Goal: Task Accomplishment & Management: Manage account settings

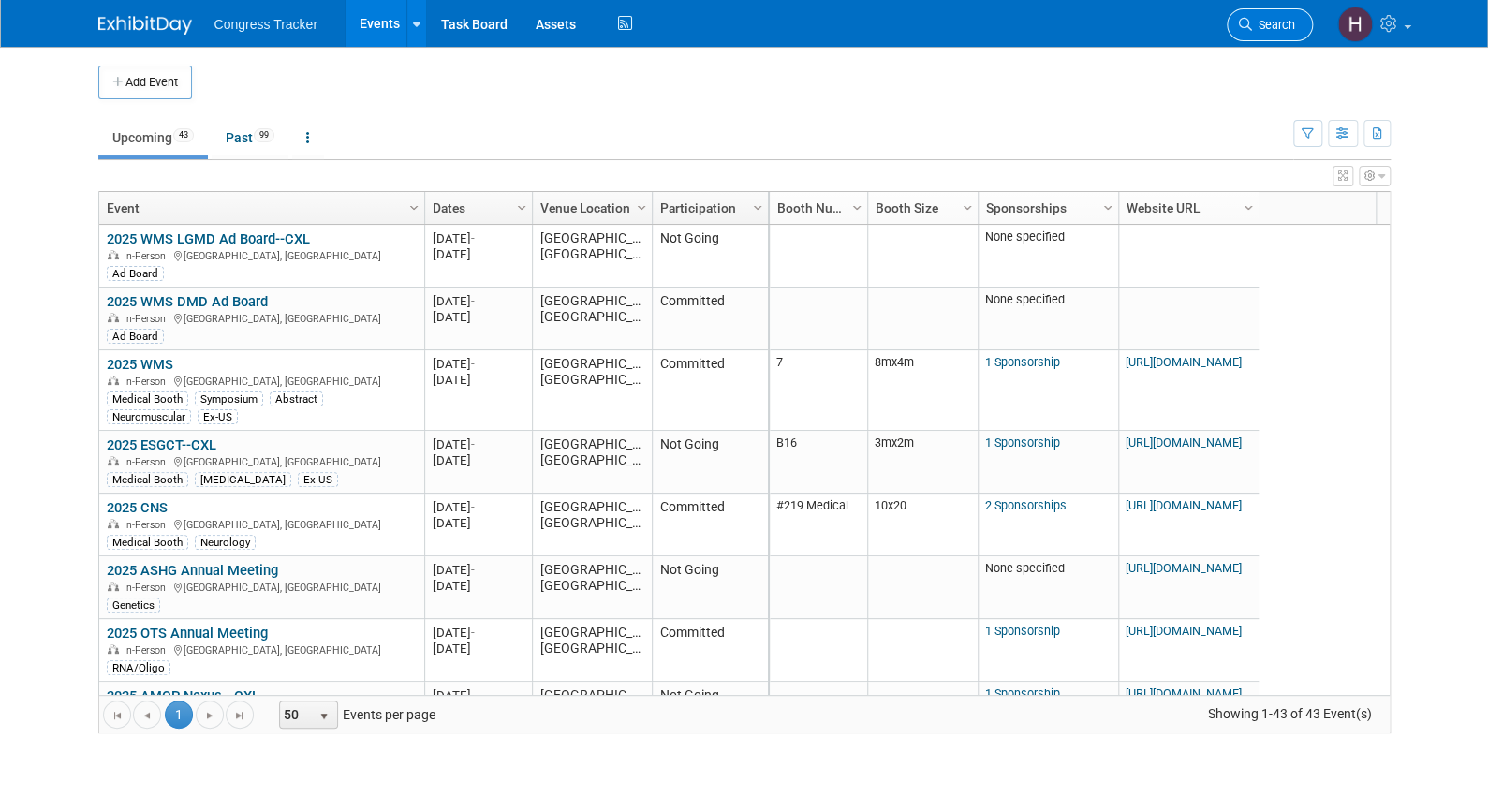
click at [1282, 31] on span "Search" at bounding box center [1273, 24] width 43 height 14
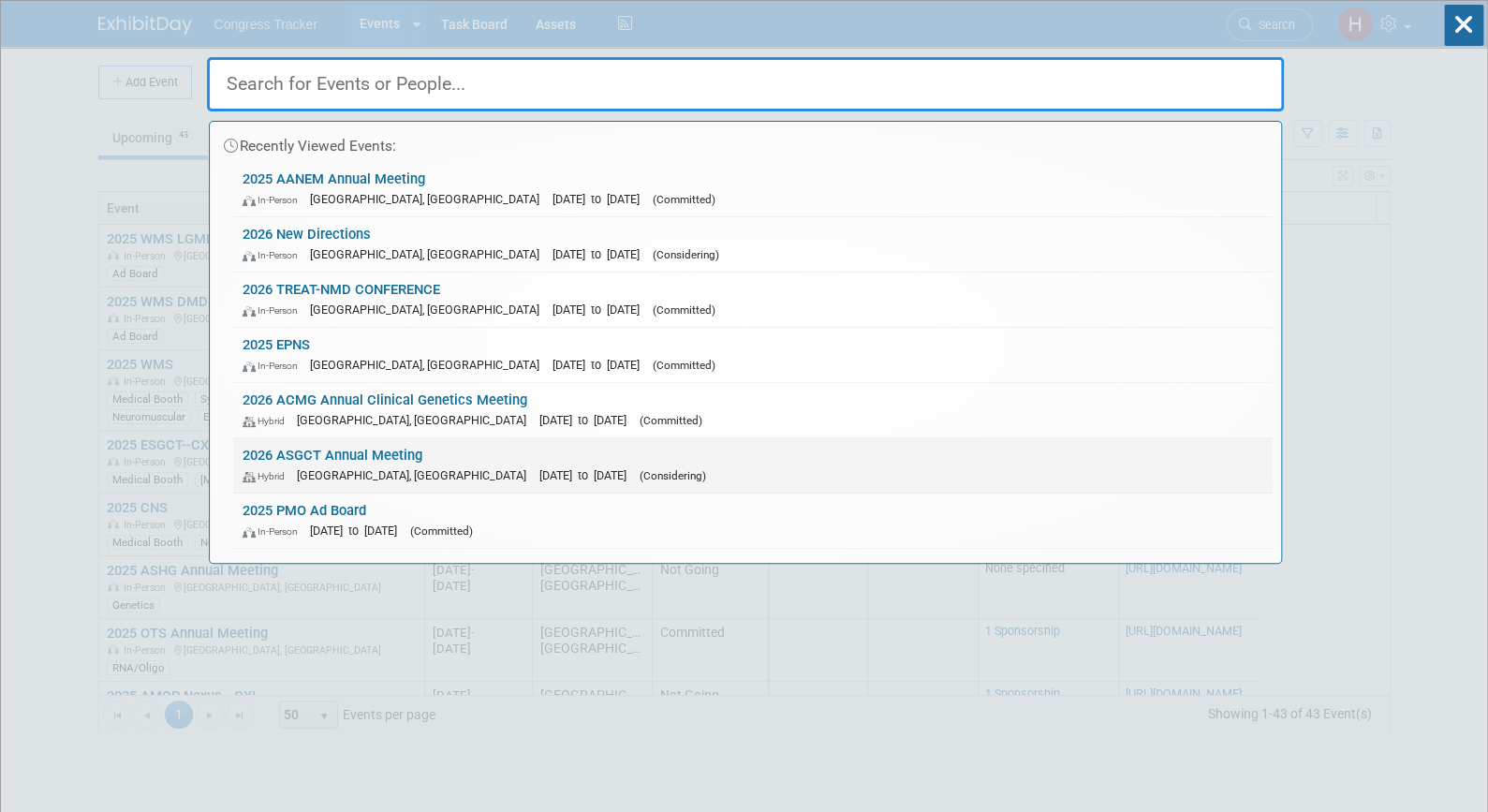
click at [320, 454] on link "2026 ASGCT Annual Meeting Hybrid Boston, MA May 12, 2026 to May 16, 2026 (Consi…" at bounding box center [752, 465] width 1039 height 54
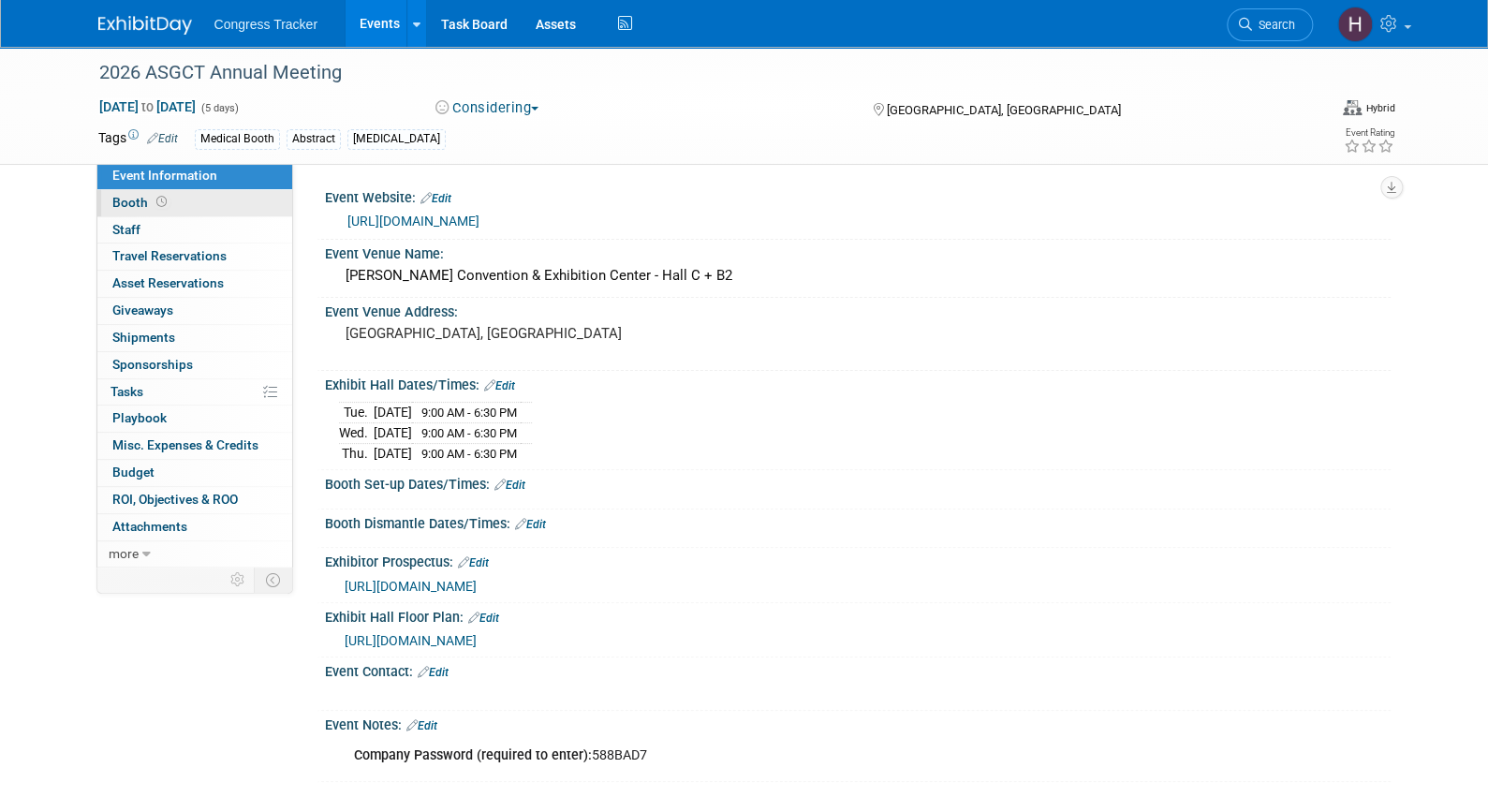
click at [185, 190] on link "Booth" at bounding box center [195, 203] width 195 height 26
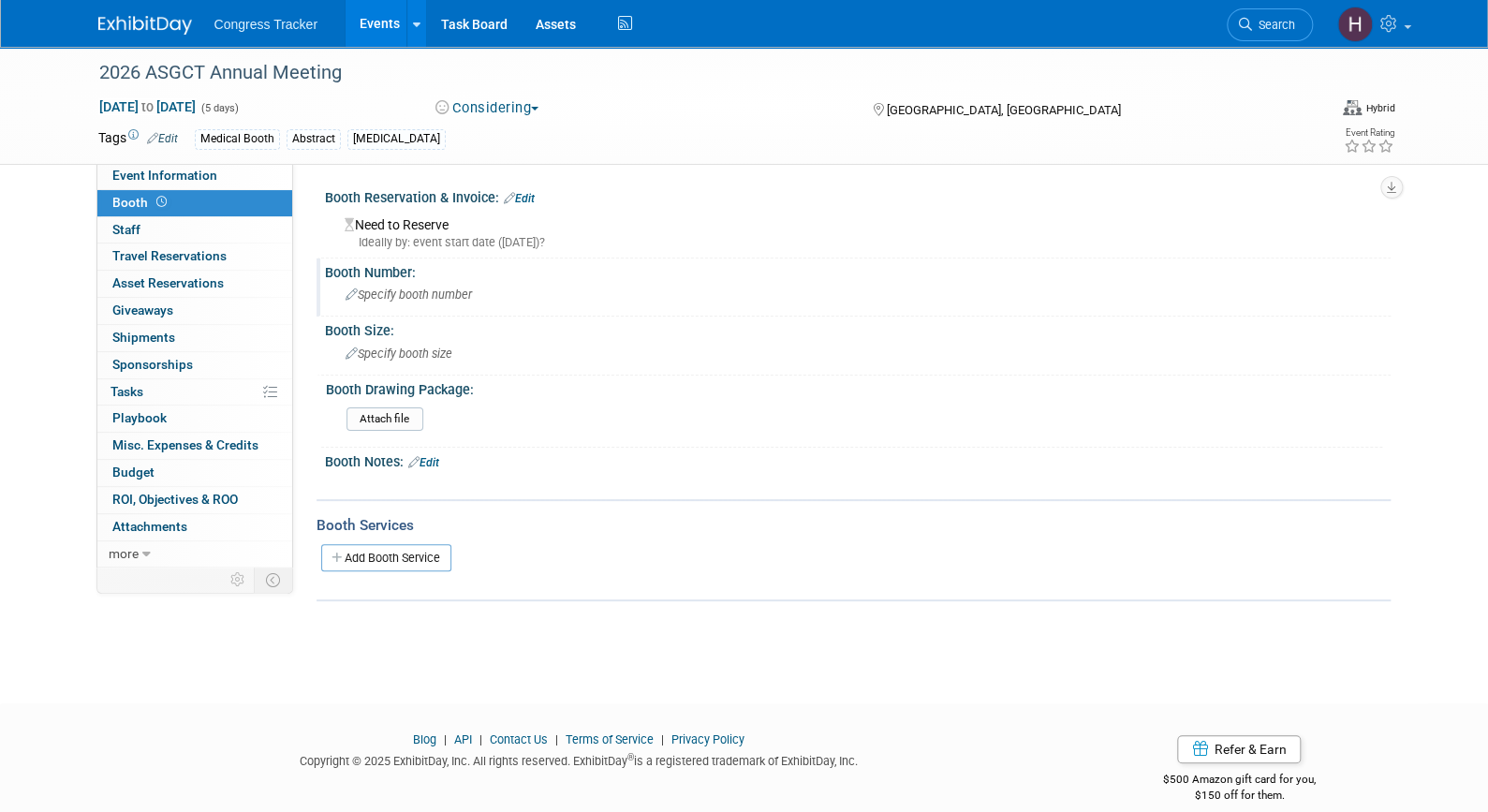
click at [411, 292] on span "Specify booth number" at bounding box center [409, 294] width 126 height 14
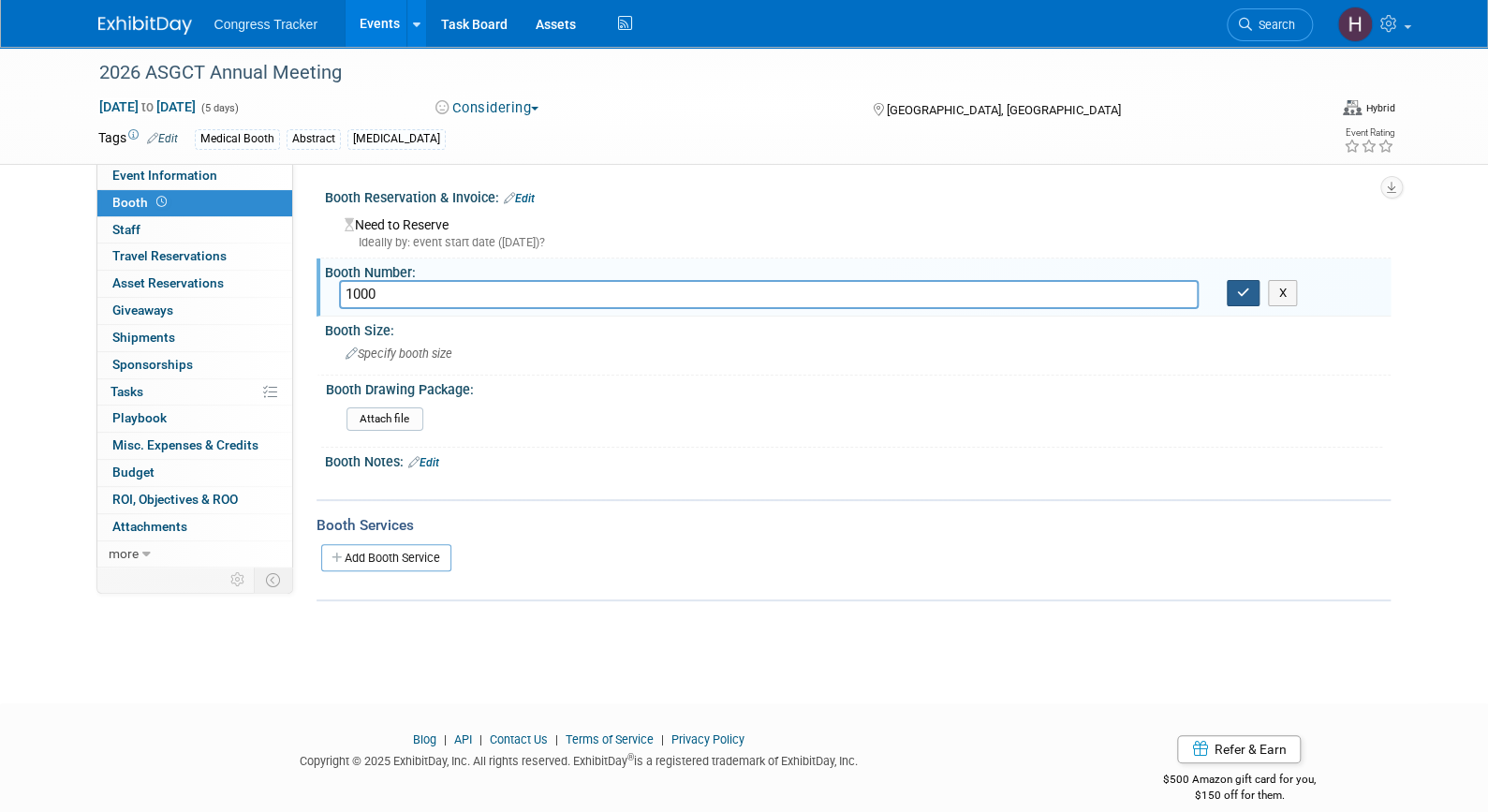
type input "1000"
click at [1242, 297] on icon "button" at bounding box center [1243, 292] width 13 height 12
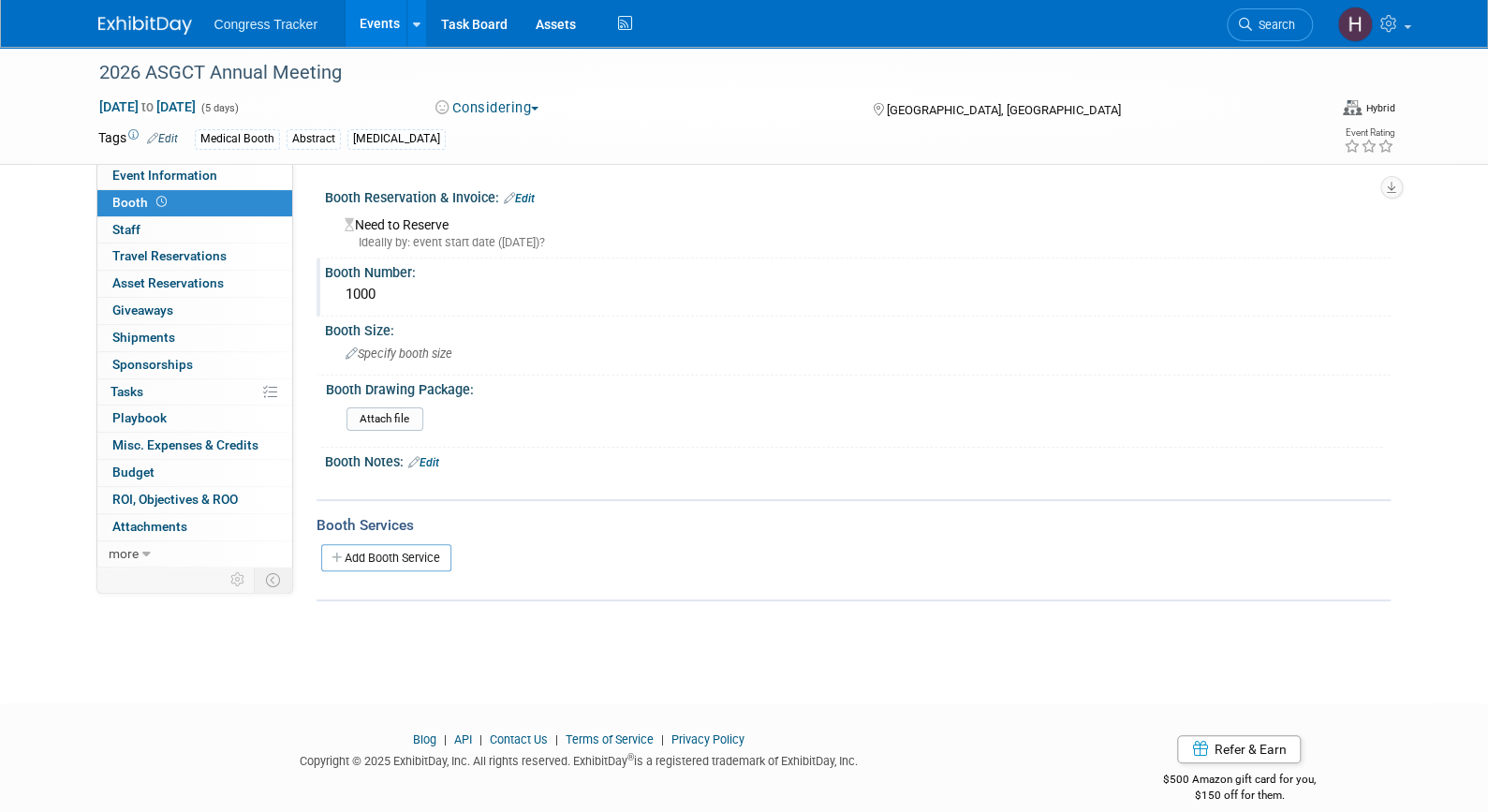
click at [431, 244] on div "Ideally by: event start date (Tue. May 12, 2026)?" at bounding box center [861, 243] width 1033 height 17
click at [526, 198] on link "Edit" at bounding box center [519, 199] width 31 height 13
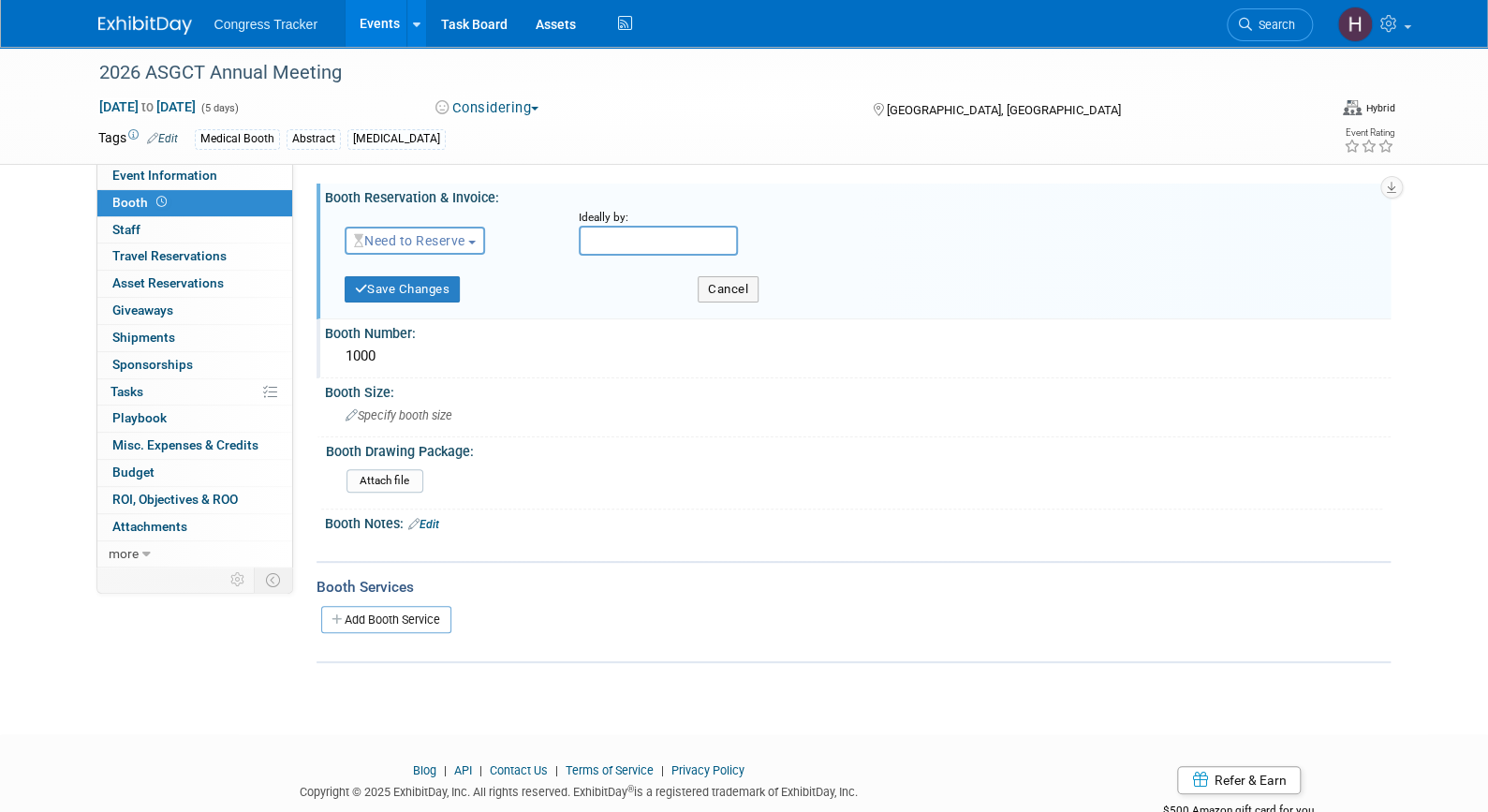
click at [454, 245] on span "Need to Reserve" at bounding box center [409, 241] width 112 height 15
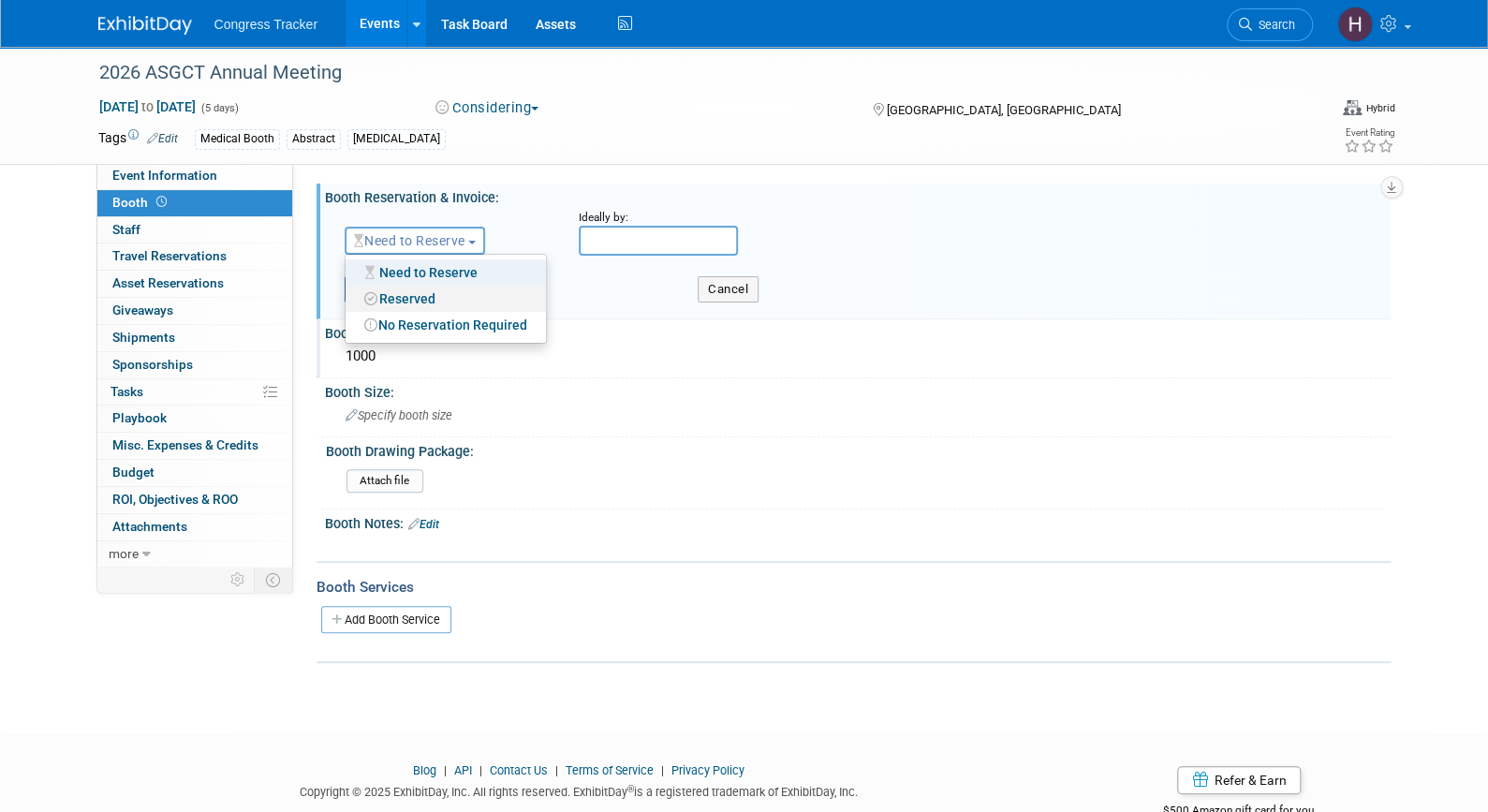
click at [427, 304] on link "Reserved" at bounding box center [446, 299] width 201 height 26
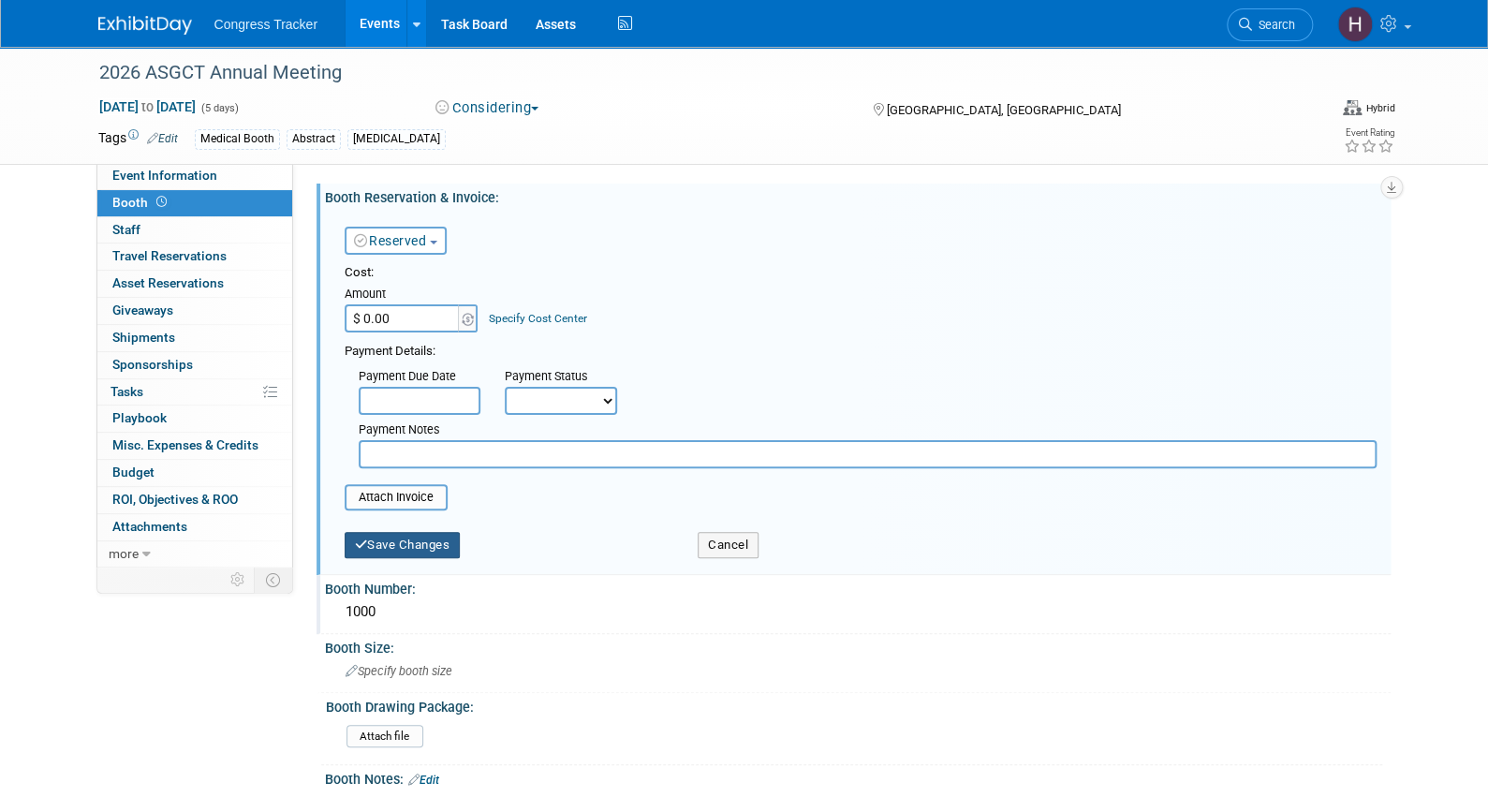
click at [423, 543] on button "Save Changes" at bounding box center [403, 545] width 116 height 26
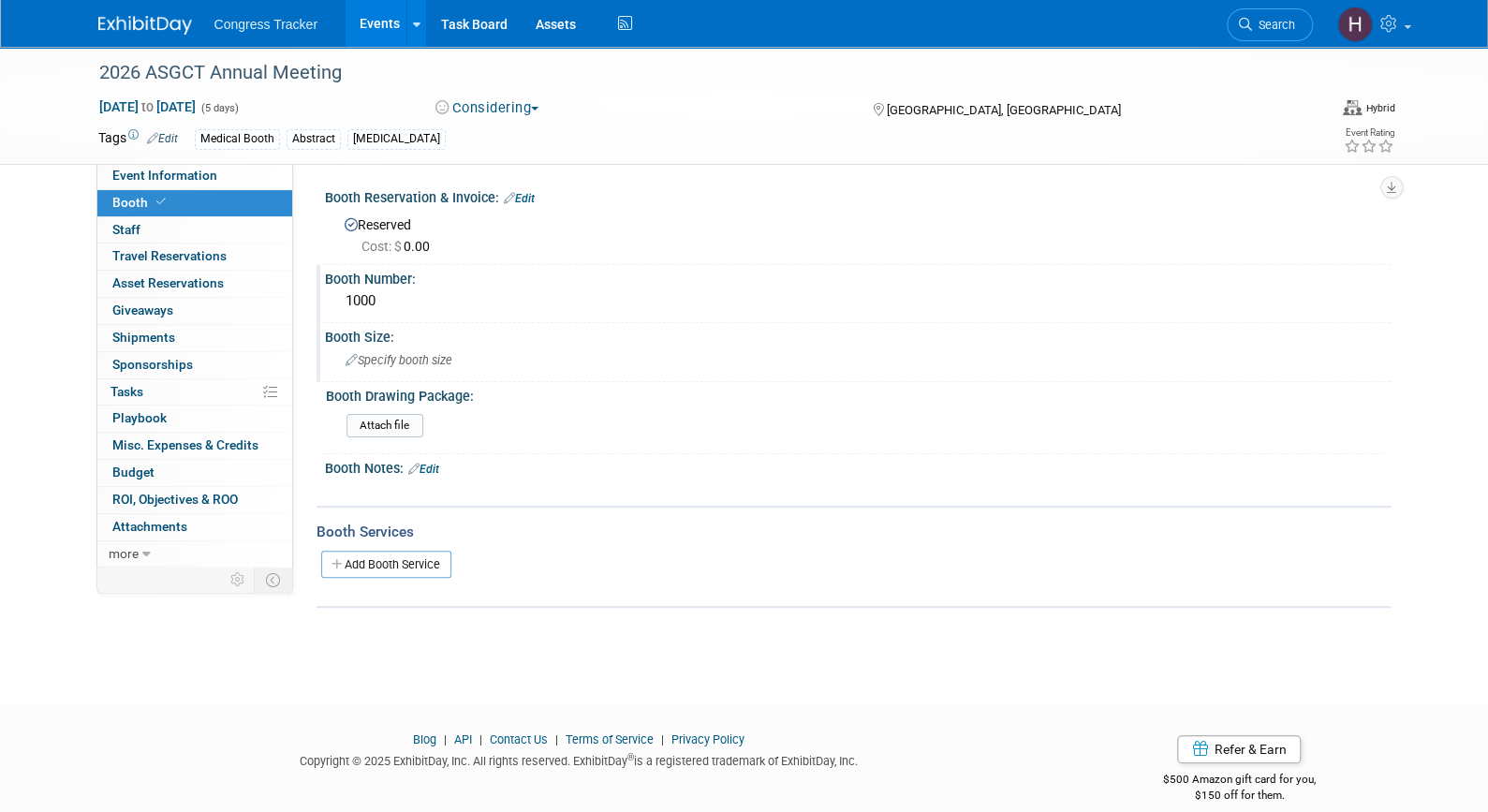
click at [414, 367] on div "Specify booth size" at bounding box center [858, 360] width 1038 height 29
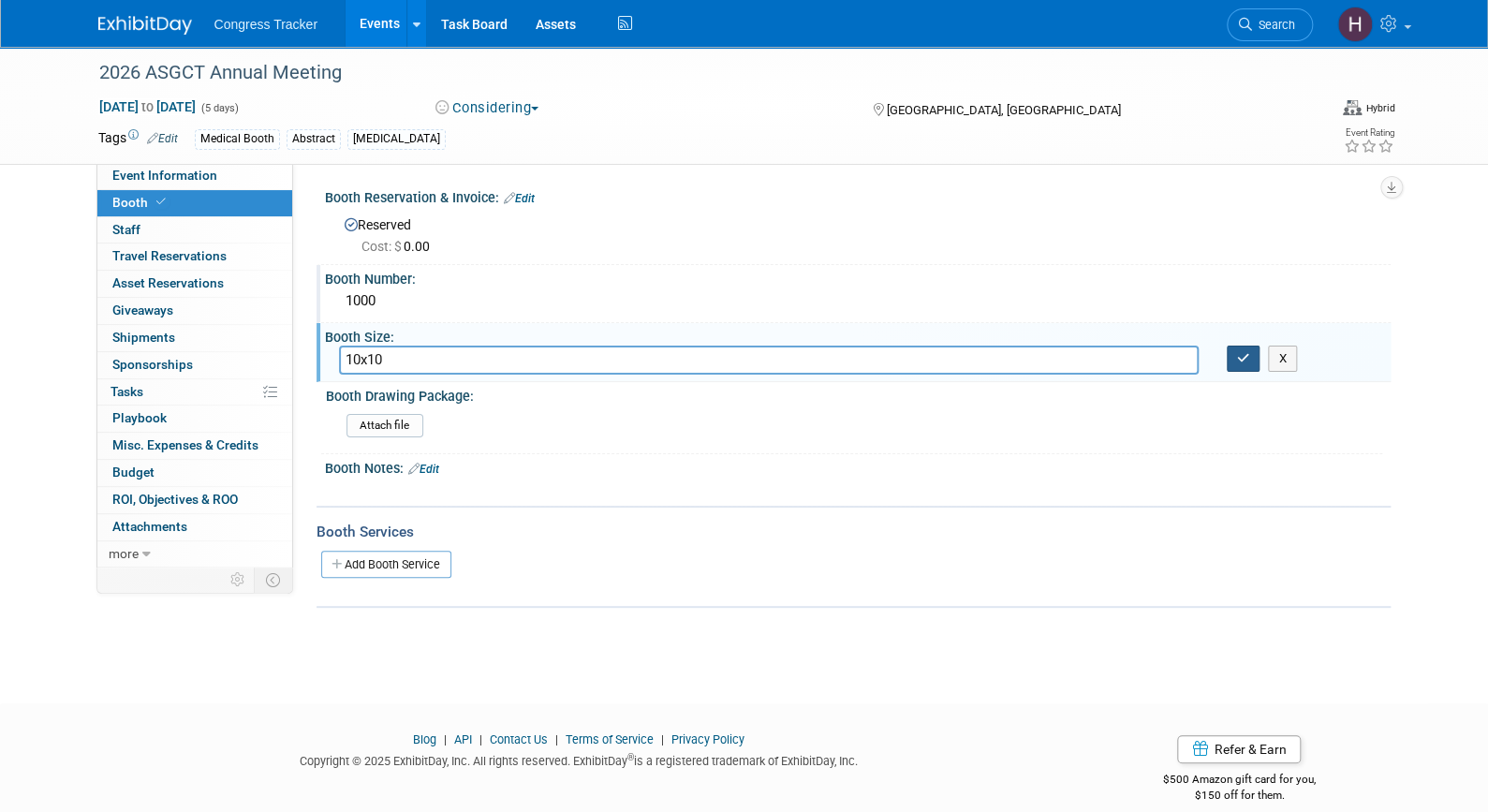
type input "10x10"
click at [1248, 360] on icon "button" at bounding box center [1243, 358] width 13 height 12
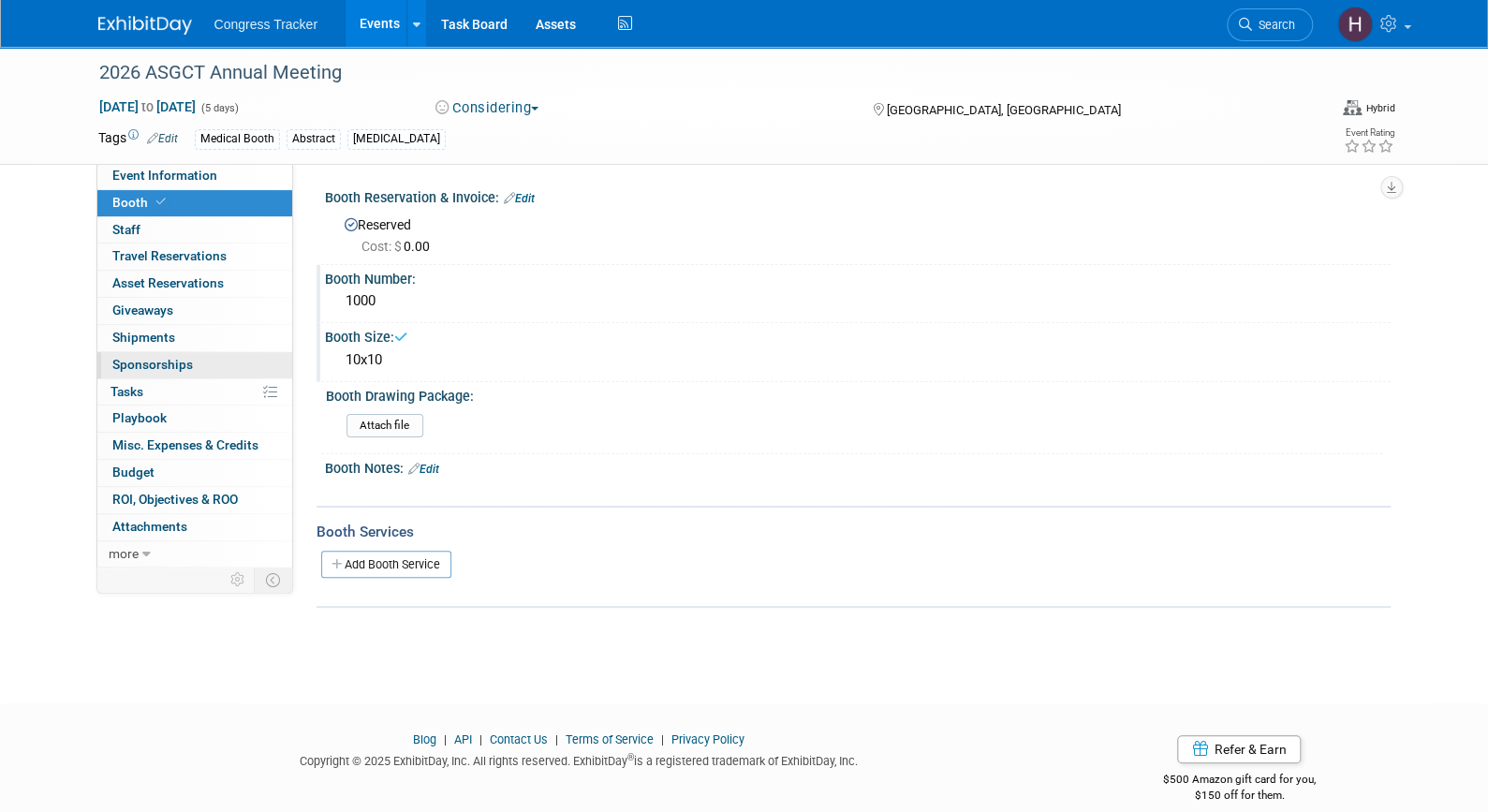
click at [205, 358] on link "0 Sponsorships 0" at bounding box center [195, 365] width 195 height 26
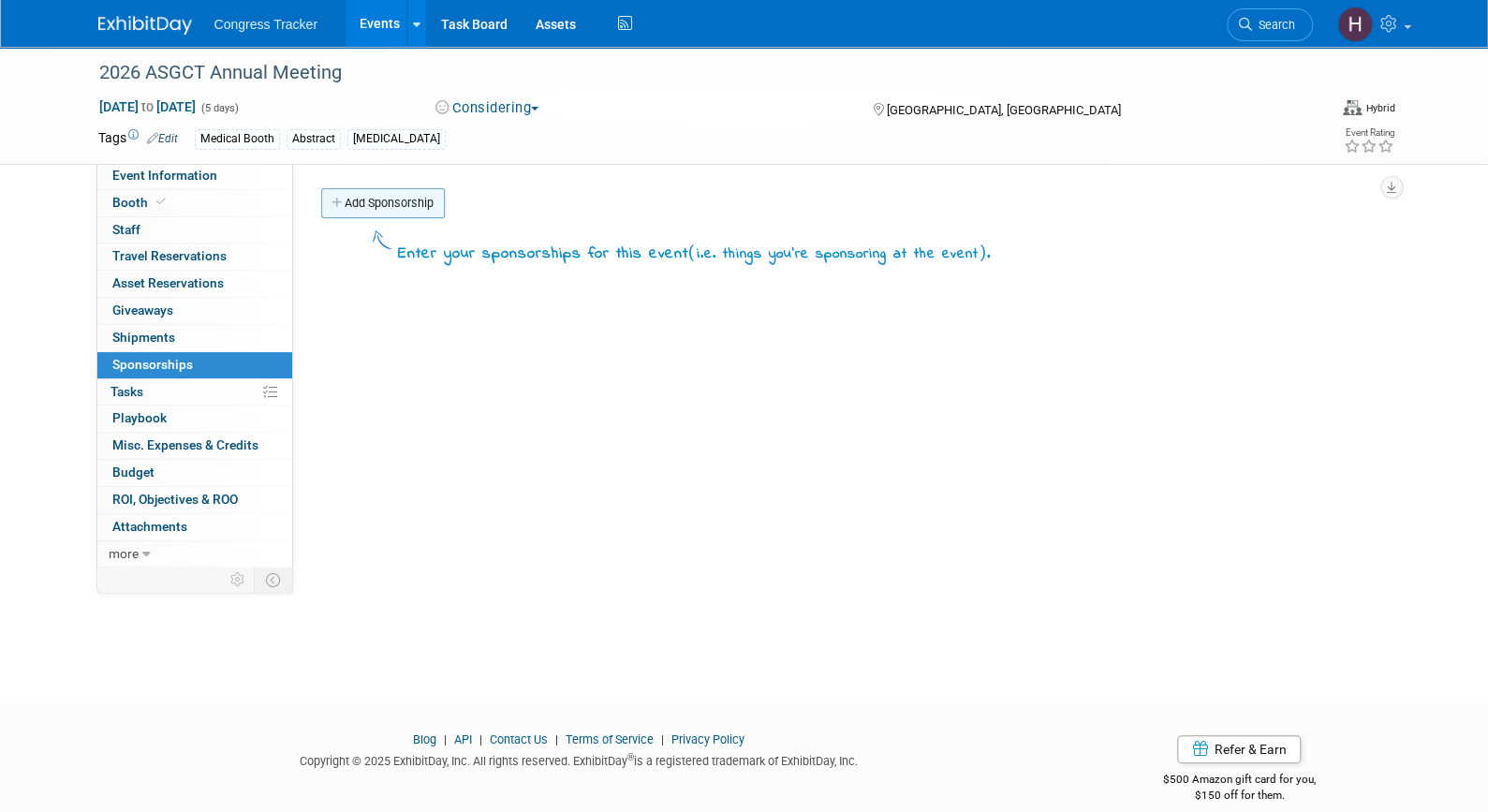
click at [381, 214] on link "Add Sponsorship" at bounding box center [383, 203] width 124 height 30
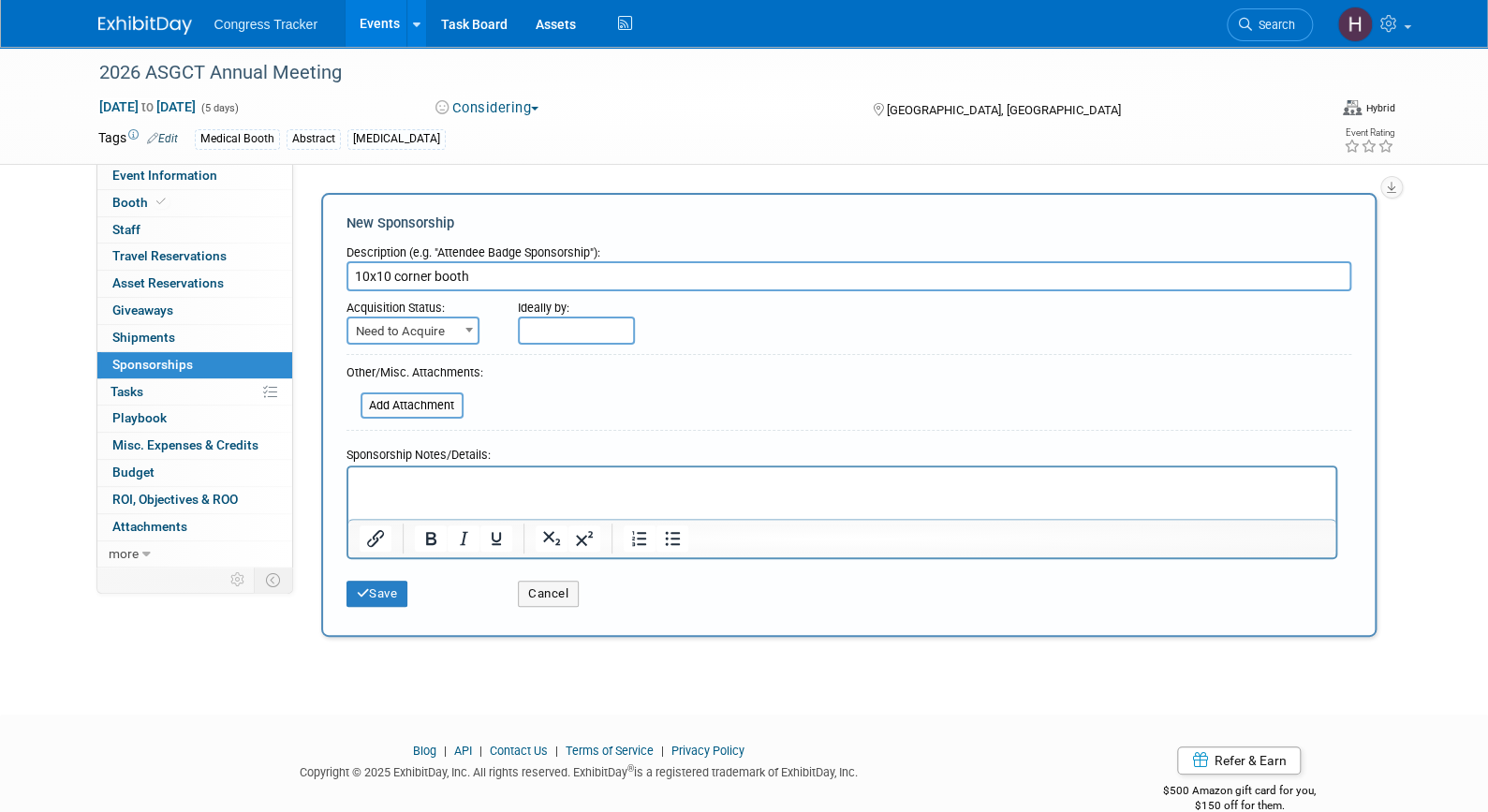
type input "10x10 corner booth"
click at [421, 329] on span "Need to Acquire" at bounding box center [413, 332] width 129 height 26
select select "2"
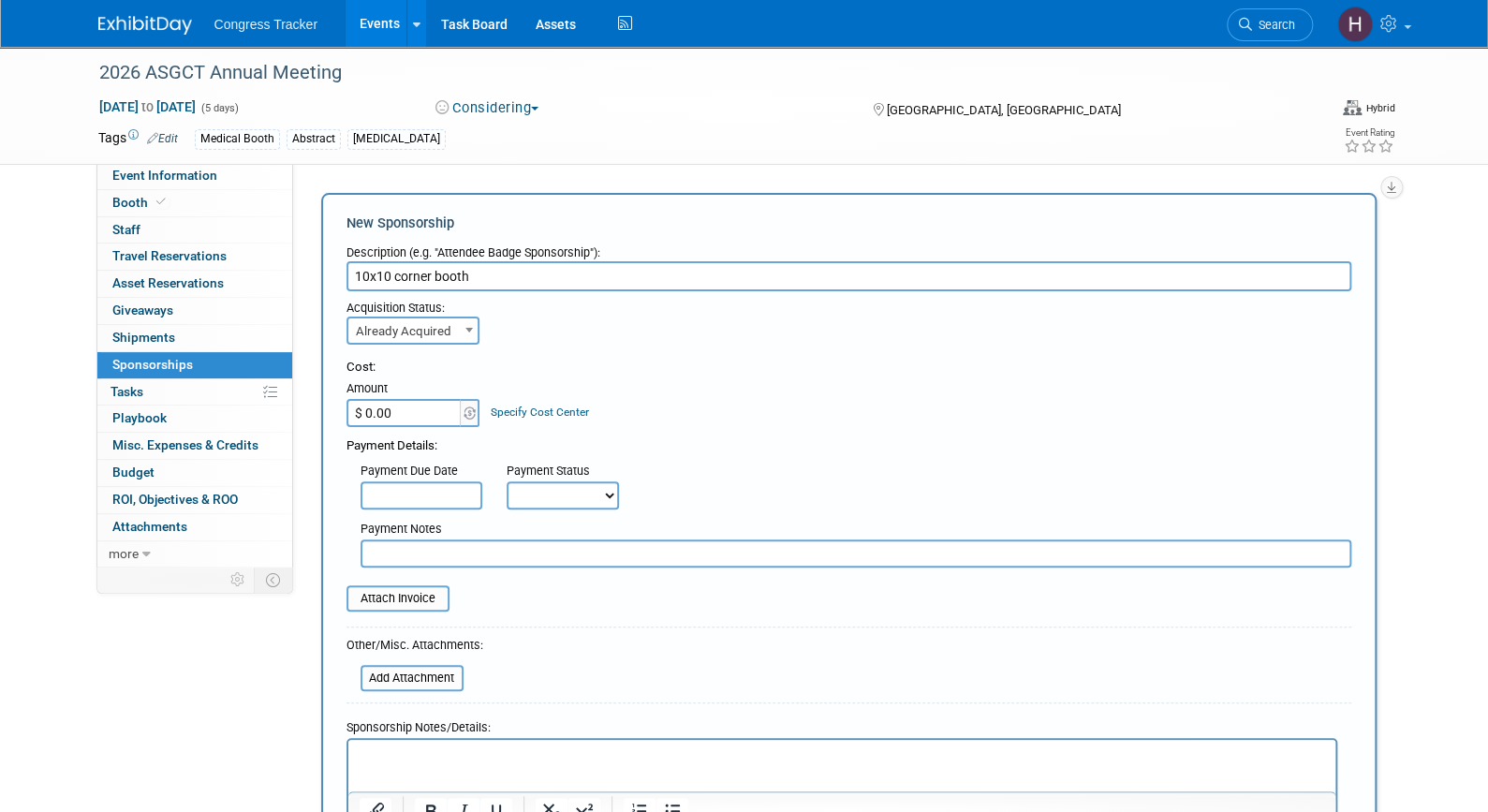
click at [421, 413] on input "$ 0.00" at bounding box center [405, 413] width 117 height 28
paste input "7,95"
type input "$ 7,950.00"
click at [663, 667] on form "Description (e.g. "Attendee Badge Sponsorship"): 10x10 corner booth Acquisition…" at bounding box center [849, 562] width 1005 height 653
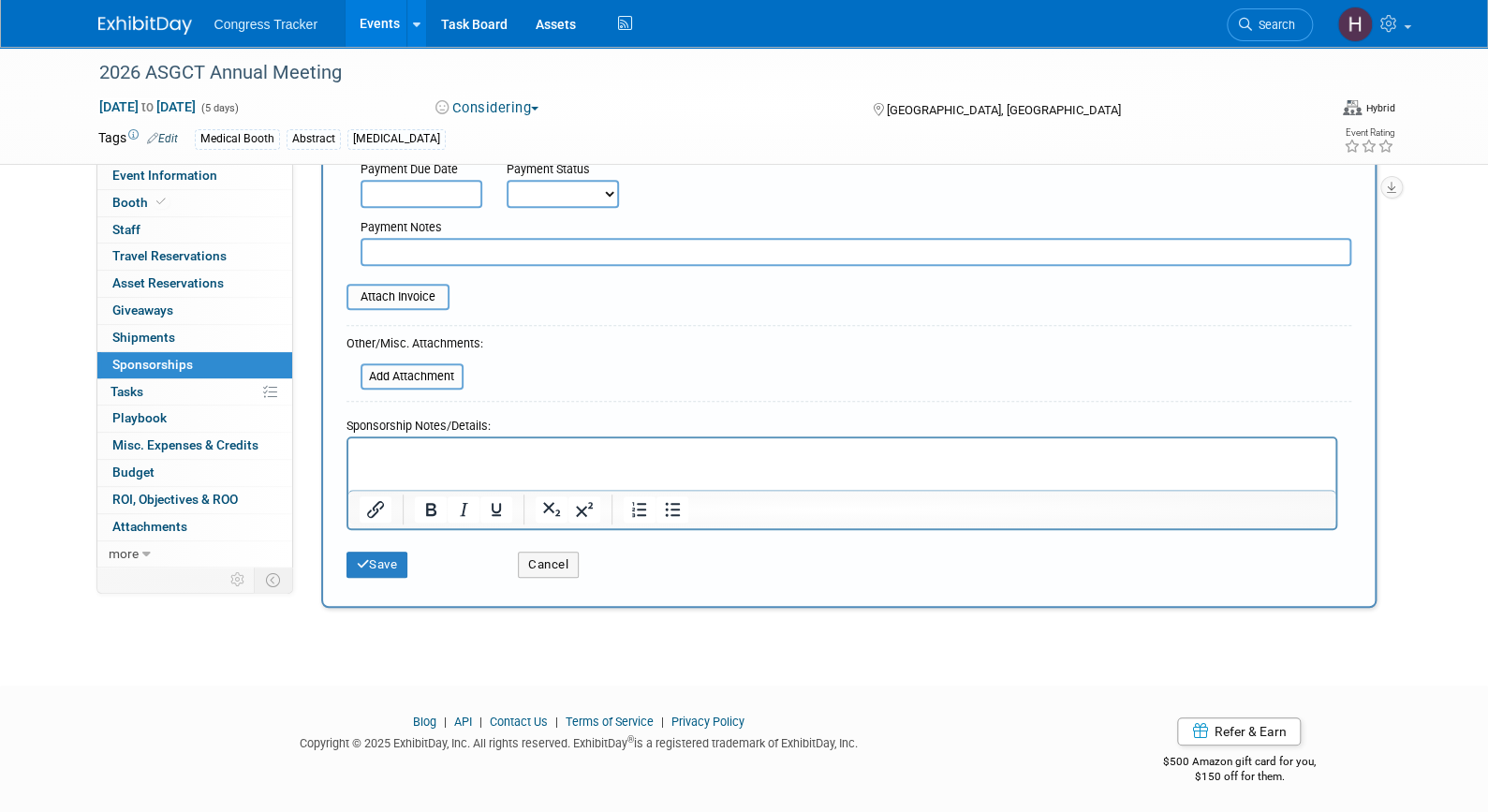
click at [501, 252] on input "text" at bounding box center [856, 252] width 991 height 28
type input "pd via cc"
click at [367, 561] on icon "submit" at bounding box center [364, 564] width 13 height 12
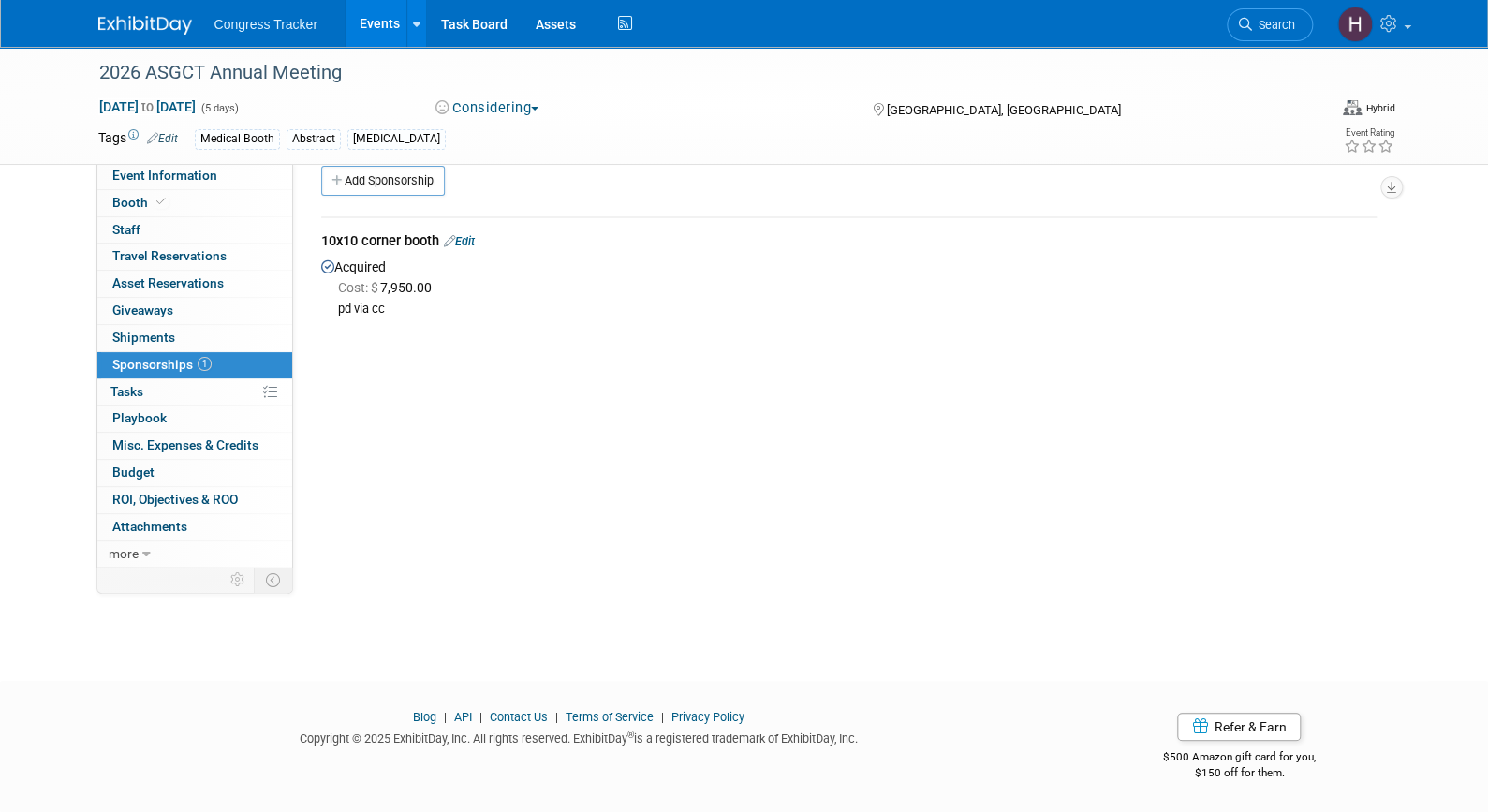
scroll to position [0, 0]
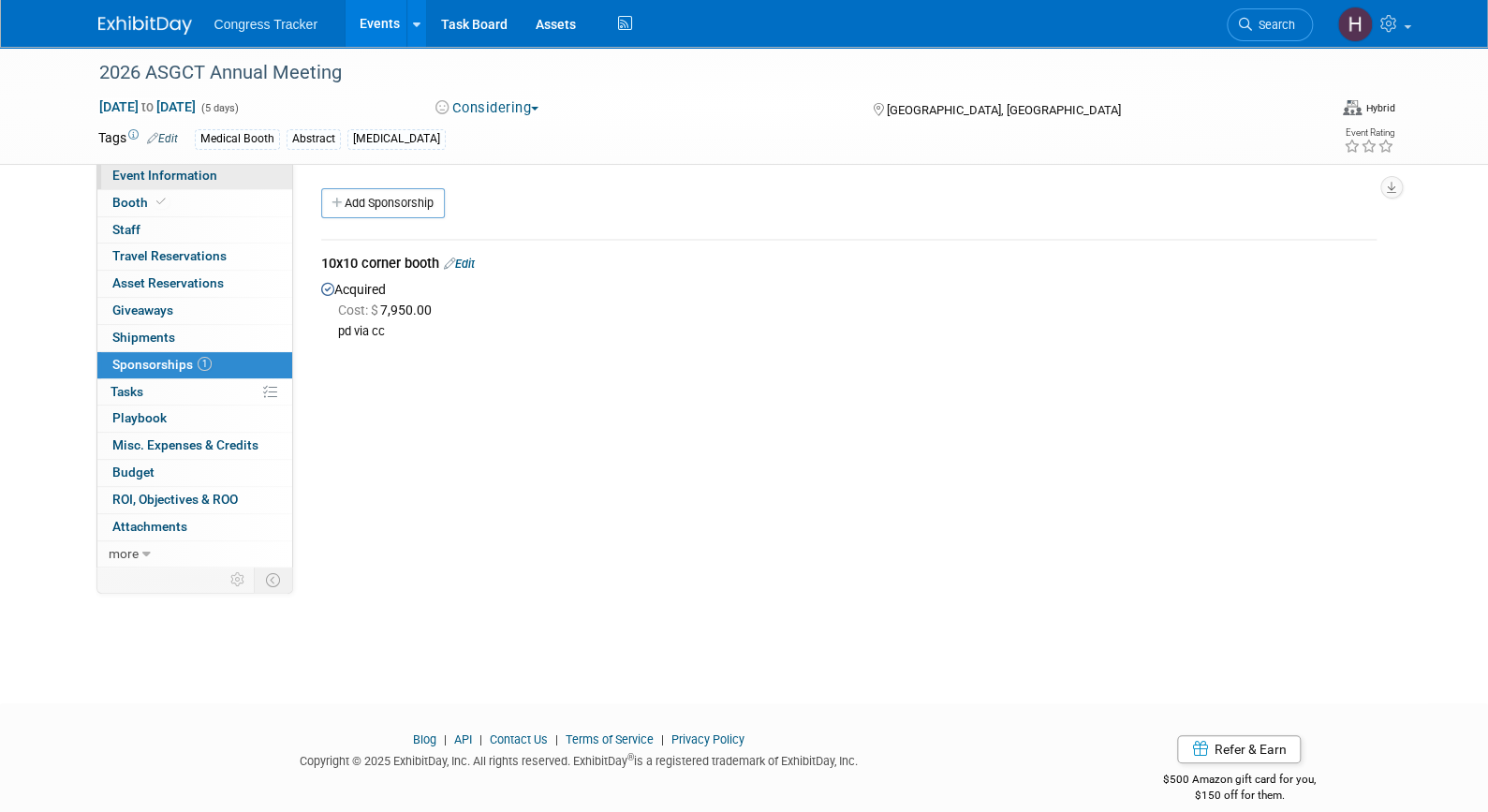
click at [171, 178] on span "Event Information" at bounding box center [165, 175] width 105 height 15
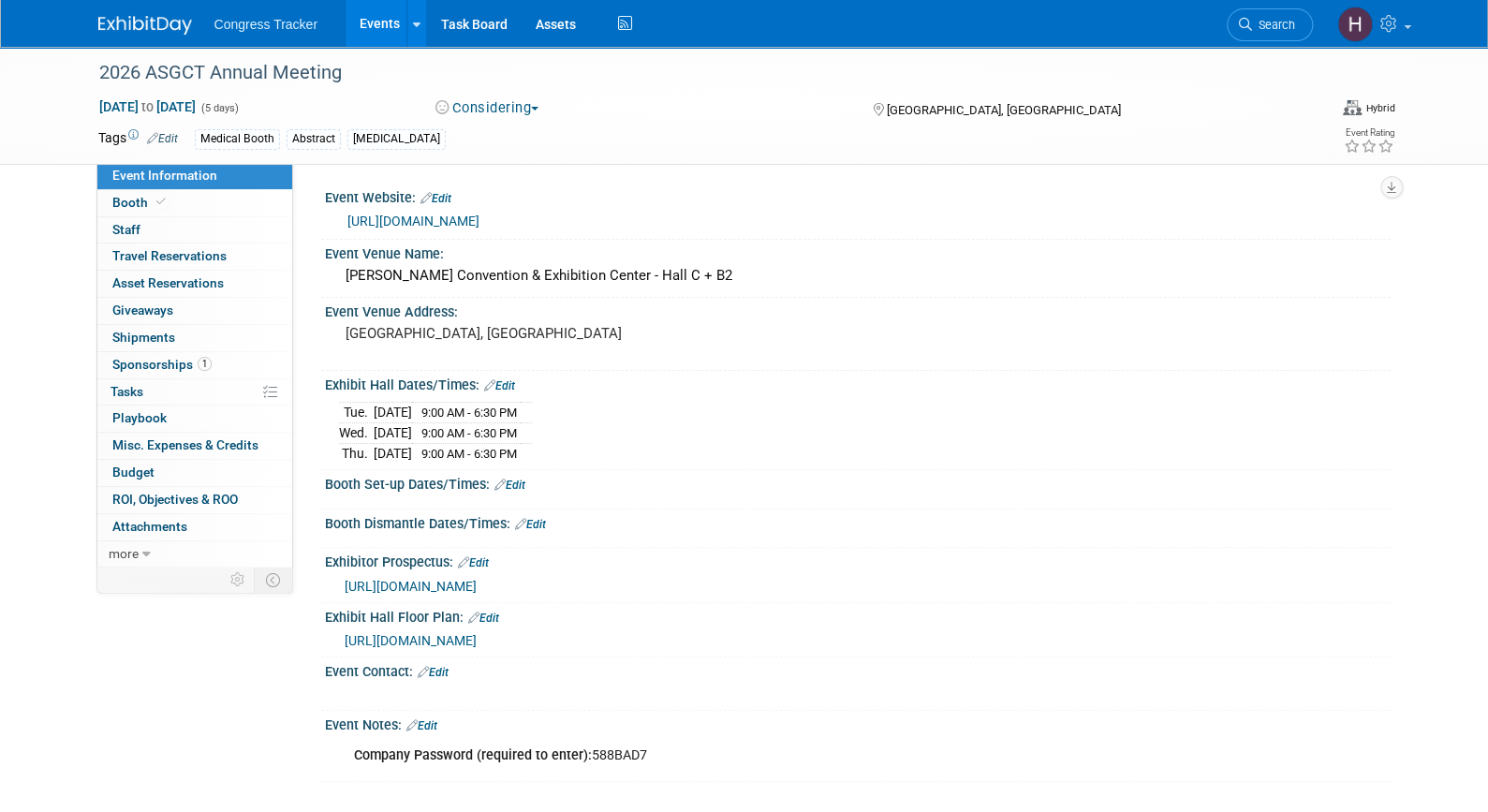
click at [477, 633] on span "https://support.annualmeeting.asgct.org/asgct2026/Public/EventMap.aspx?shMode=E…" at bounding box center [410, 641] width 132 height 15
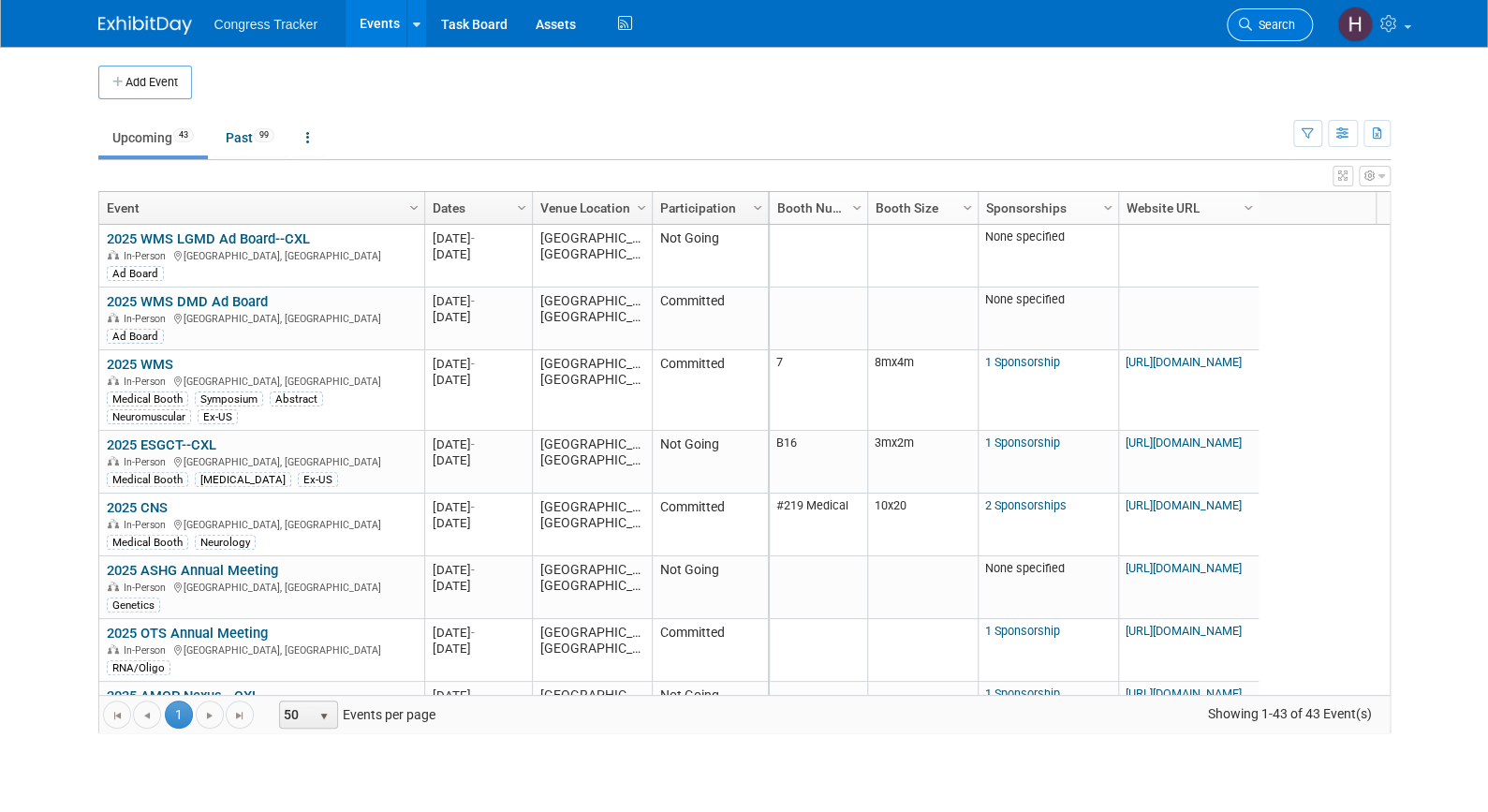
click at [1243, 29] on icon at bounding box center [1245, 24] width 13 height 13
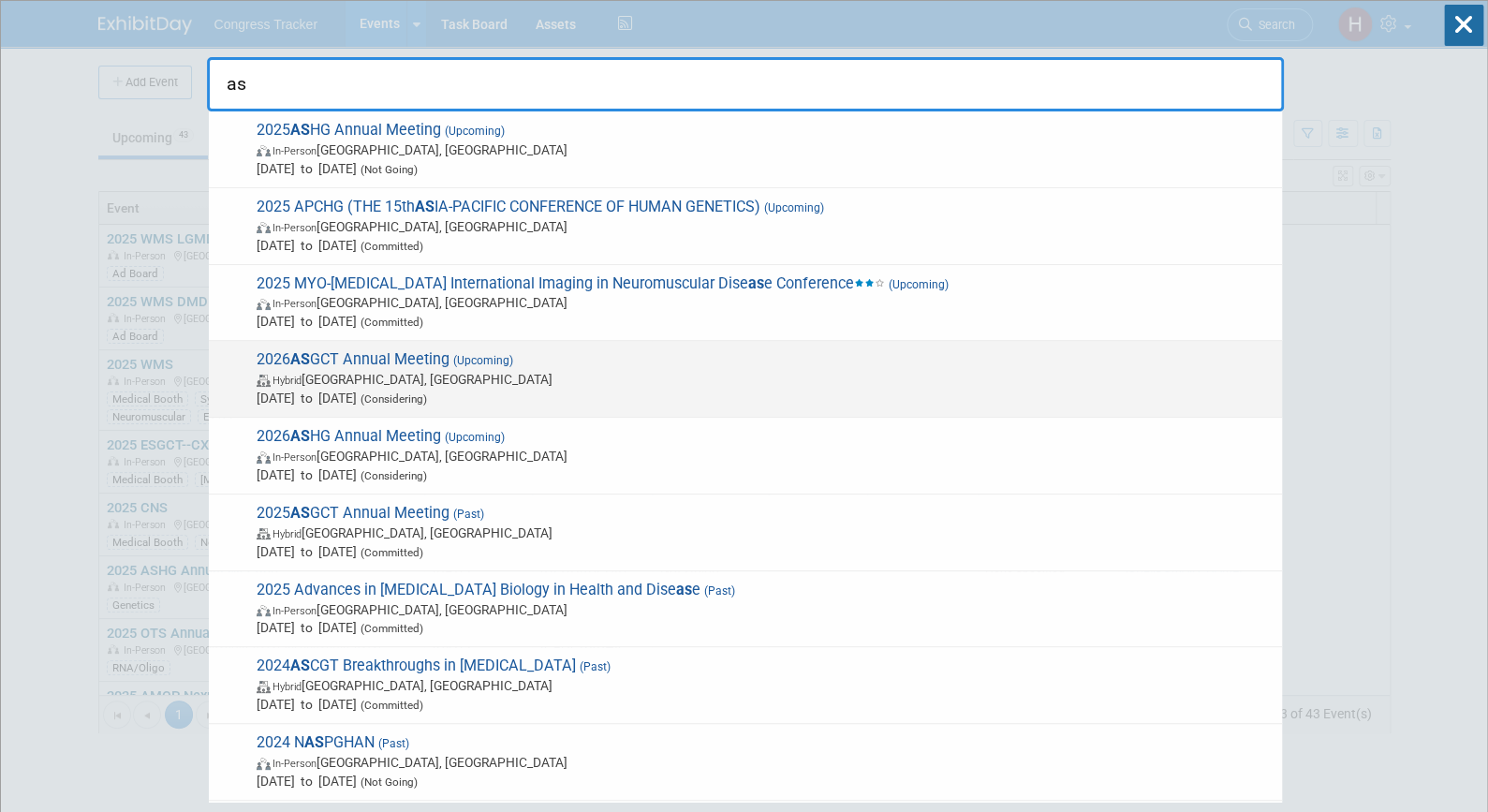
type input "as"
click at [537, 409] on div "2026 AS GCT Annual Meeting (Upcoming) Hybrid [GEOGRAPHIC_DATA], [GEOGRAPHIC_DAT…" at bounding box center [746, 379] width 1074 height 77
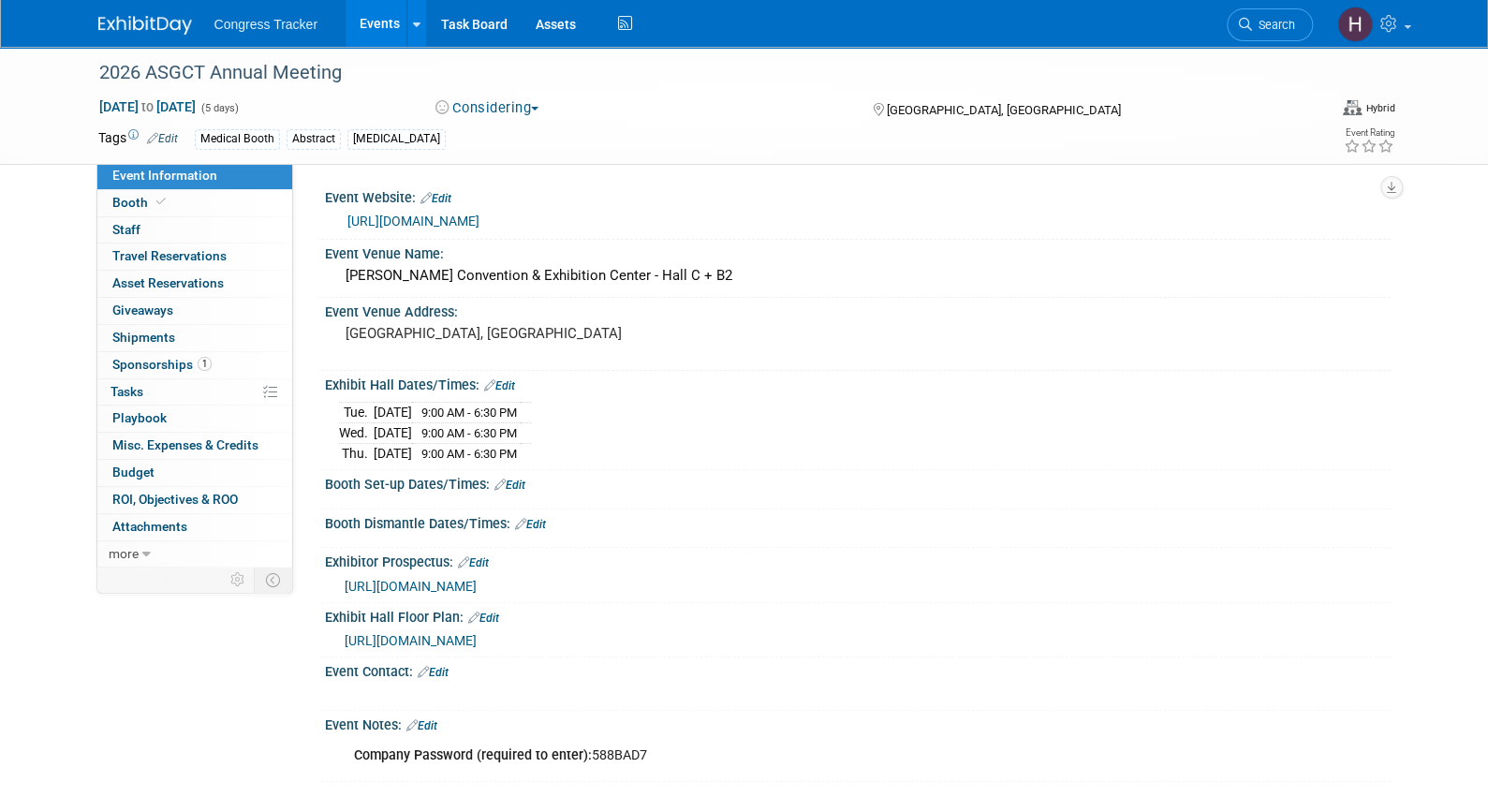
click at [437, 719] on link "Edit" at bounding box center [422, 726] width 31 height 13
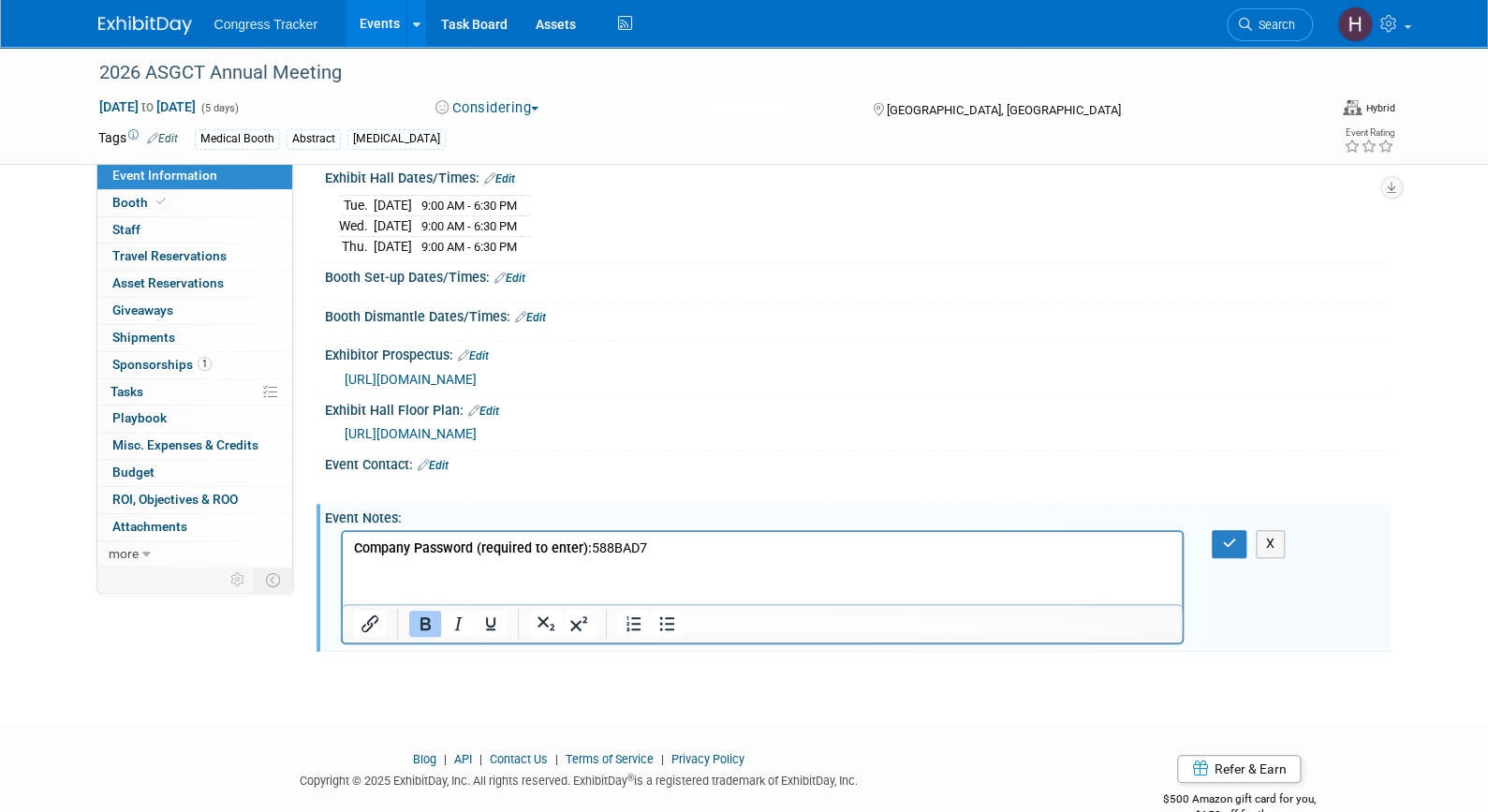
scroll to position [244, 0]
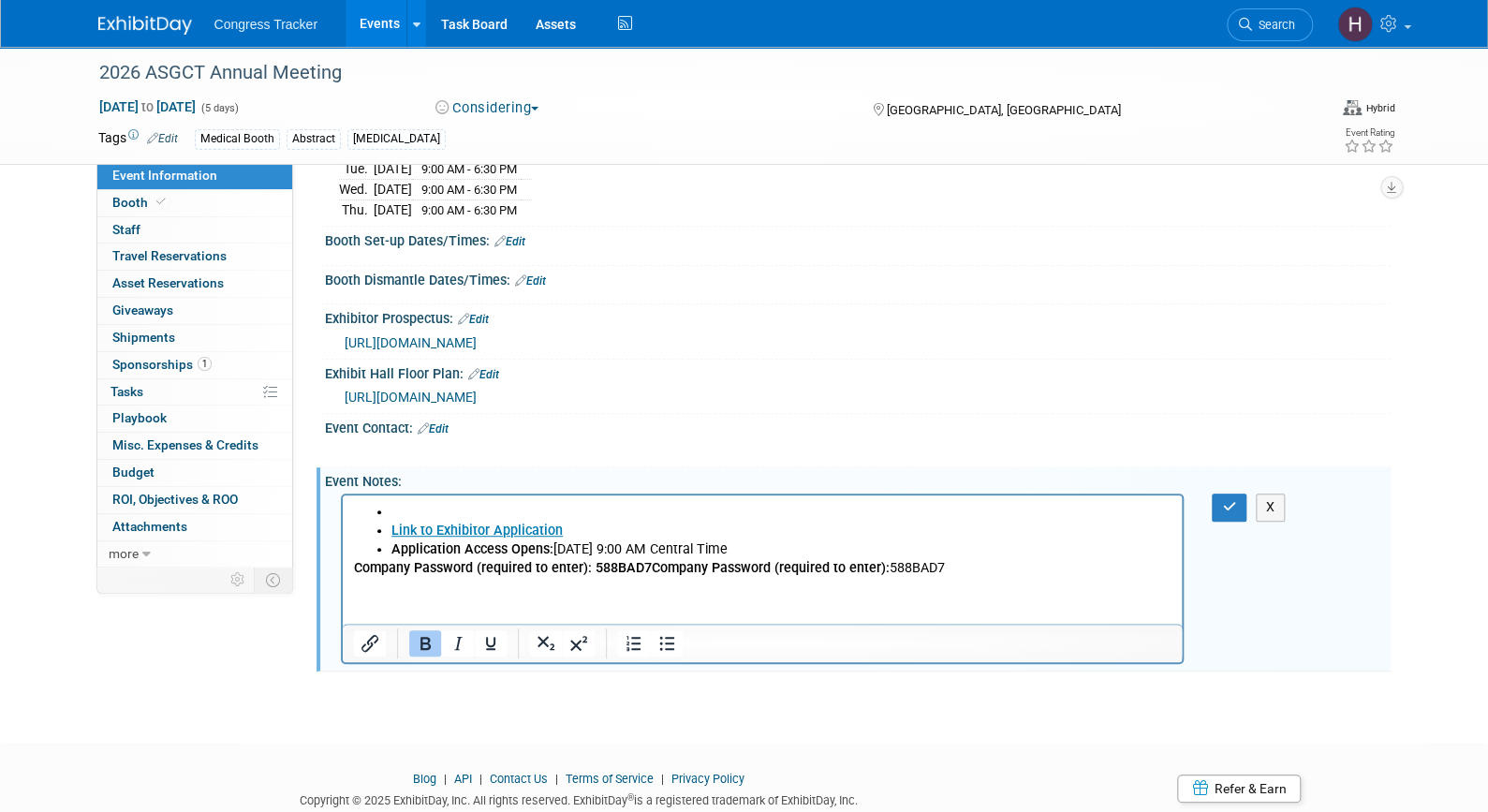
click at [868, 578] on html "Link to Exhibitor Application Application Access Opens: Thursday, October 2, 20…" at bounding box center [762, 537] width 841 height 82
drag, startPoint x: 647, startPoint y: 571, endPoint x: 672, endPoint y: 1078, distance: 507.6
click at [342, 578] on html "Link to Exhibitor Application Application Access Opens: Thursday, October 2, 20…" at bounding box center [762, 537] width 841 height 82
click at [396, 518] on li "Rich Text Area. Press ALT-0 for help." at bounding box center [781, 512] width 781 height 19
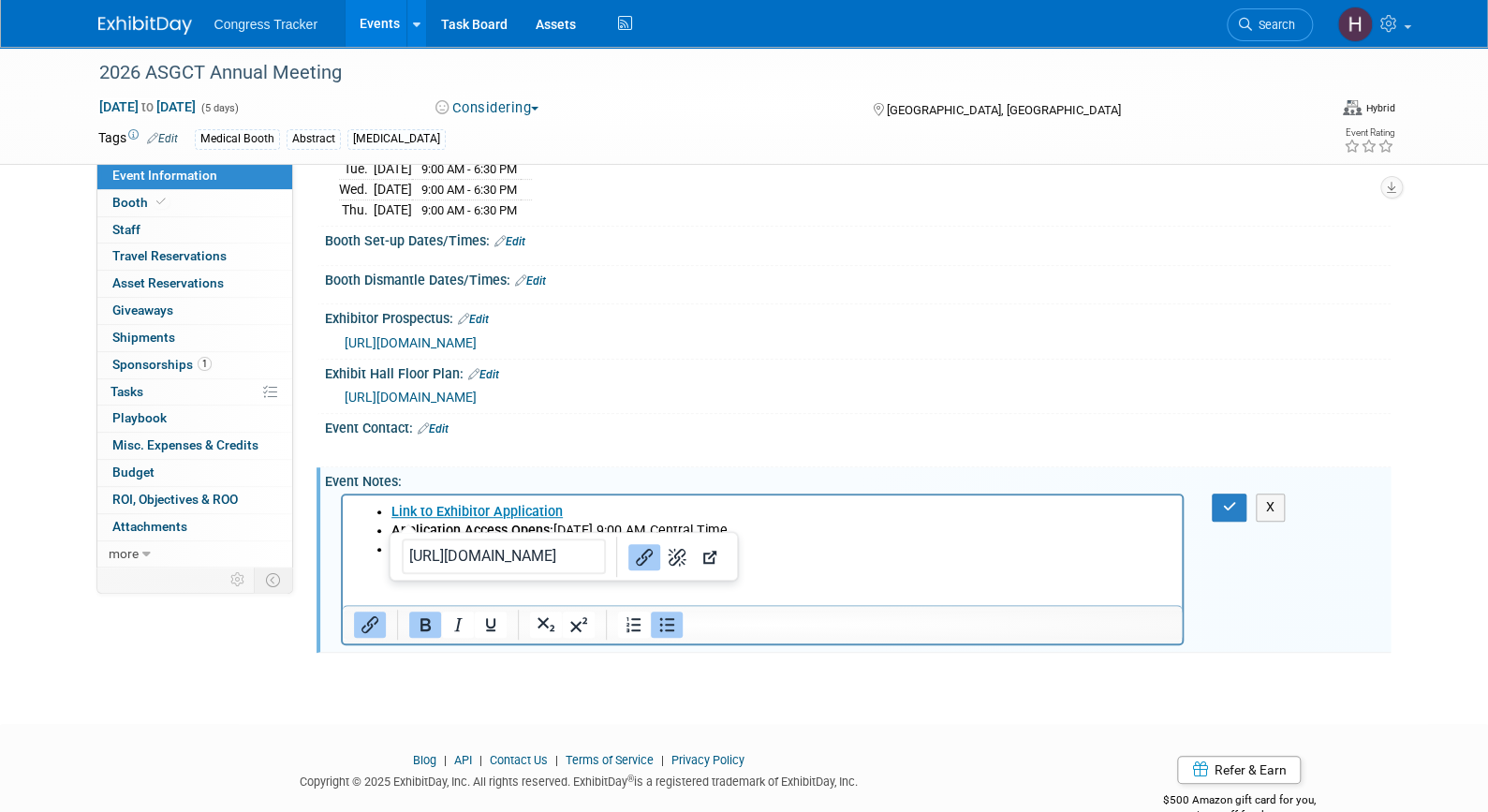
click at [882, 530] on li "Application Access Opens: Thursday, October 2, 2025, at 9:00 AM Central Time" at bounding box center [781, 531] width 781 height 19
drag, startPoint x: 882, startPoint y: 530, endPoint x: 385, endPoint y: 535, distance: 497.0
click at [385, 535] on ul "Link to Exhibitor Application Application Access Opens: Thursday, October 2, 20…" at bounding box center [763, 531] width 819 height 56
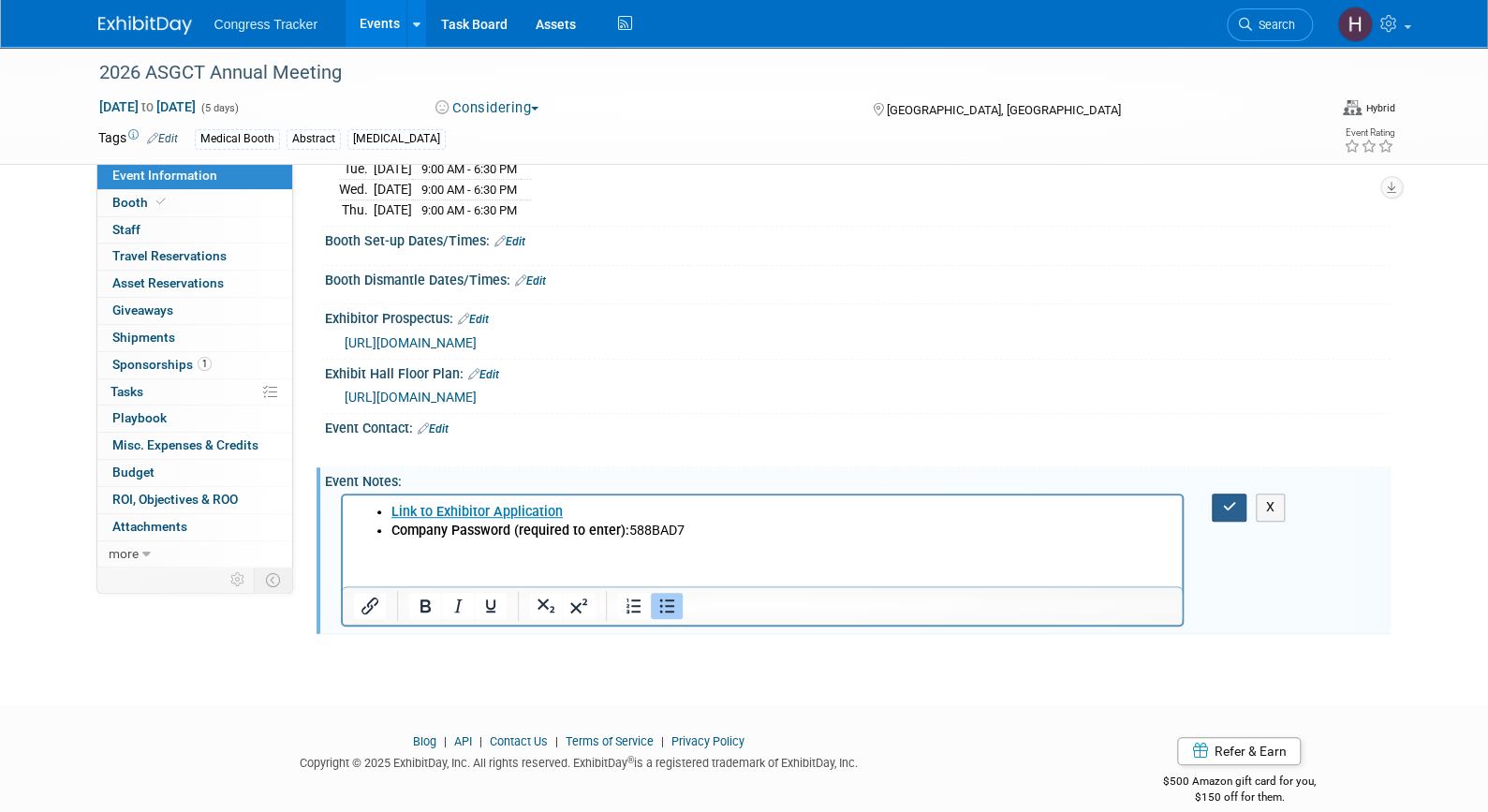
click at [1216, 505] on button "button" at bounding box center [1228, 507] width 35 height 27
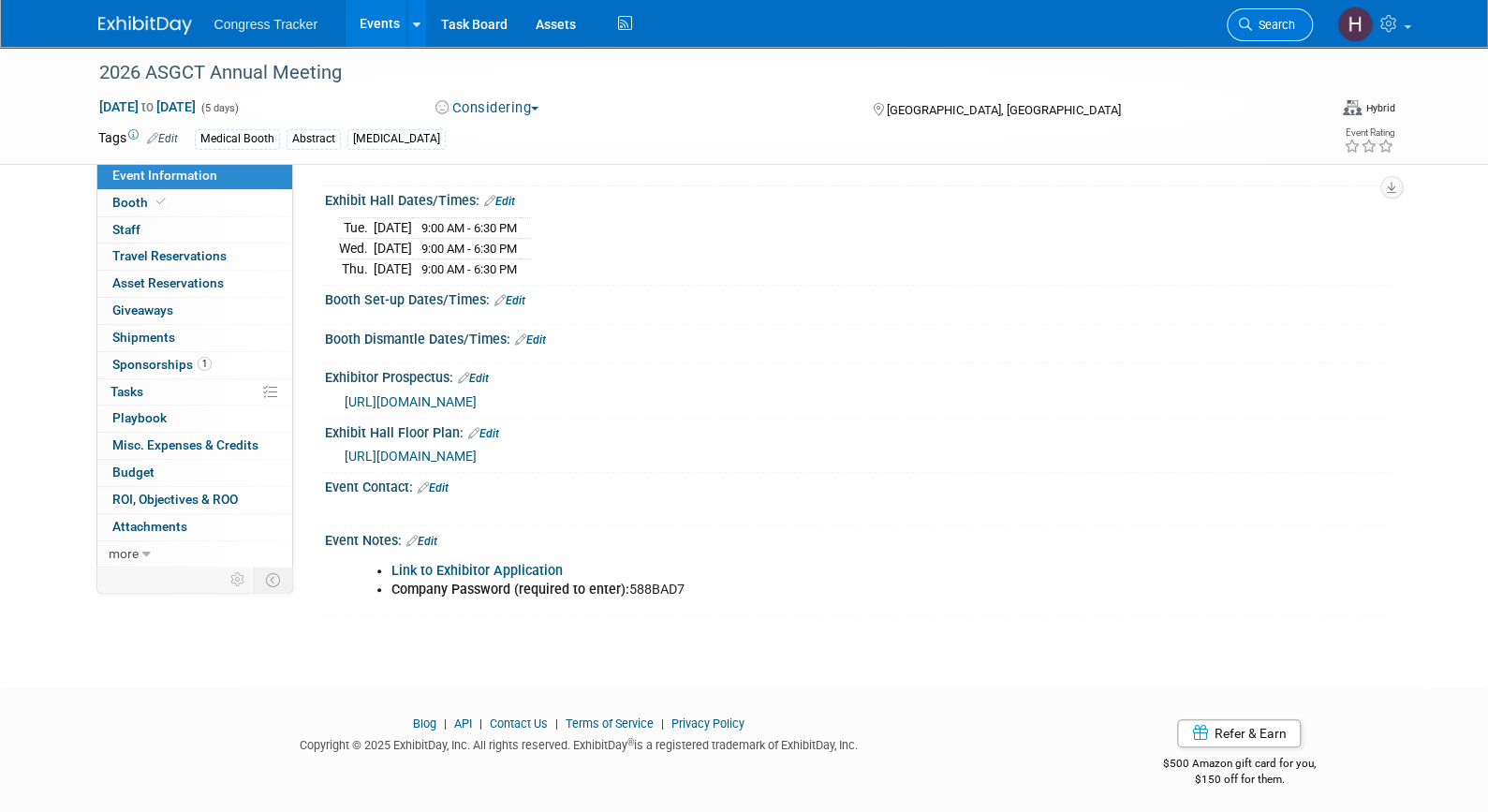
click at [1283, 24] on span "Search" at bounding box center [1273, 24] width 43 height 14
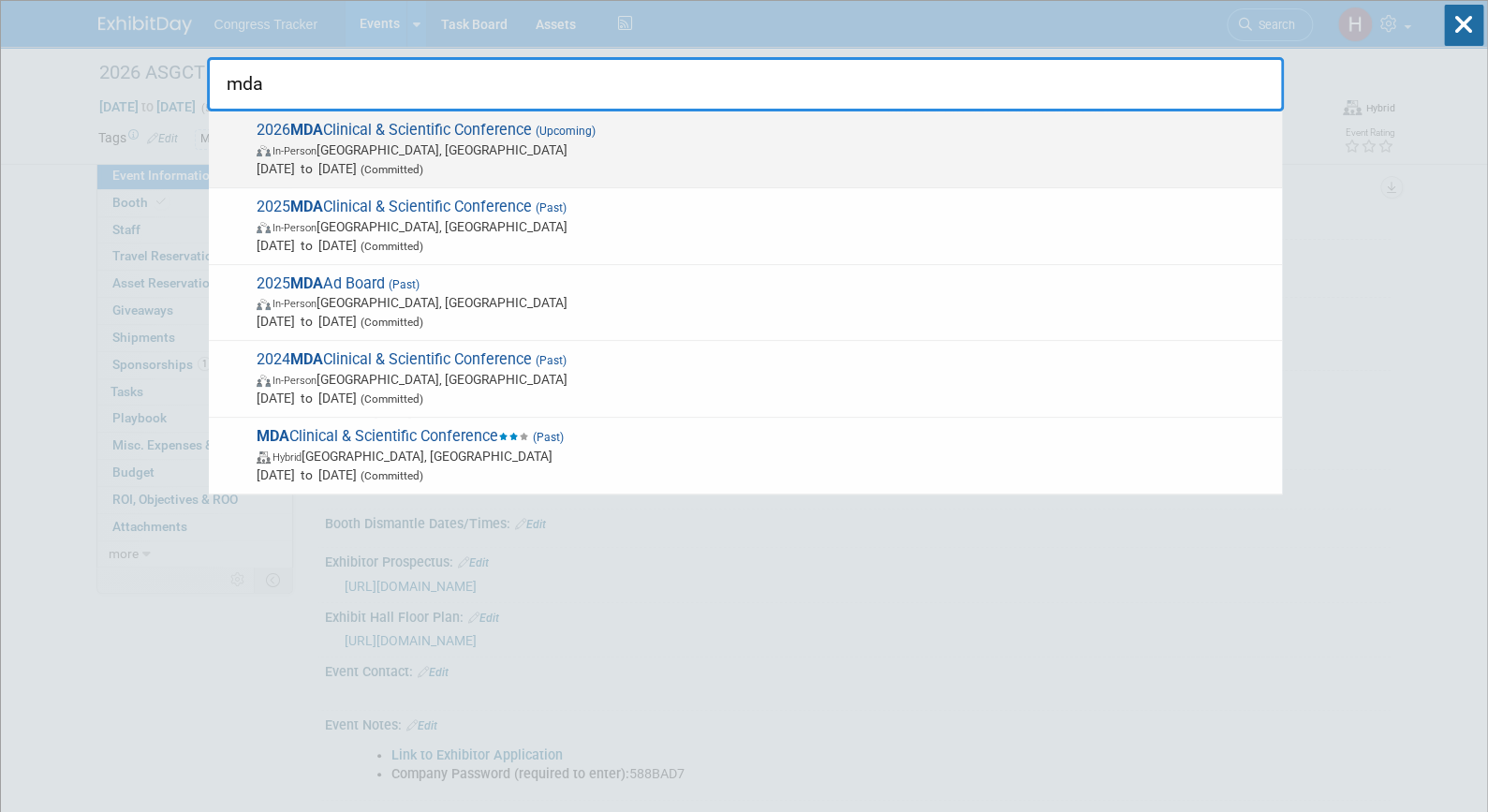
type input "mda"
click at [499, 151] on span "In-Person Orlando, FL" at bounding box center [765, 150] width 1017 height 19
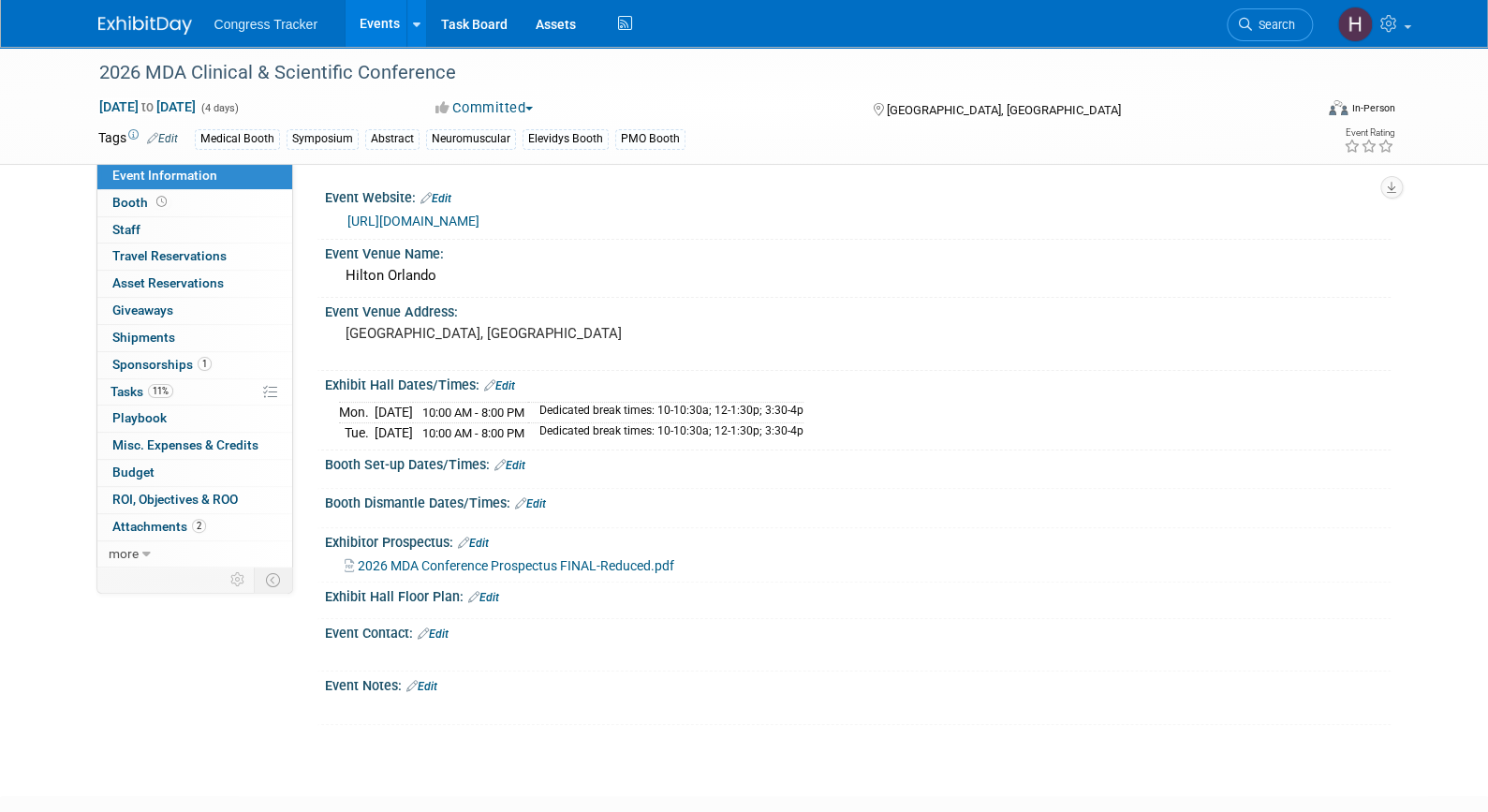
click at [480, 225] on link "[URL][DOMAIN_NAME]" at bounding box center [413, 221] width 132 height 15
click at [182, 204] on link "Booth" at bounding box center [195, 203] width 195 height 26
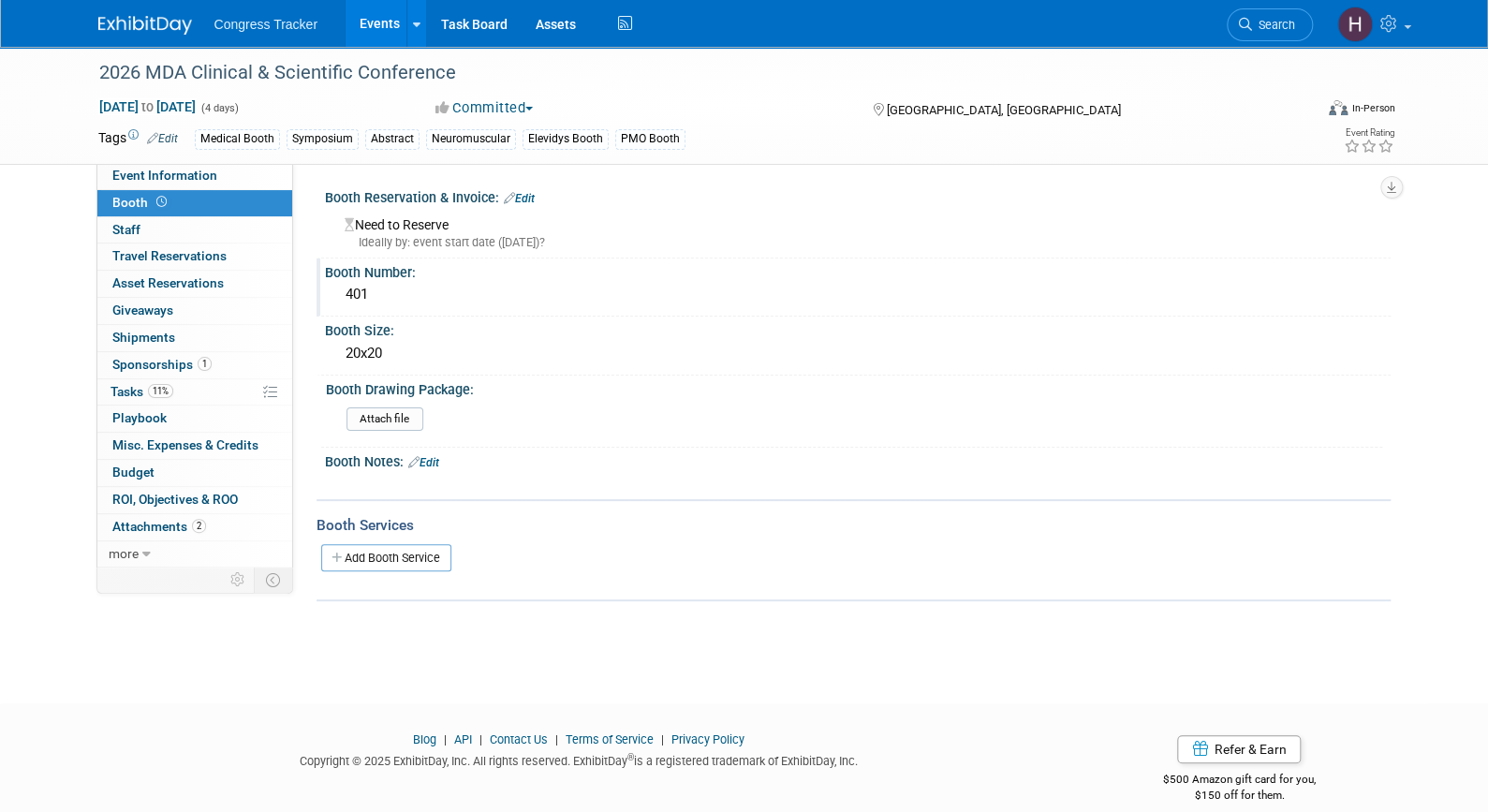
click at [492, 309] on div "401" at bounding box center [858, 295] width 1066 height 31
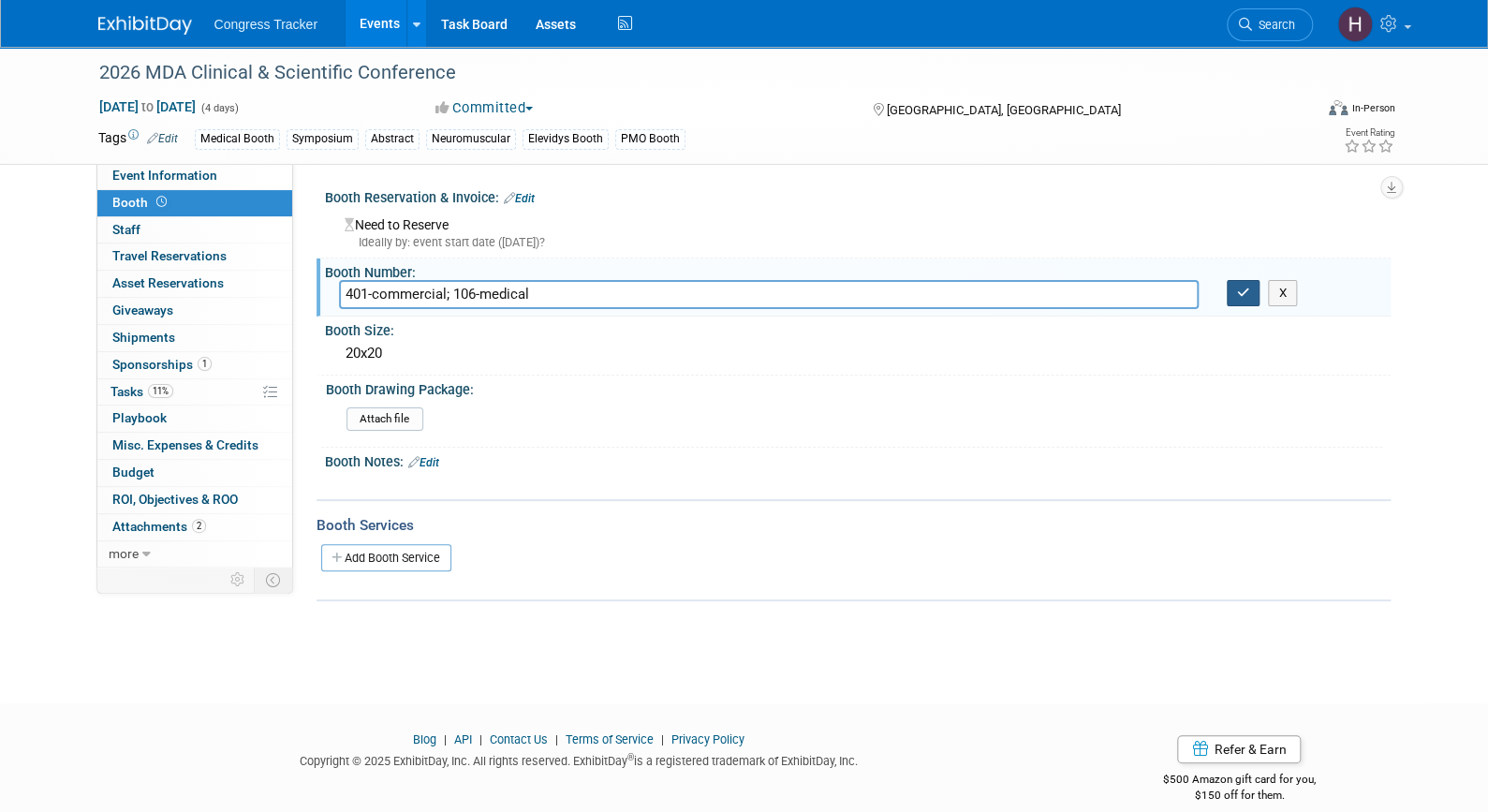
type input "401-commercial; 106-medical"
click at [1237, 294] on icon "button" at bounding box center [1243, 292] width 13 height 12
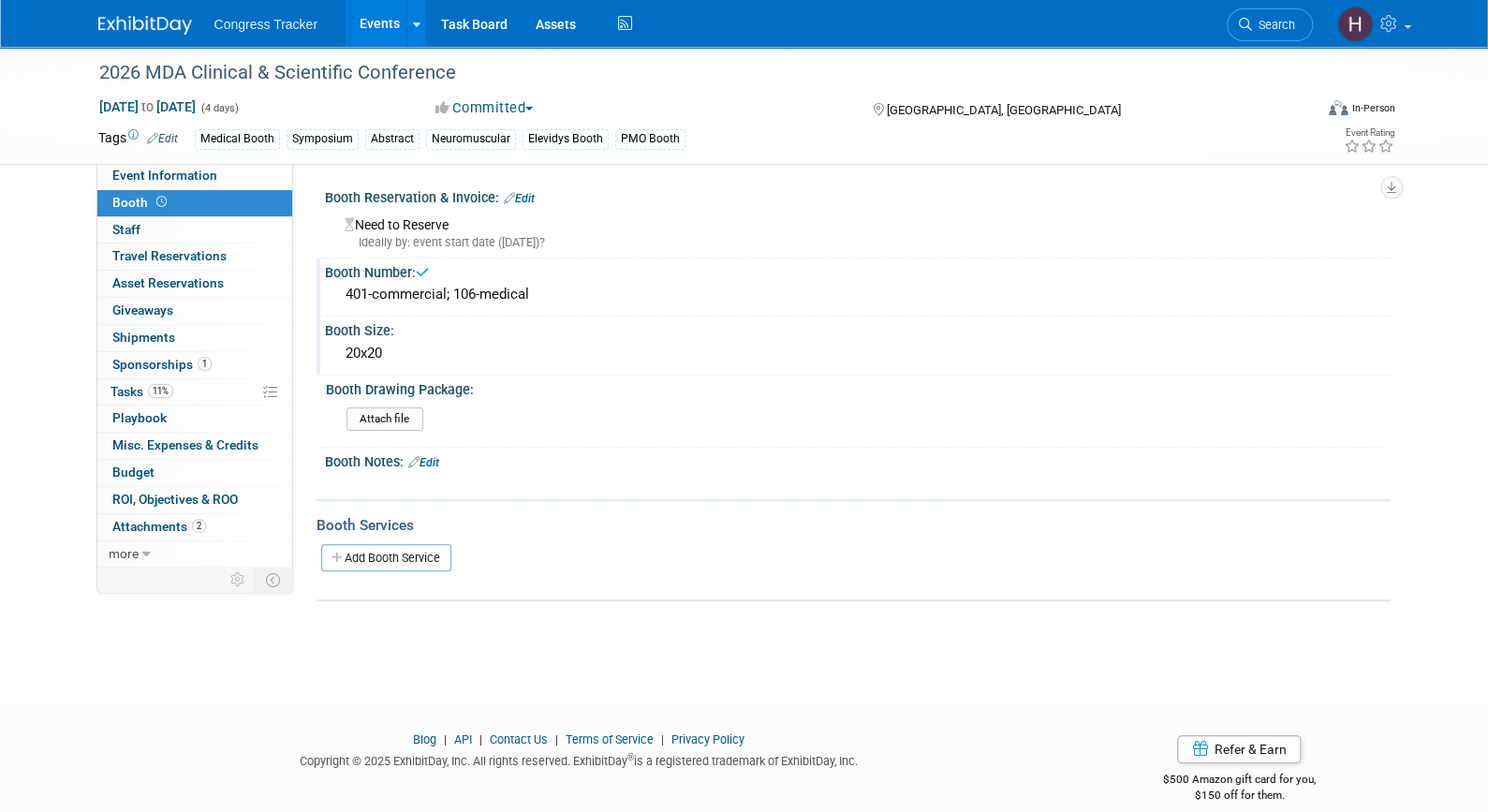
click at [485, 344] on div "20x20" at bounding box center [858, 353] width 1038 height 29
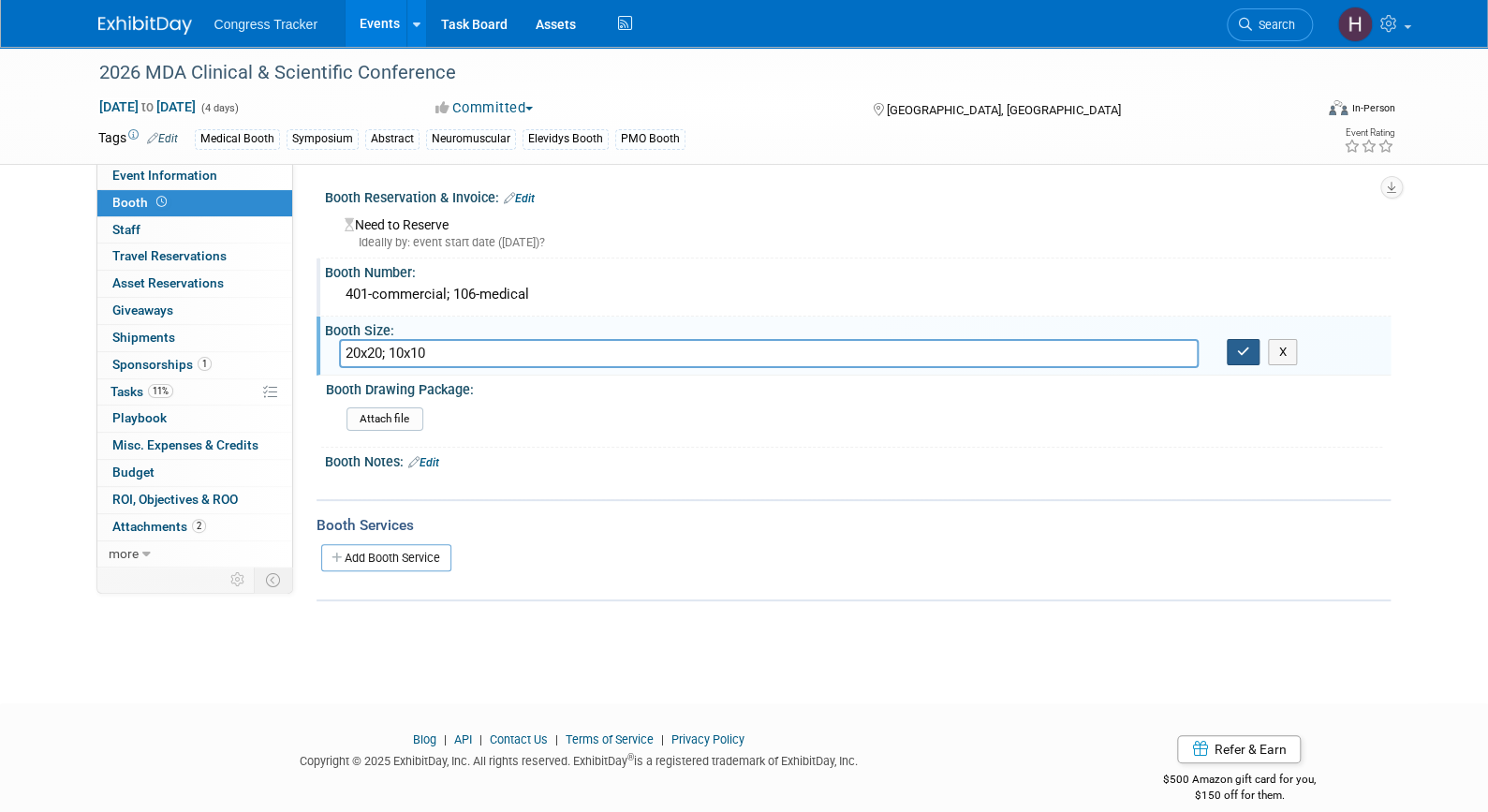
type input "20x20; 10x10"
click at [1247, 354] on icon "button" at bounding box center [1243, 351] width 13 height 12
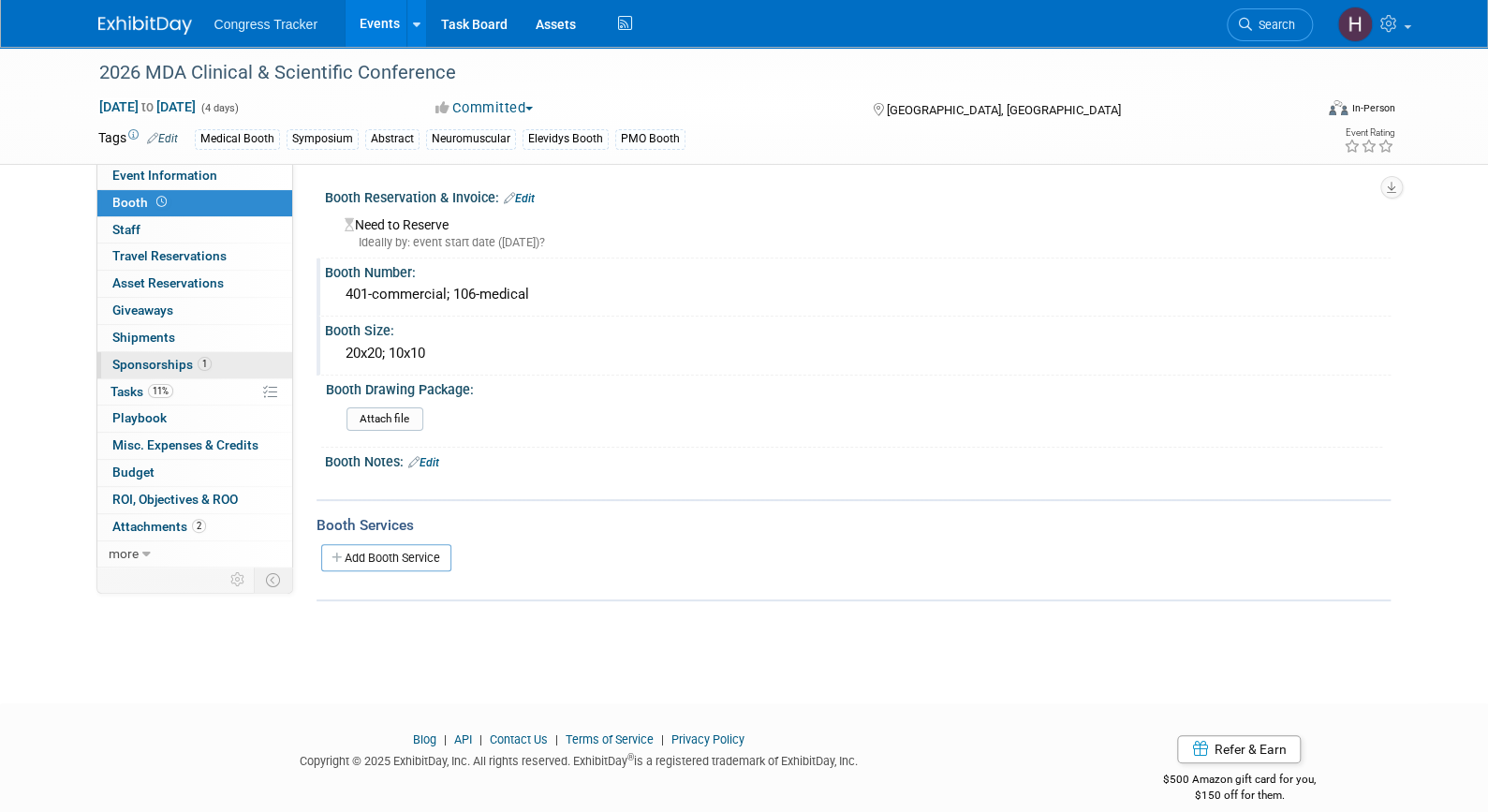
click at [159, 359] on span "Sponsorships 1" at bounding box center [162, 364] width 99 height 15
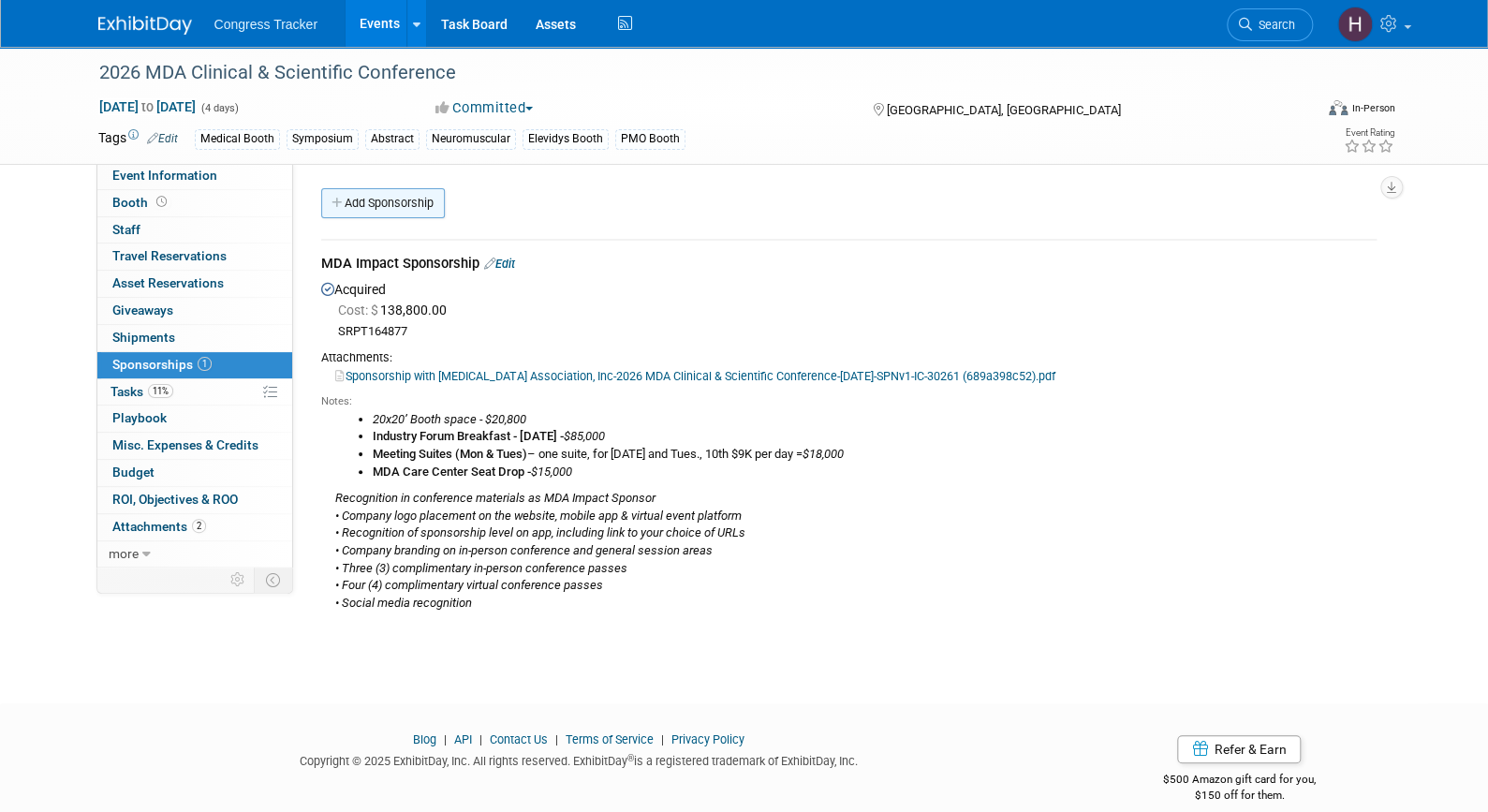
click at [376, 198] on link "Add Sponsorship" at bounding box center [383, 203] width 124 height 30
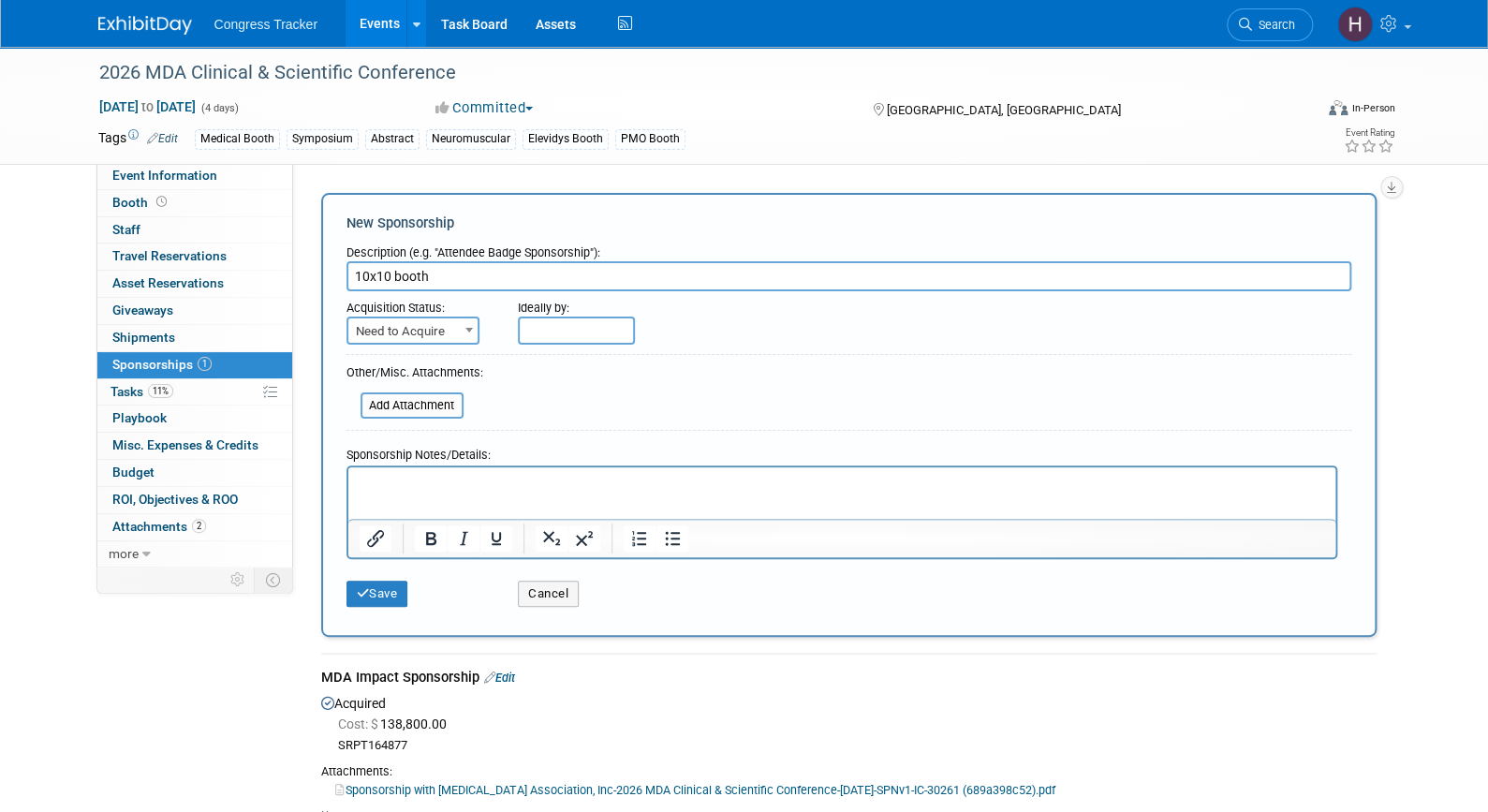
type input "10x10 booth"
click at [399, 322] on span "Need to Acquire" at bounding box center [413, 332] width 129 height 26
select select "2"
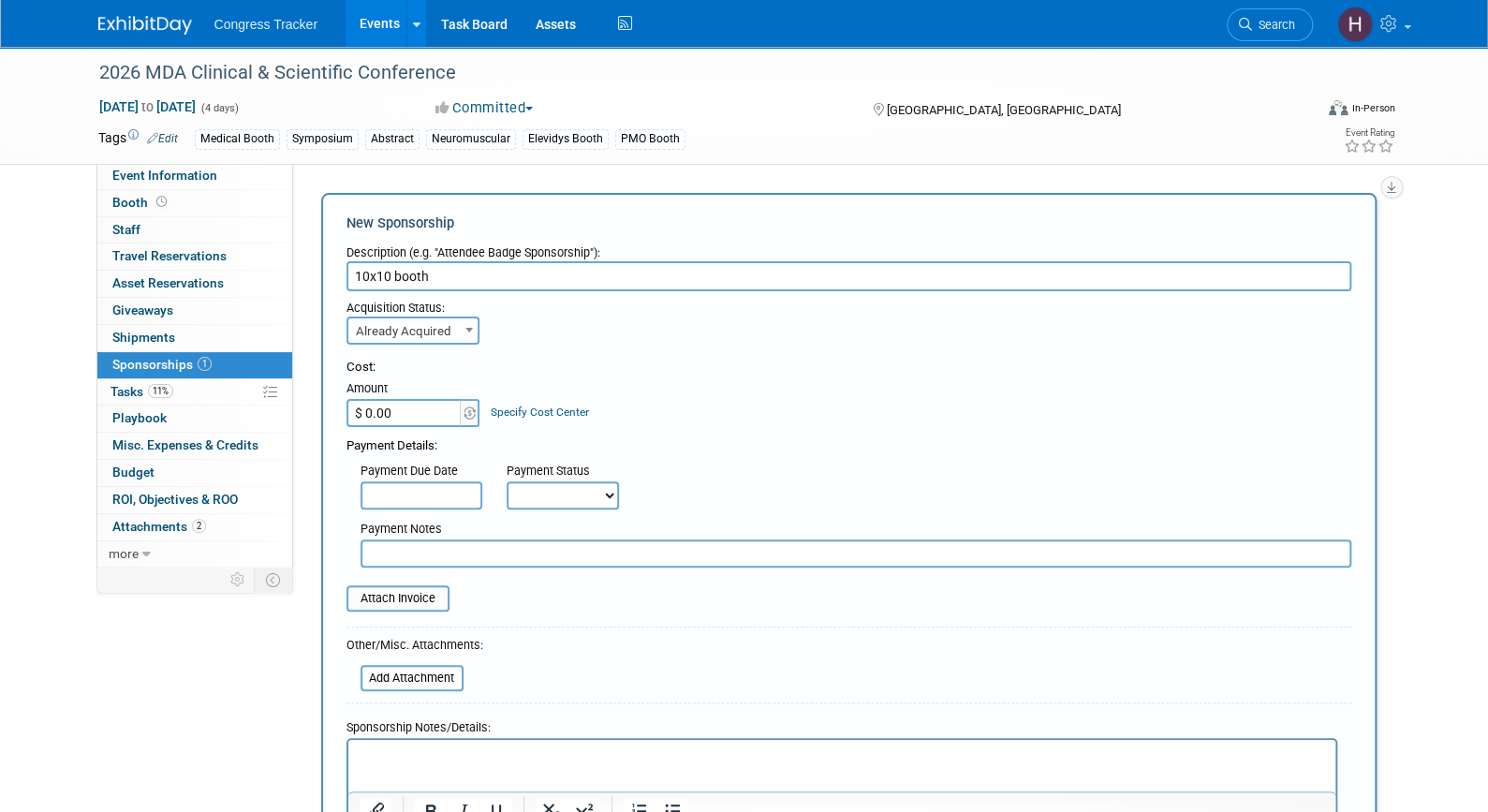
click at [412, 416] on input "$ 0.00" at bounding box center [405, 413] width 117 height 28
type input "$ 4,300.00"
click at [429, 553] on input "text" at bounding box center [856, 554] width 991 height 28
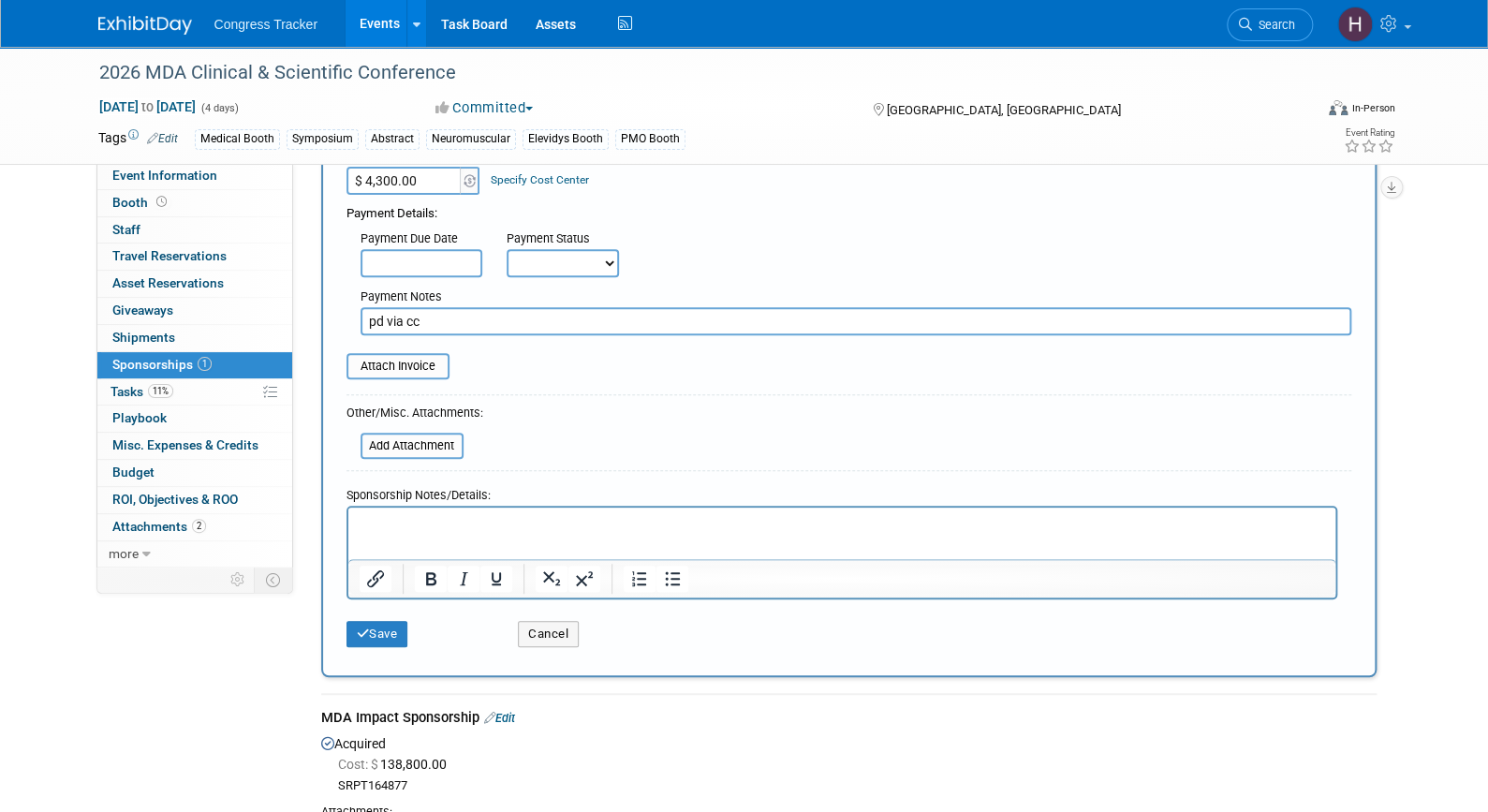
scroll to position [252, 0]
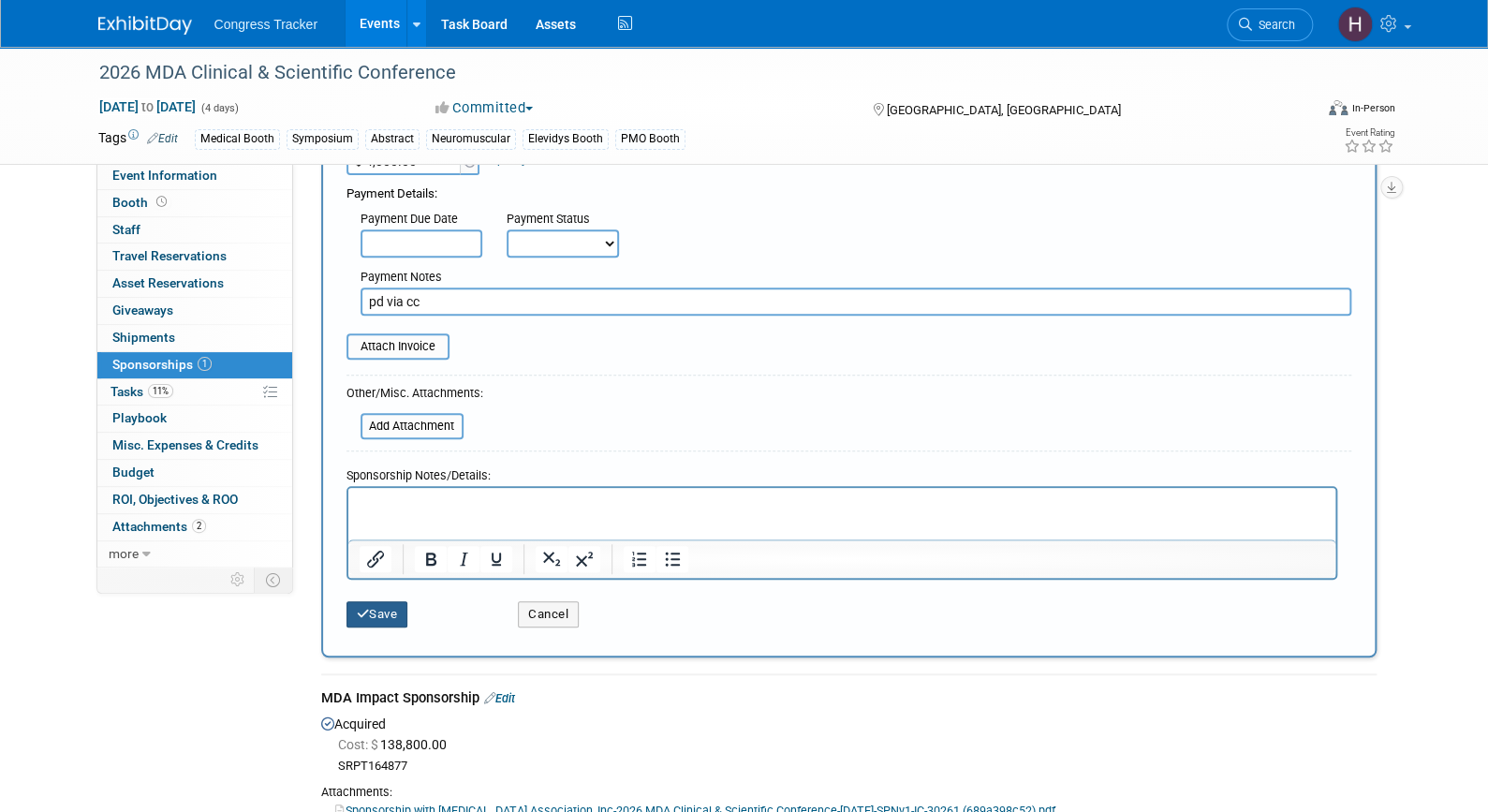
type input "pd via cc"
click at [397, 609] on button "Save" at bounding box center [378, 614] width 62 height 26
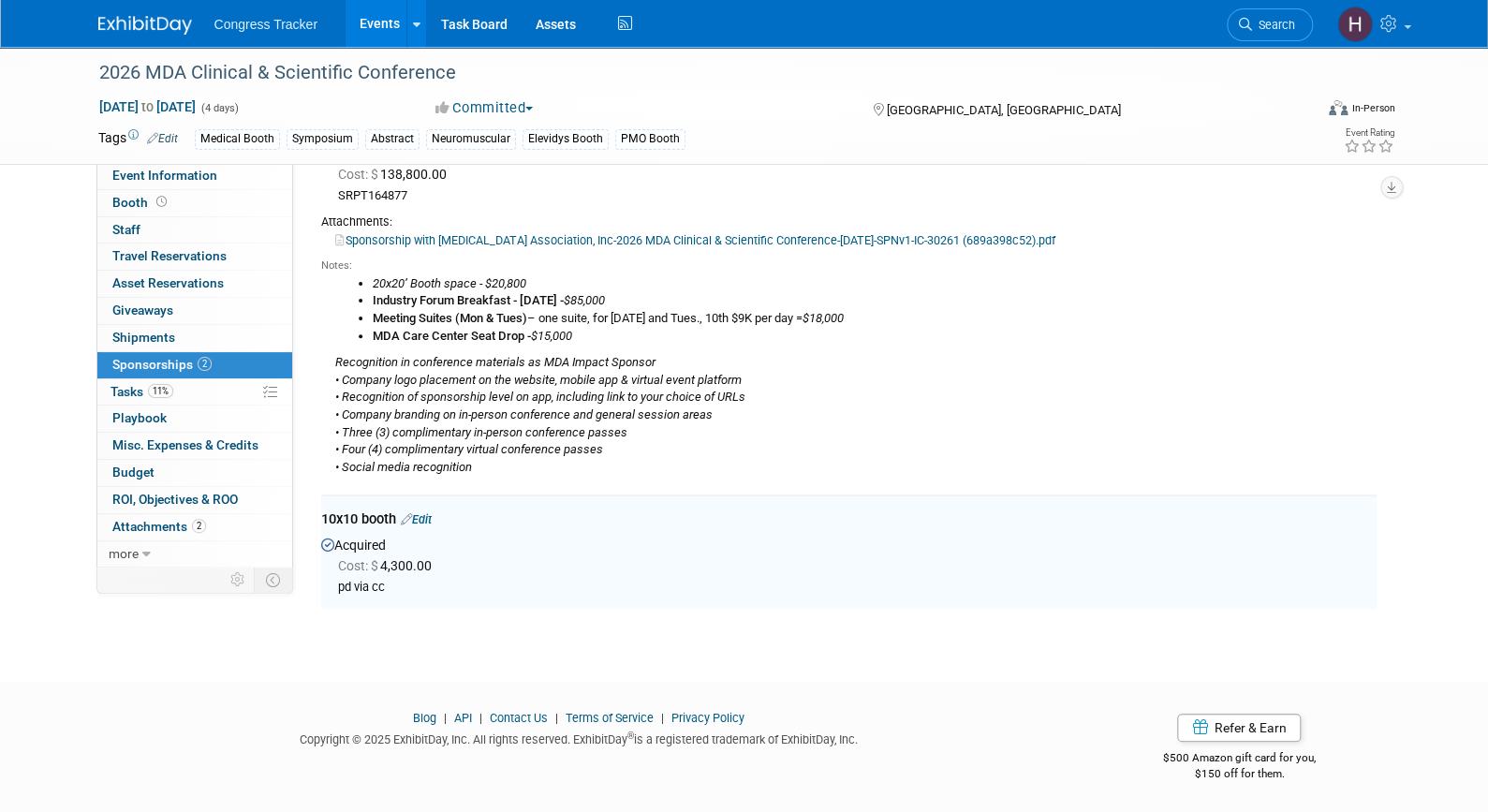
scroll to position [0, 0]
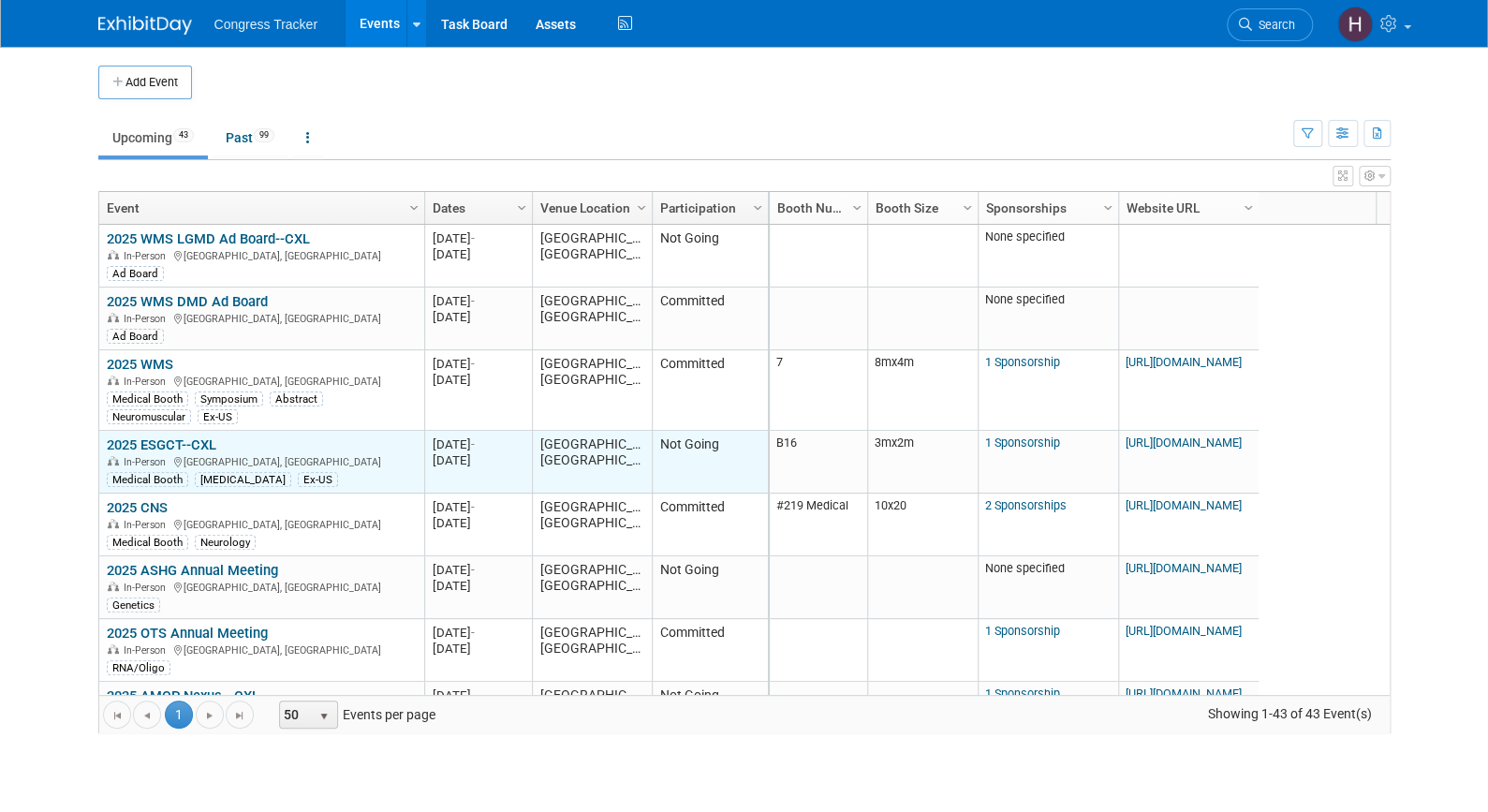
click at [161, 437] on link "2025 ESGCT--CXL" at bounding box center [161, 445] width 110 height 17
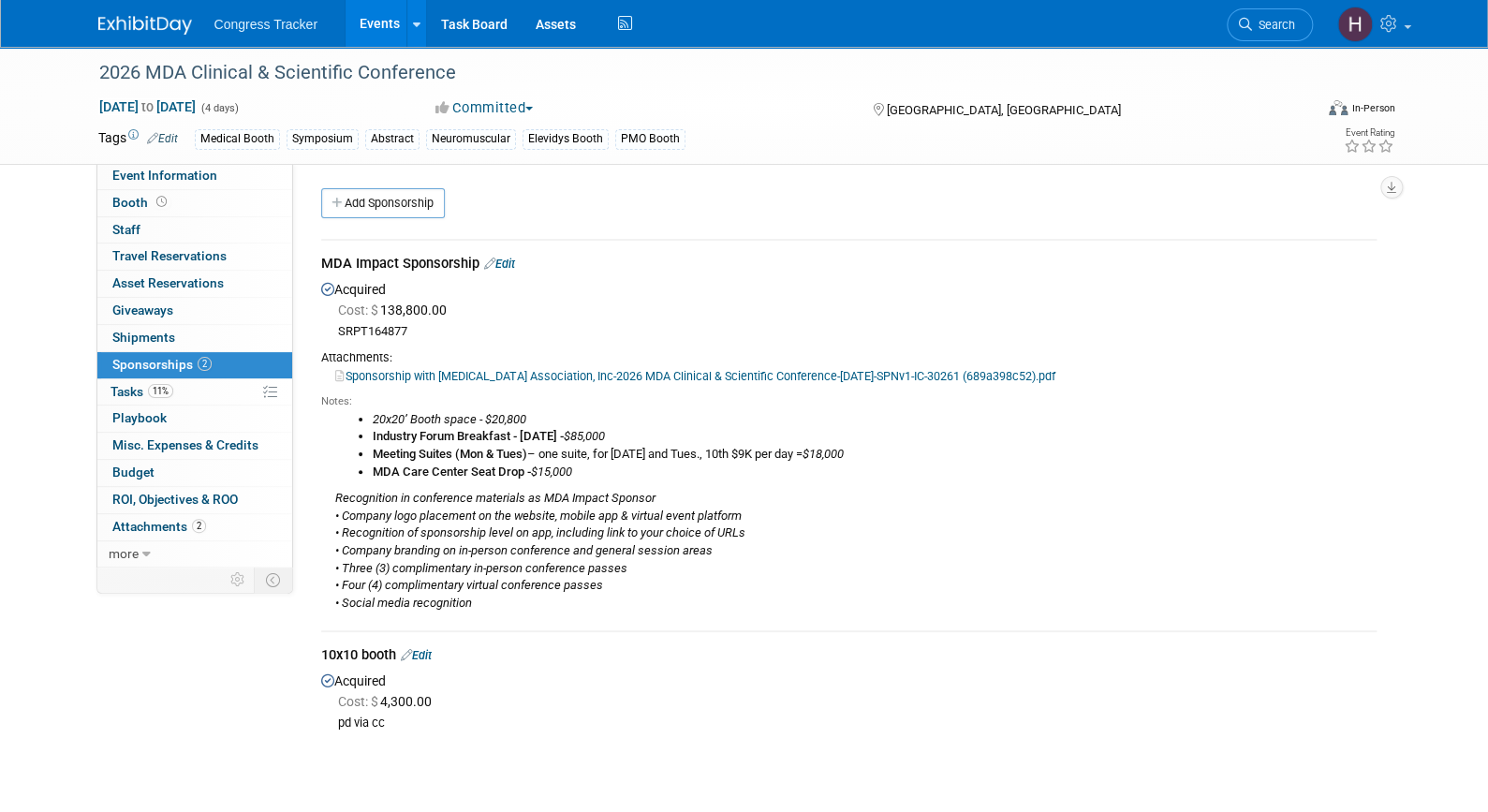
click at [370, 21] on link "Events" at bounding box center [379, 23] width 68 height 47
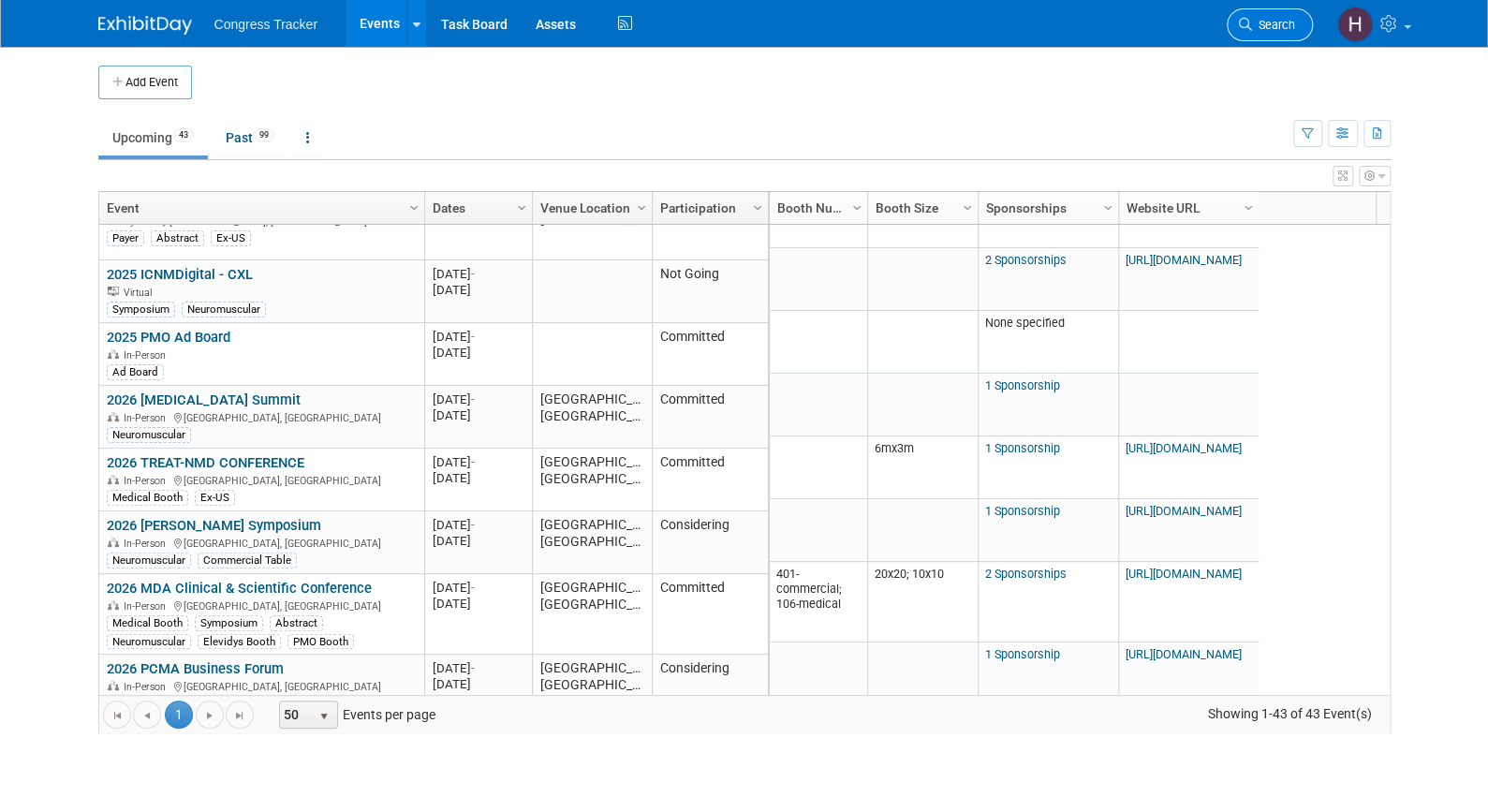
click at [1272, 30] on span "Search" at bounding box center [1273, 24] width 43 height 14
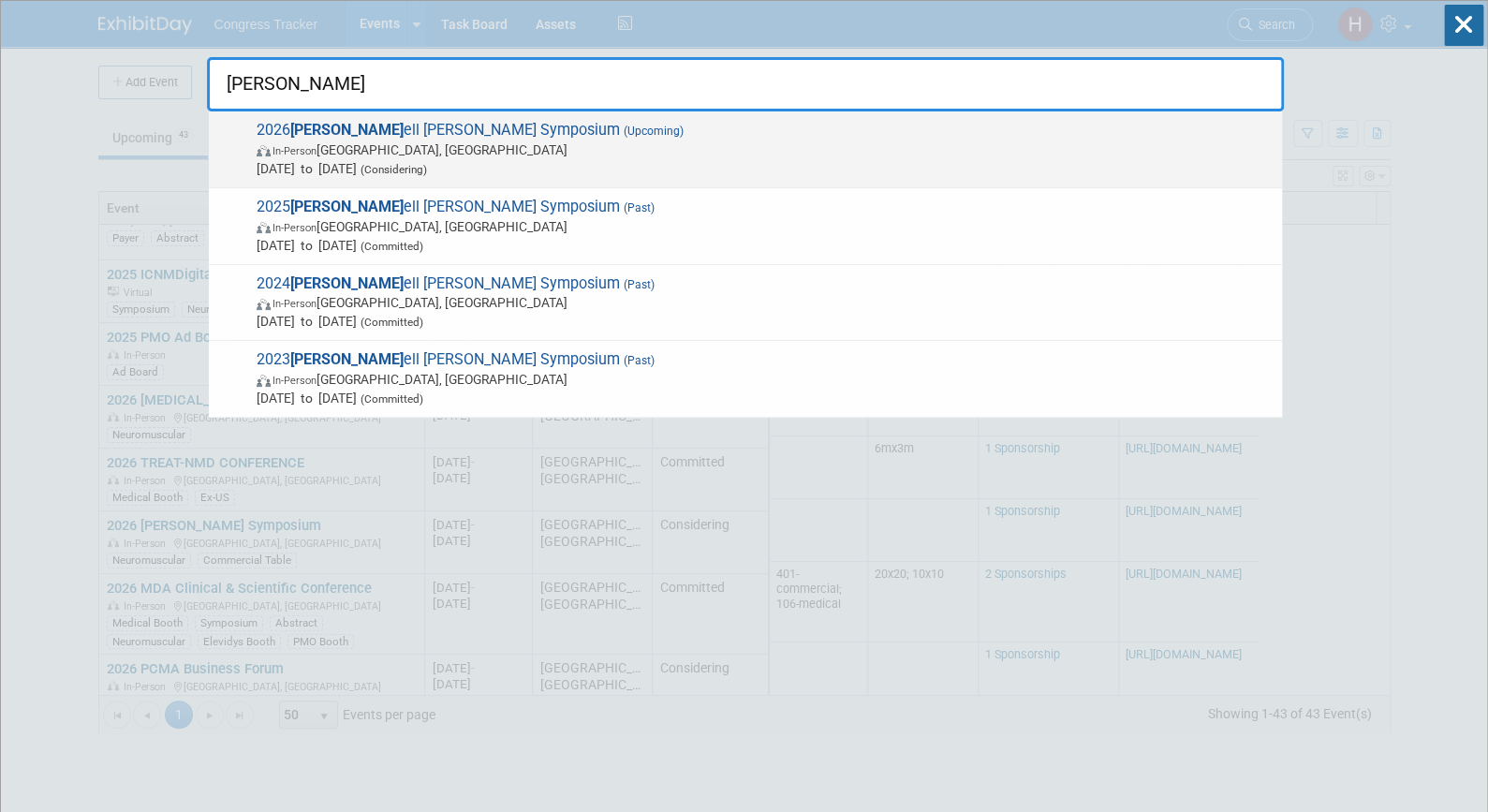
type input "carr"
click at [427, 168] on span "(Considering)" at bounding box center [392, 170] width 70 height 13
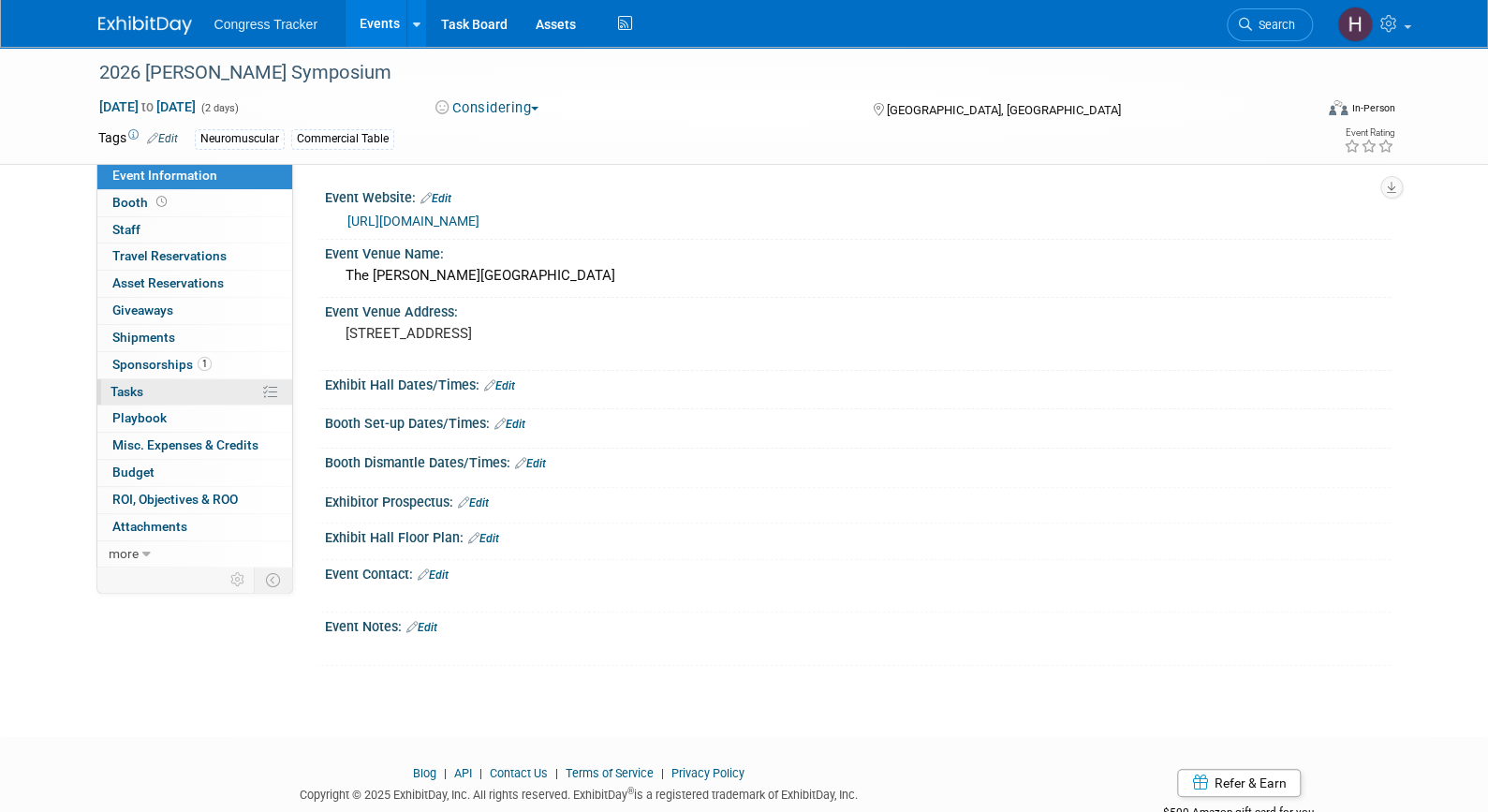
click at [165, 391] on link "0% Tasks 0%" at bounding box center [195, 392] width 195 height 26
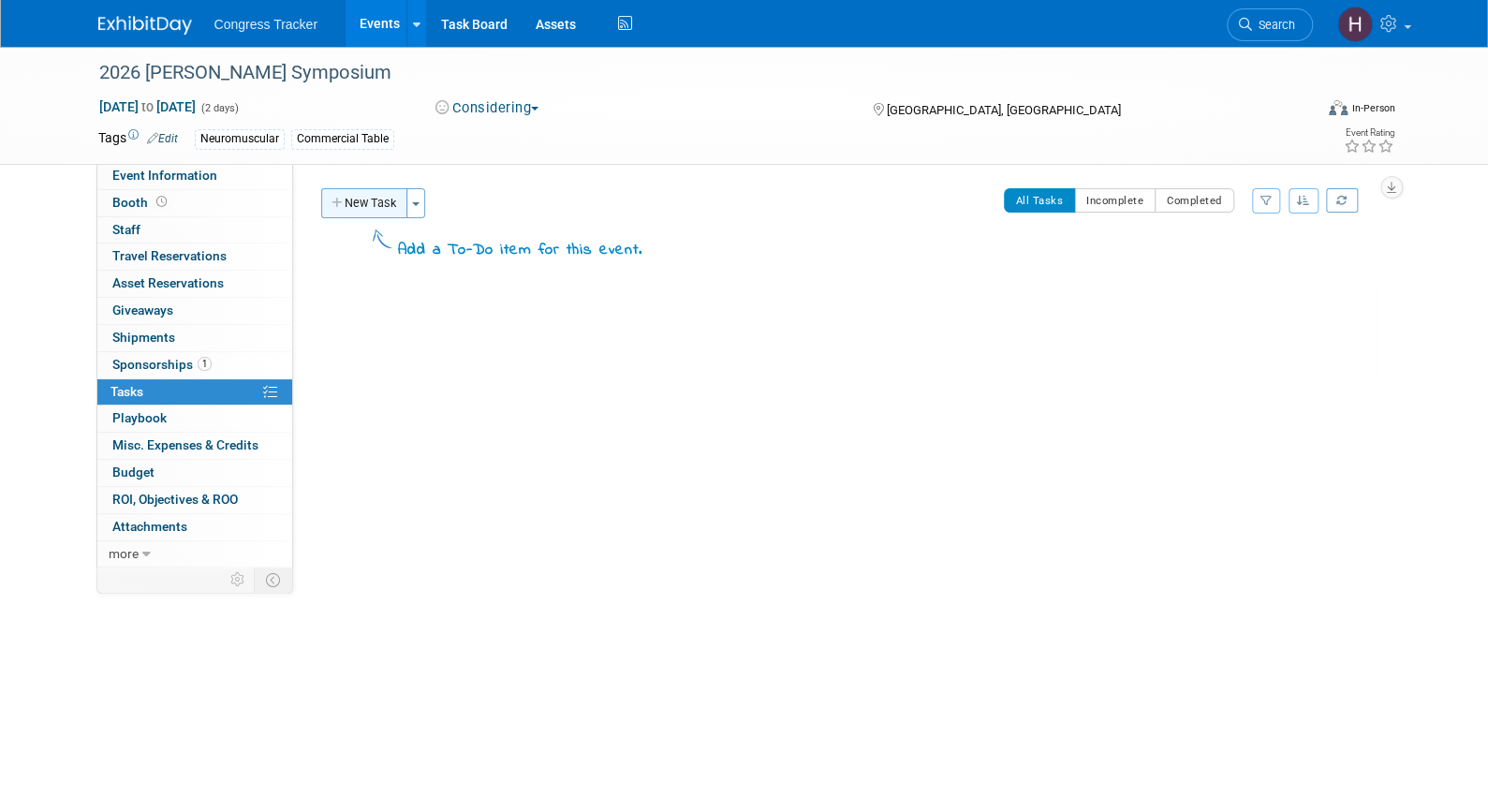
click at [358, 203] on button "New Task" at bounding box center [365, 203] width 86 height 30
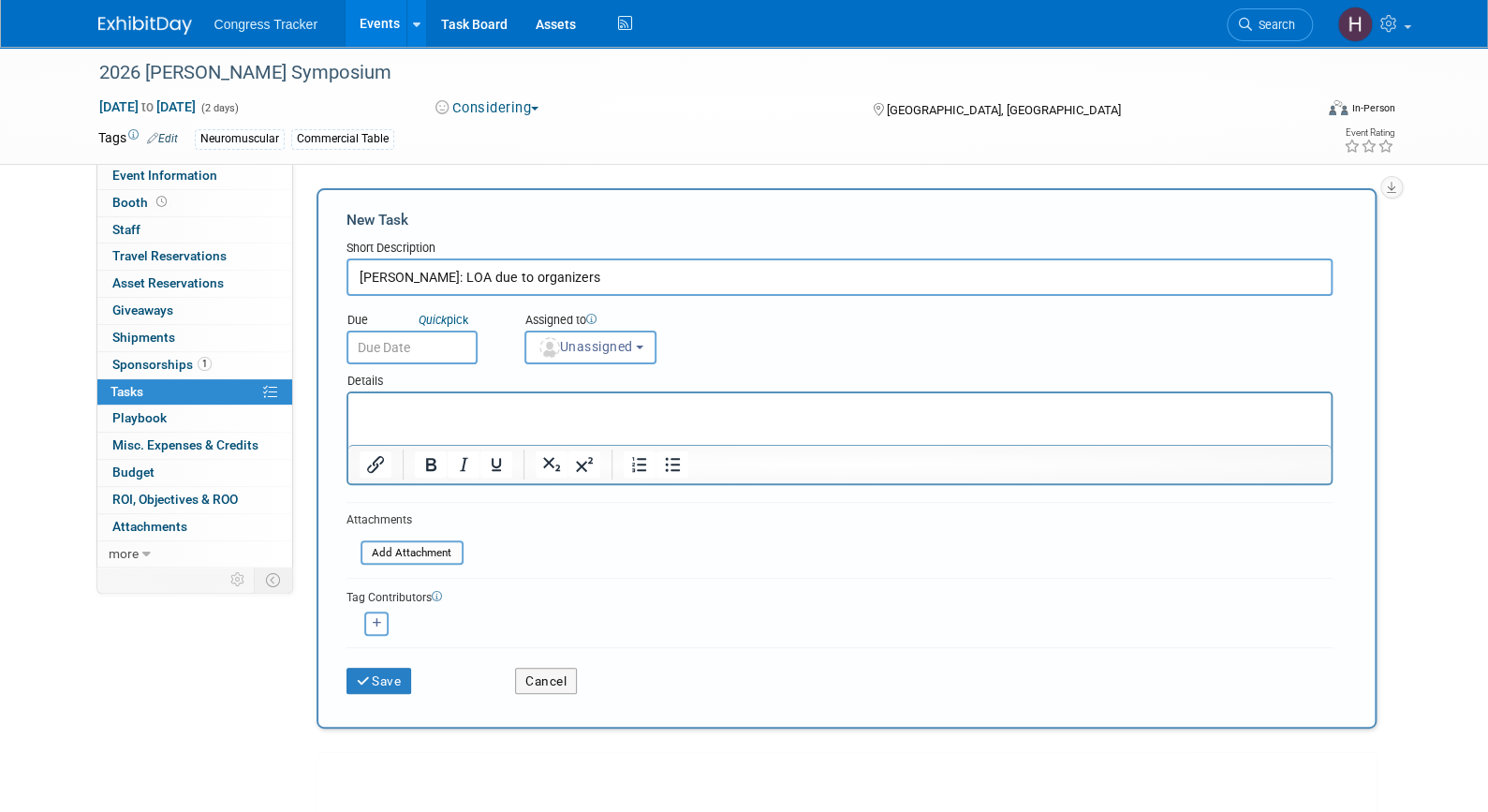
type input "Carrell Krusen: LOA due to organizers"
click at [382, 349] on body "Congress Tracker Events Add Event Bulk Upload Events Shareable Event Boards Rec…" at bounding box center [744, 406] width 1488 height 812
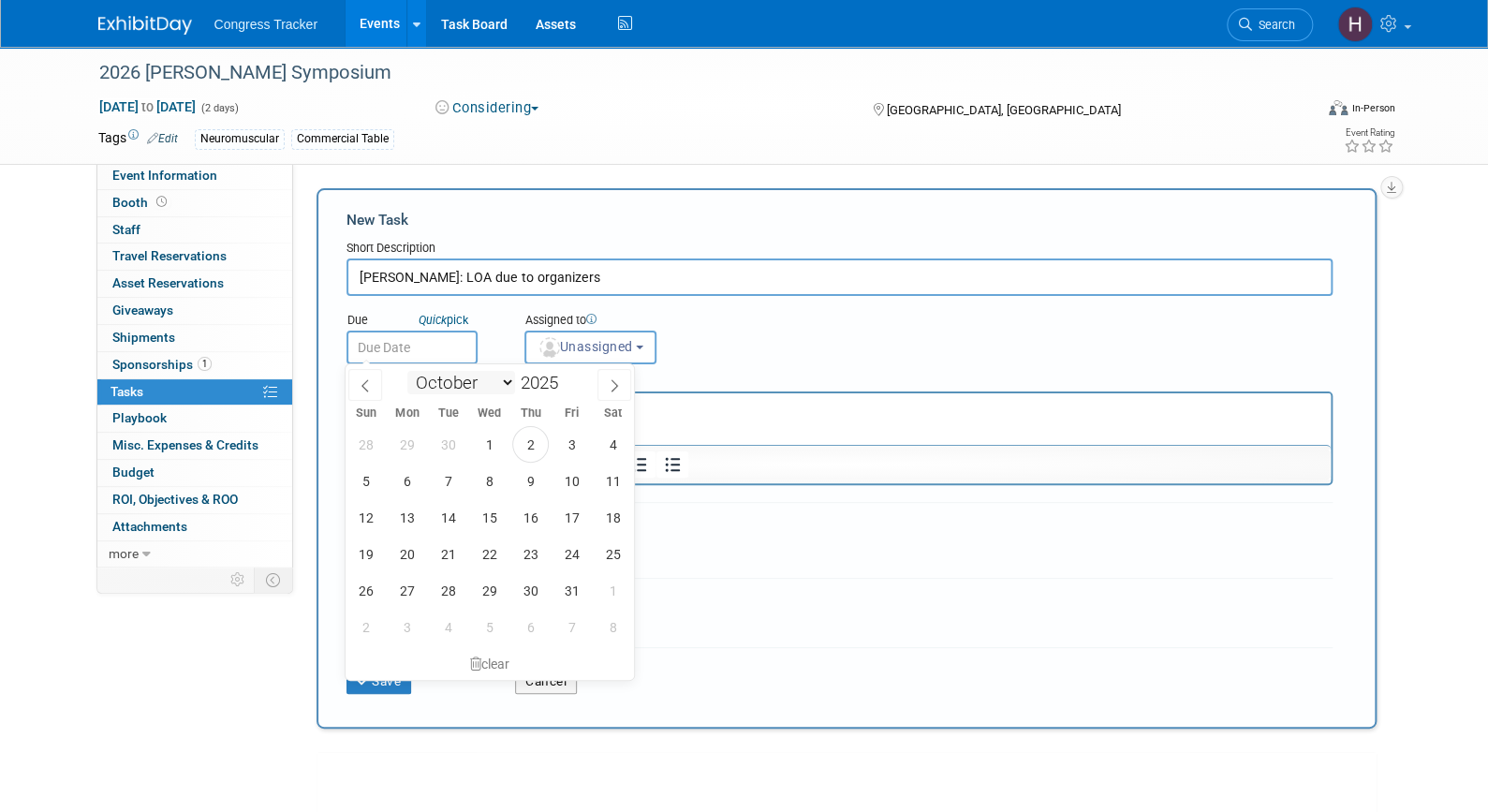
click at [497, 387] on select "January February March April May June July August September October November De…" at bounding box center [461, 382] width 108 height 23
select select "11"
click at [408, 371] on select "January February March April May June July August September October November De…" at bounding box center [461, 382] width 108 height 23
click at [375, 553] on span "21" at bounding box center [365, 554] width 37 height 37
type input "Dec 21, 2025"
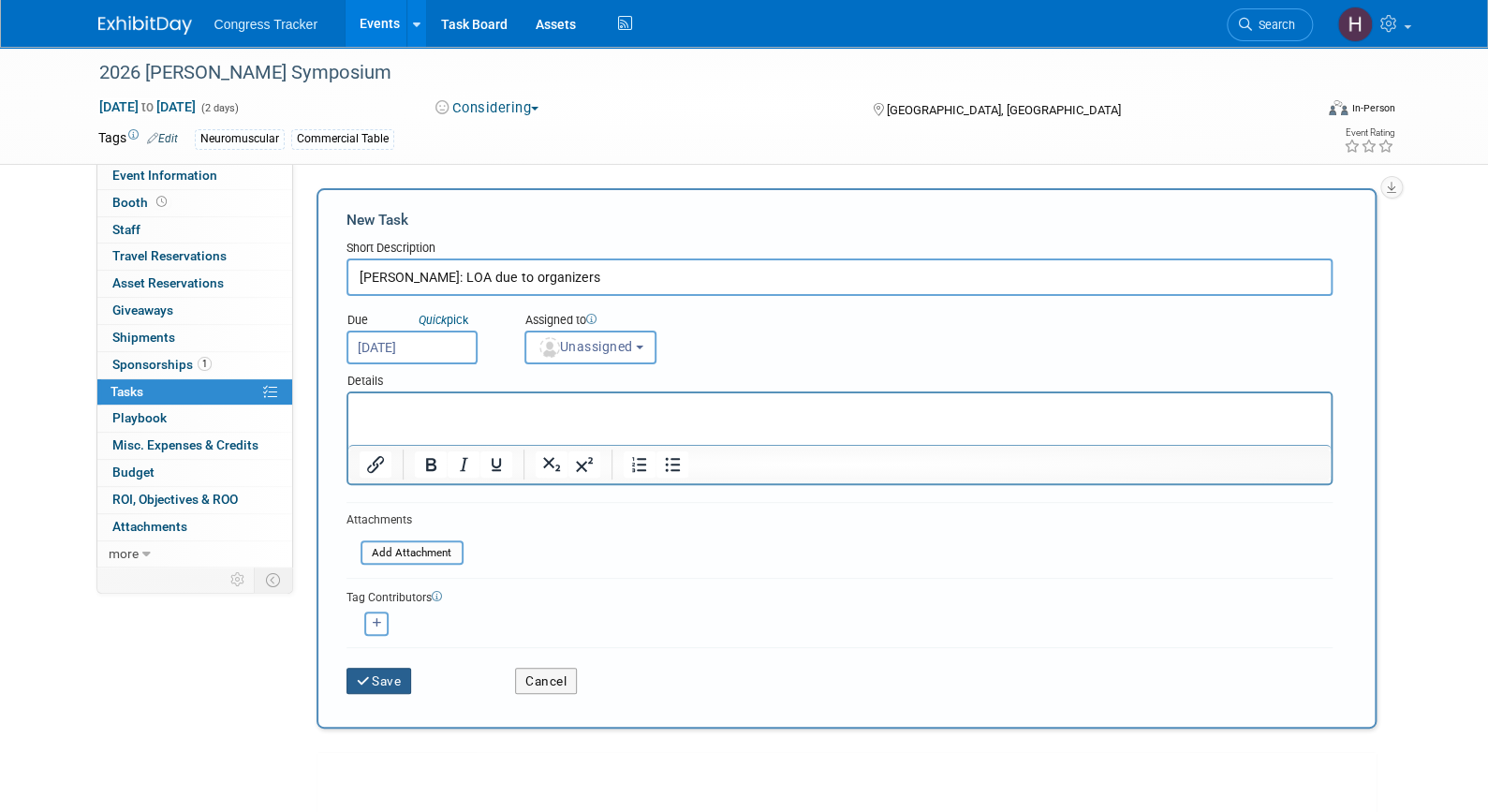
click at [397, 685] on button "Save" at bounding box center [379, 681] width 66 height 26
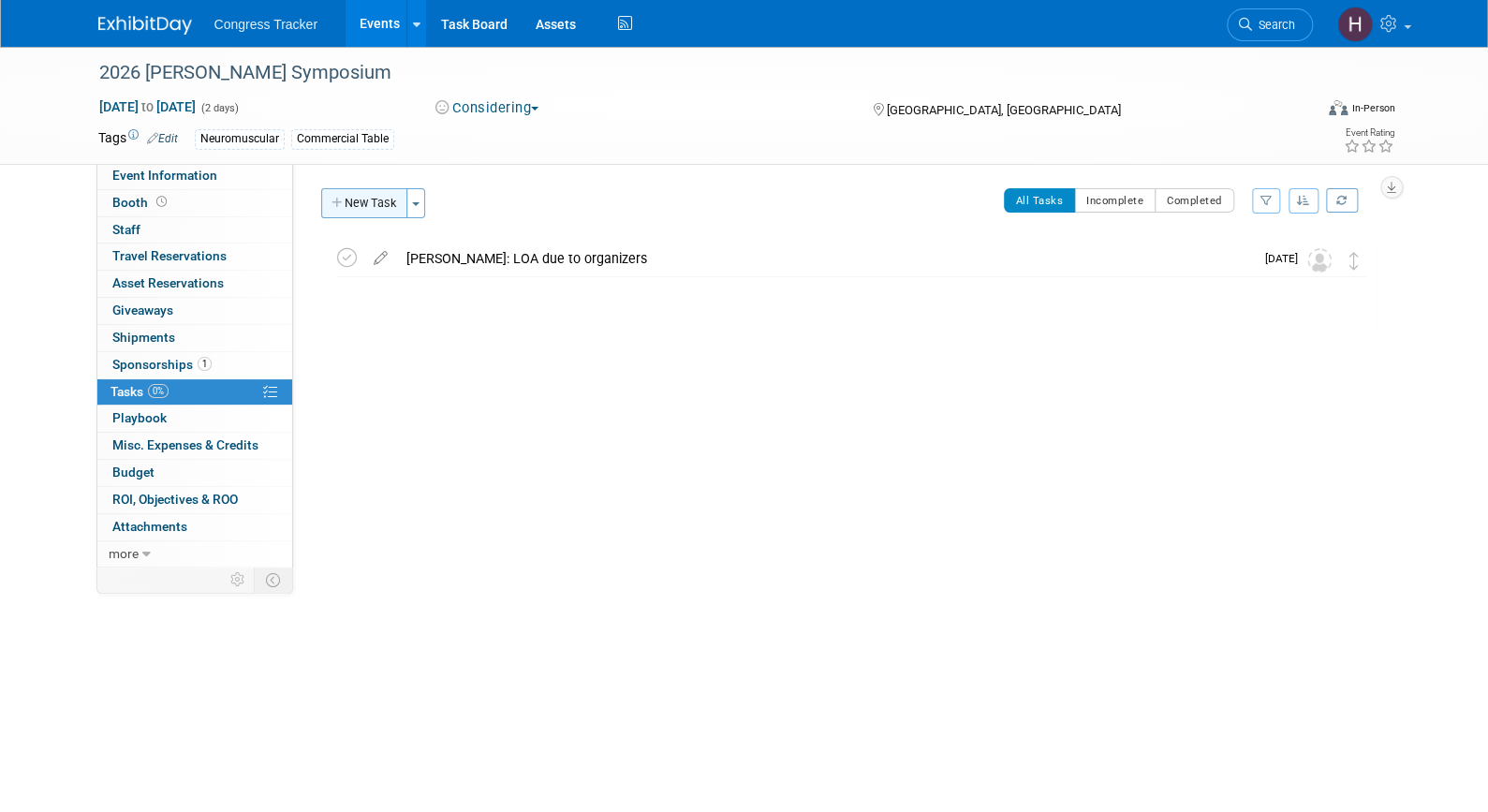
click at [350, 211] on button "New Task" at bounding box center [365, 203] width 86 height 30
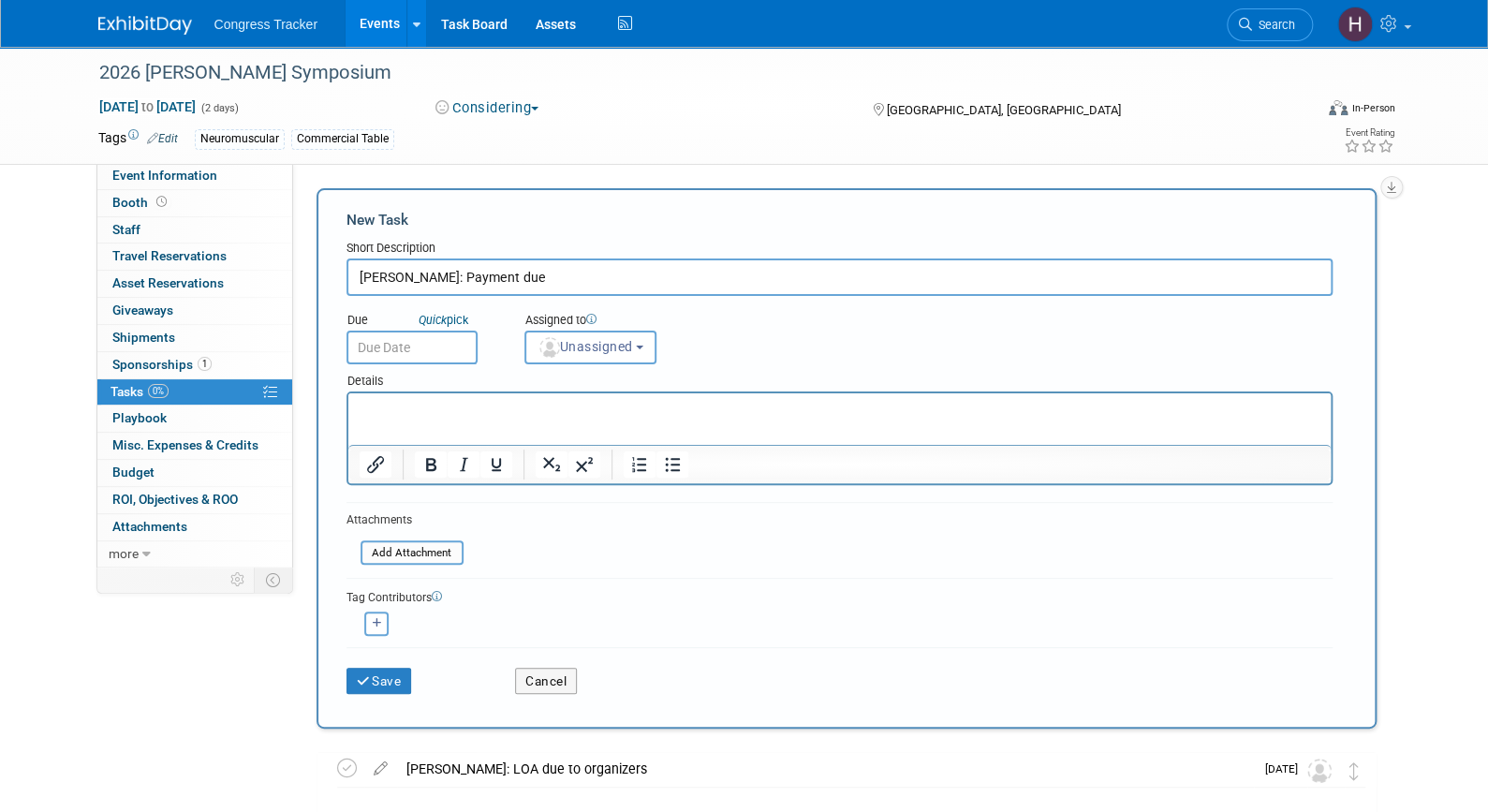
type input "Carrell Krusen: Payment due"
click at [439, 344] on input "text" at bounding box center [412, 347] width 131 height 34
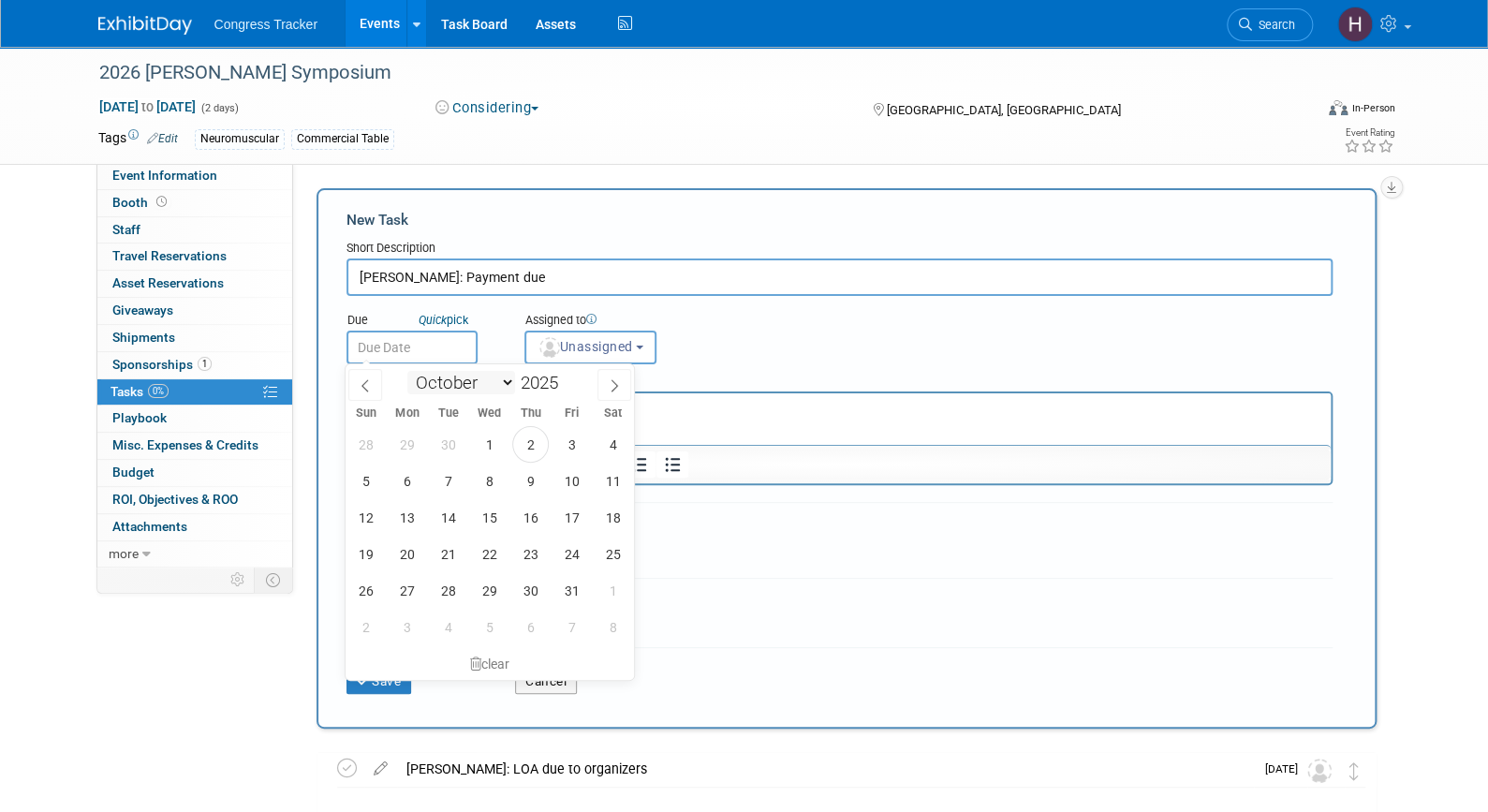
click at [439, 381] on select "January February March April May June July August September October November De…" at bounding box center [461, 382] width 108 height 23
select select "1"
click at [408, 371] on select "January February March April May June July August September October November De…" at bounding box center [461, 382] width 108 height 23
click at [568, 375] on span at bounding box center [565, 377] width 13 height 11
type input "2026"
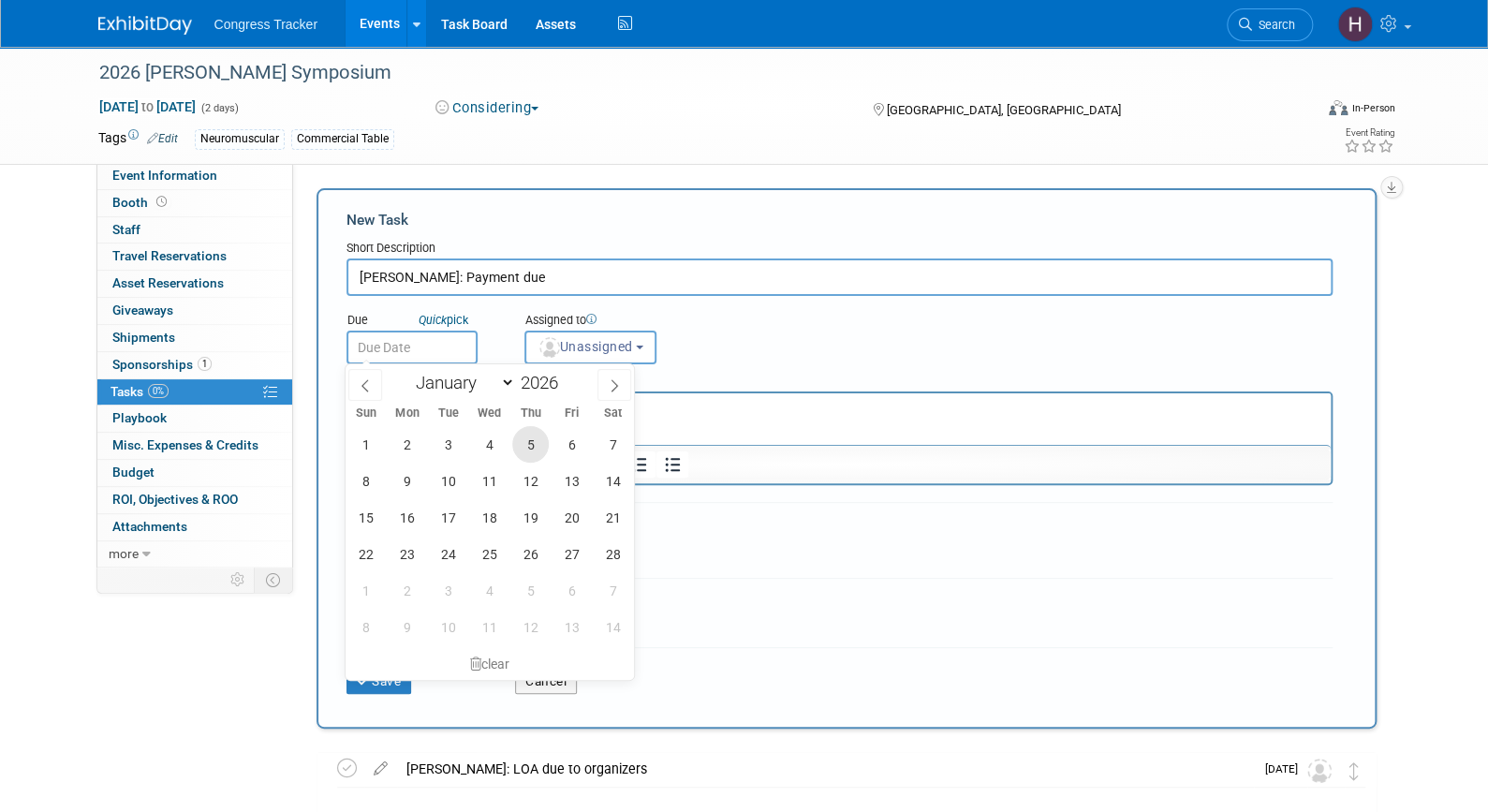
click at [538, 443] on span "5" at bounding box center [530, 444] width 37 height 37
type input "Feb 5, 2026"
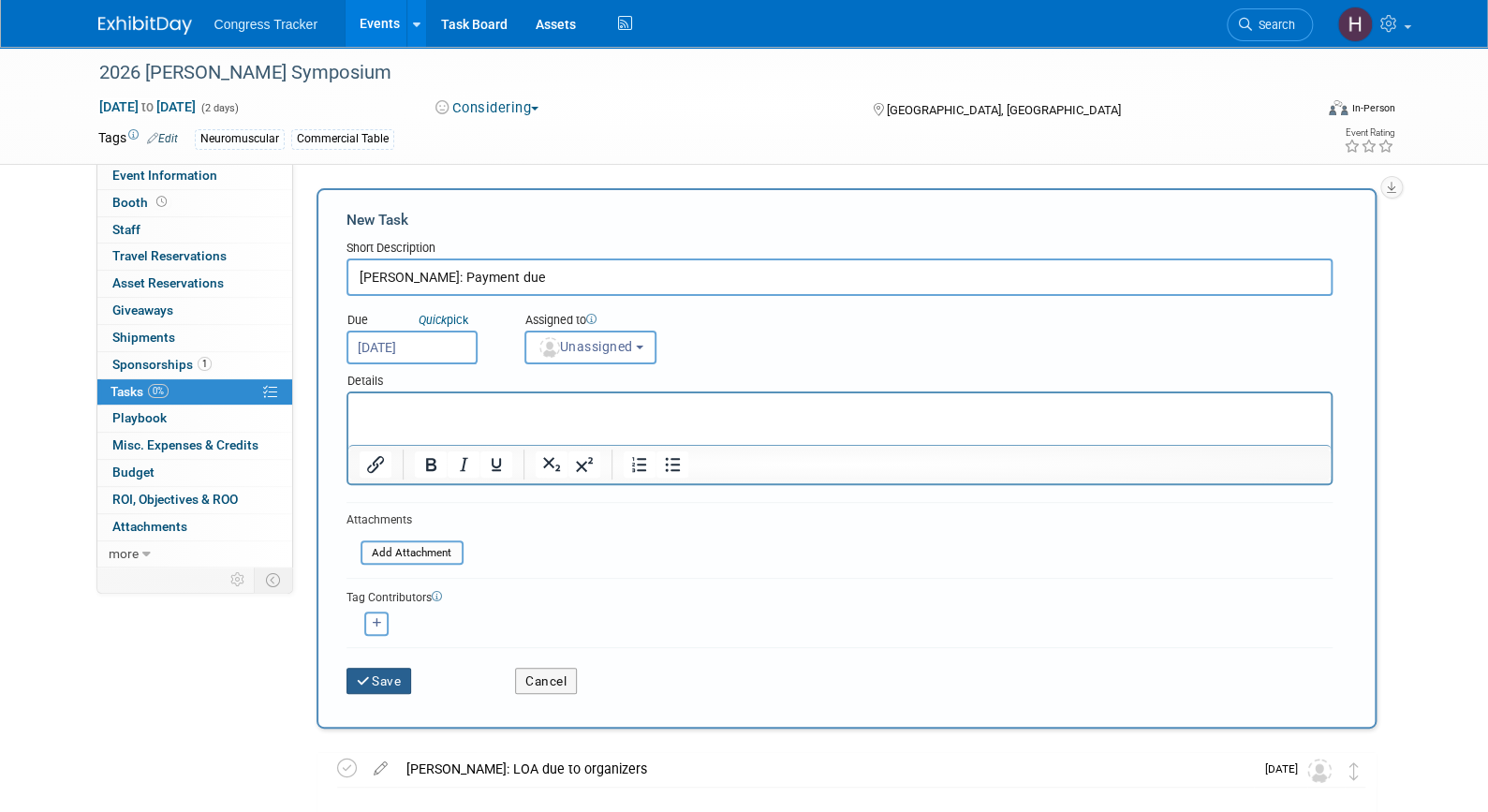
click at [380, 678] on button "Save" at bounding box center [379, 681] width 66 height 26
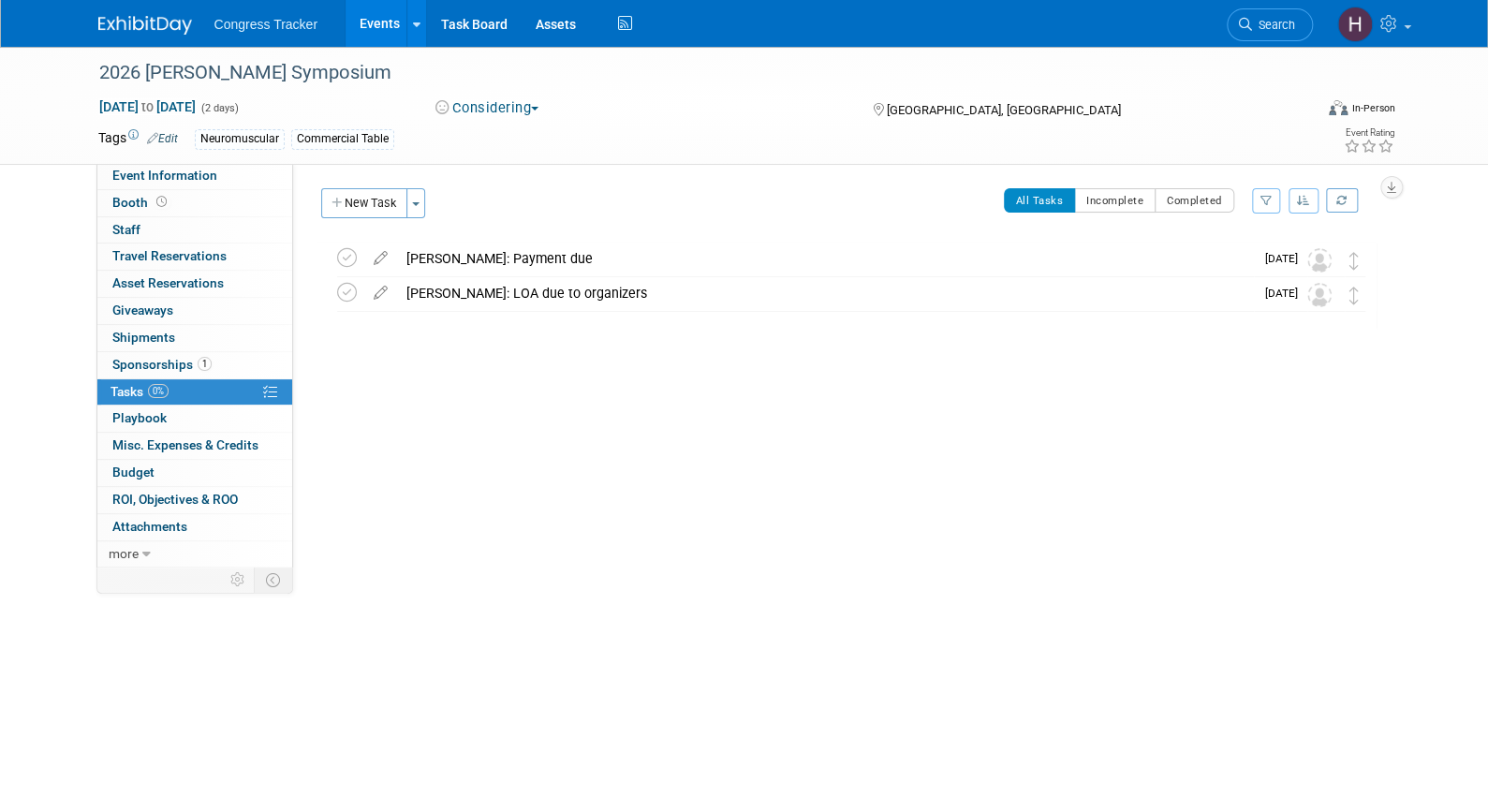
click at [370, 31] on link "Events" at bounding box center [379, 23] width 68 height 47
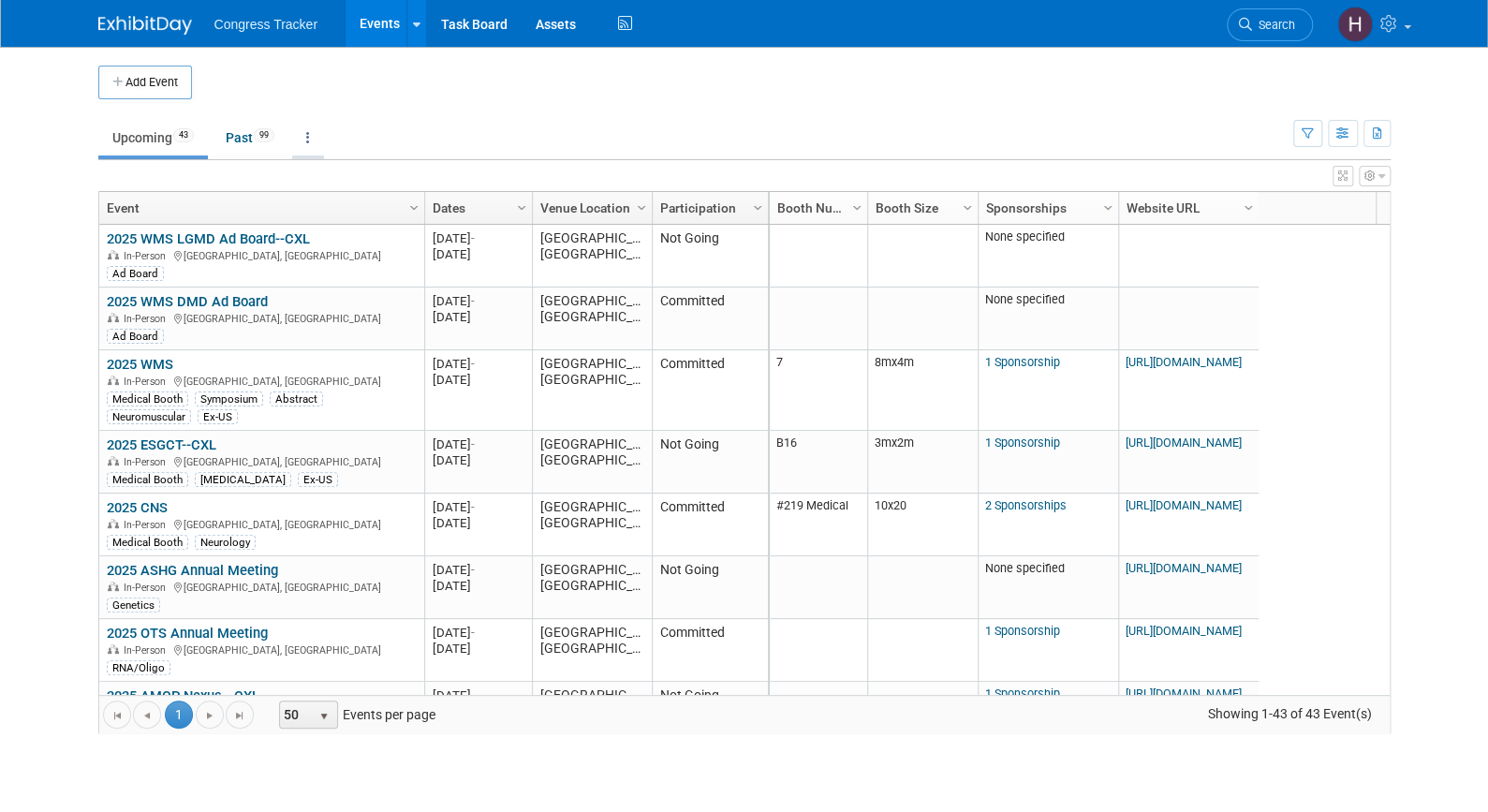
click at [309, 136] on link at bounding box center [308, 138] width 32 height 36
click at [331, 212] on link "Grouped Annually Events grouped by year" at bounding box center [366, 222] width 149 height 41
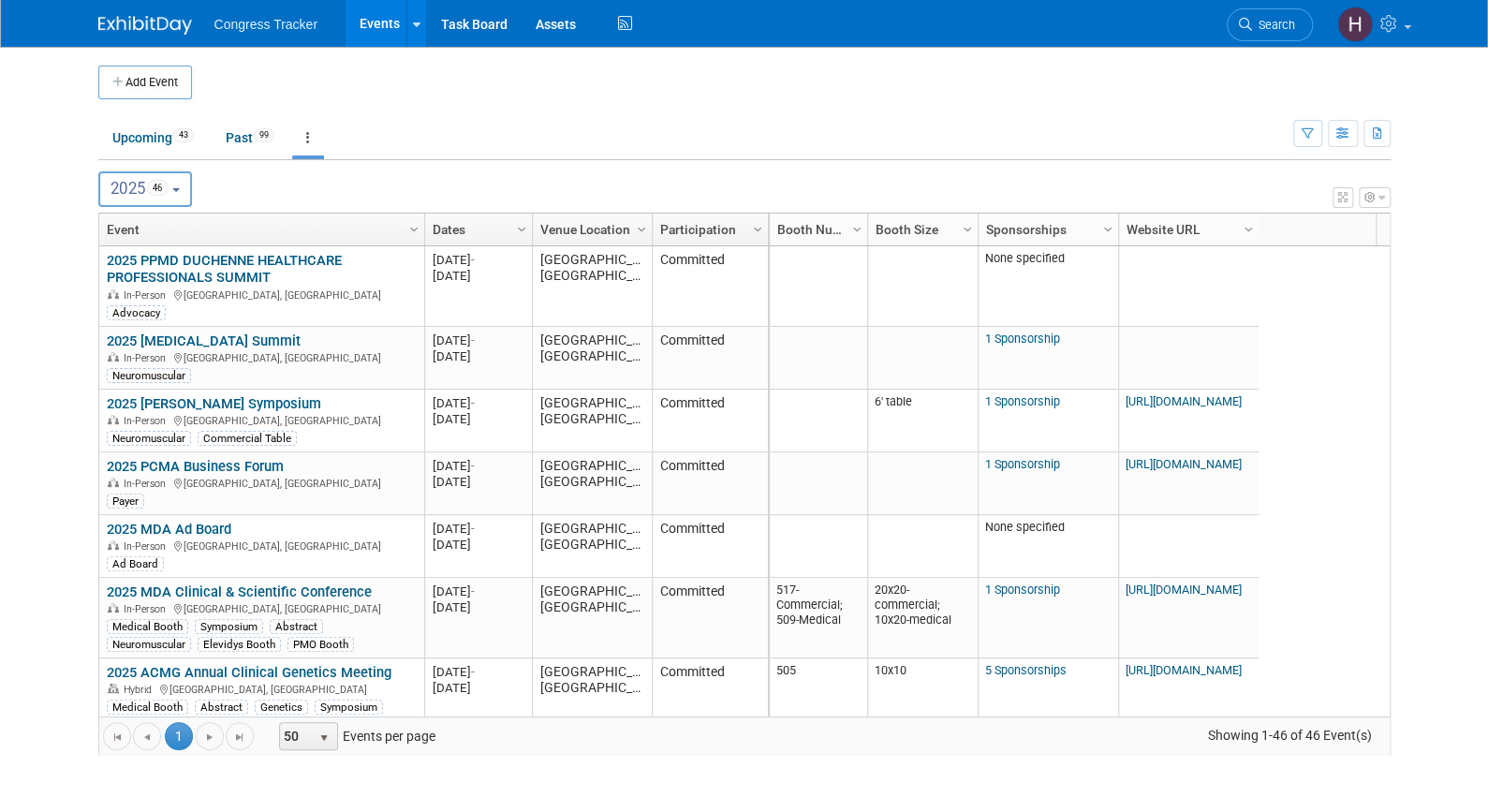
click at [180, 190] on b "button" at bounding box center [176, 190] width 7 height 4
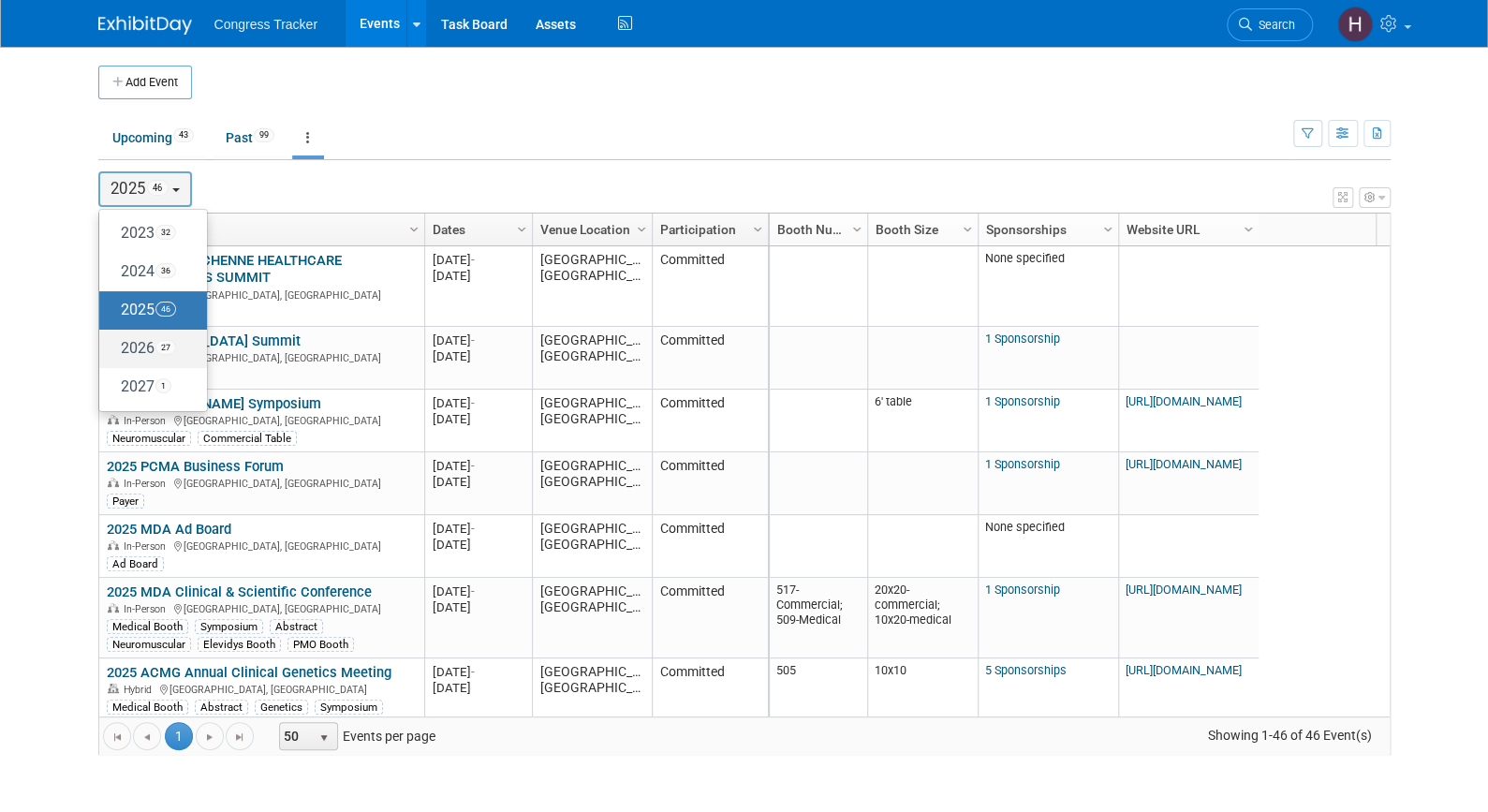
click at [174, 345] on span "27" at bounding box center [166, 347] width 21 height 15
click at [114, 345] on input "2026 27" at bounding box center [108, 347] width 12 height 12
select select "2026"
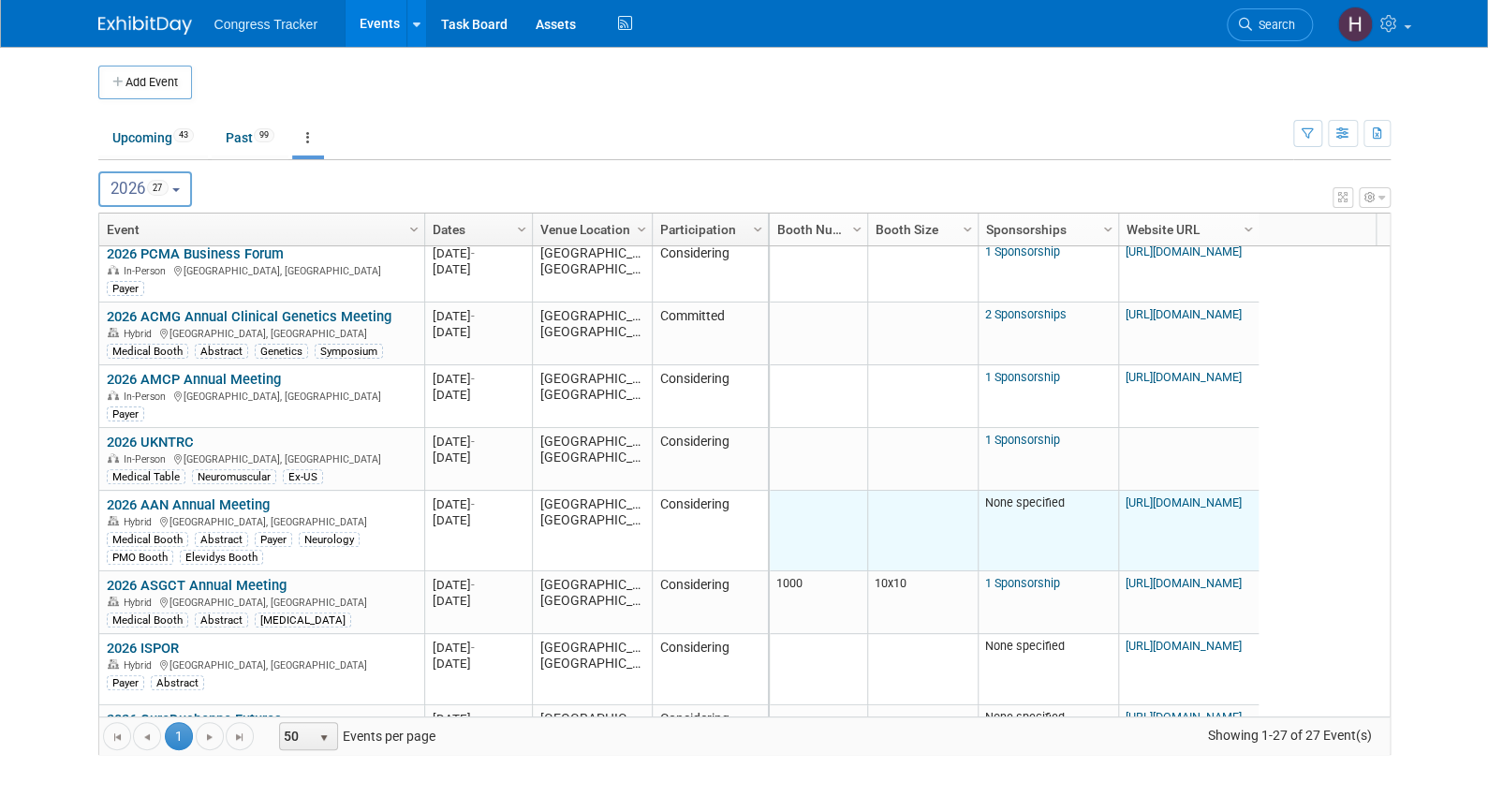
click at [1134, 503] on link "https://www.aan.com/events/annual-meeting" at bounding box center [1183, 502] width 116 height 14
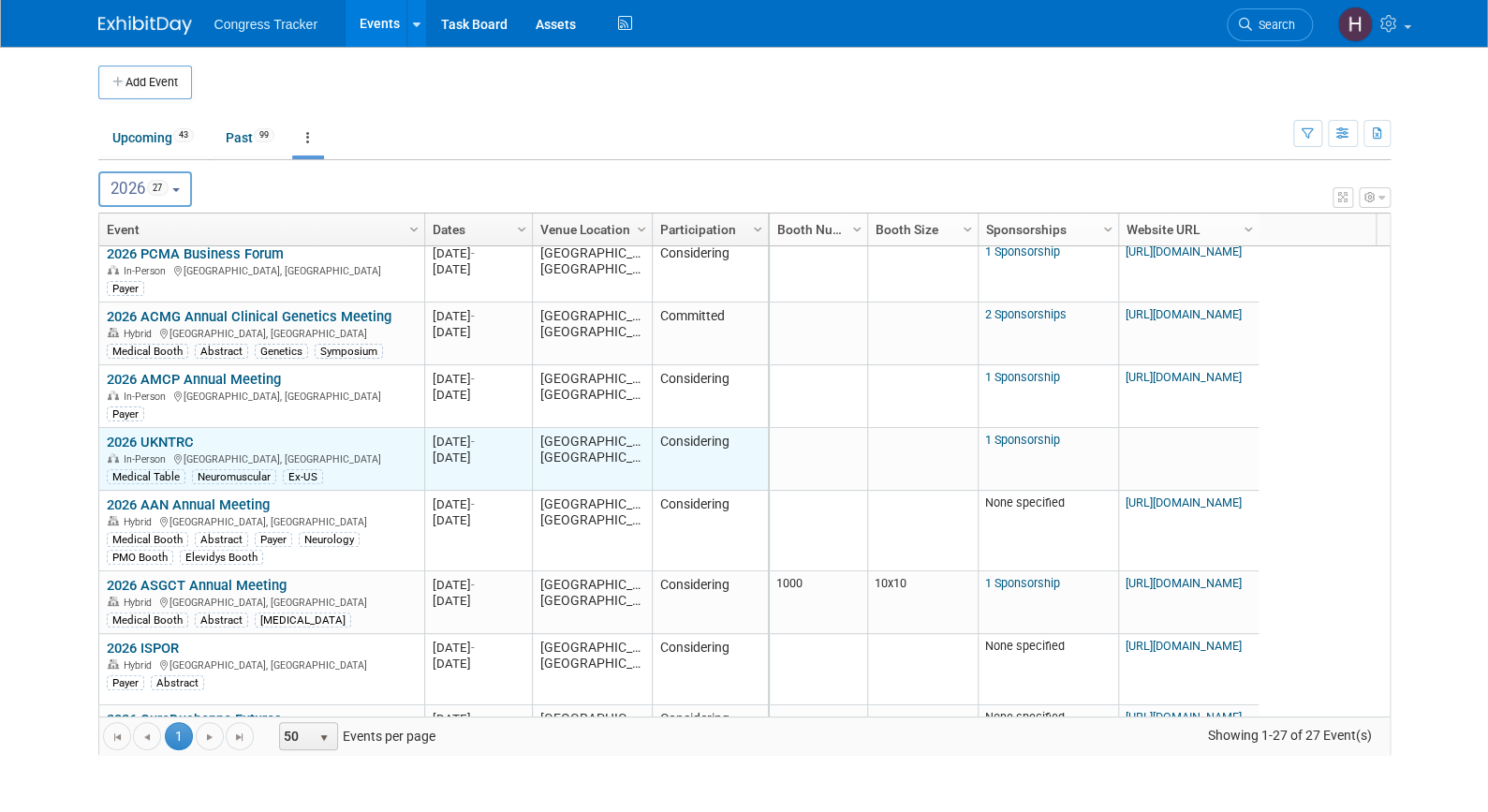
click at [176, 438] on link "2026 UKNTRC" at bounding box center [150, 442] width 87 height 17
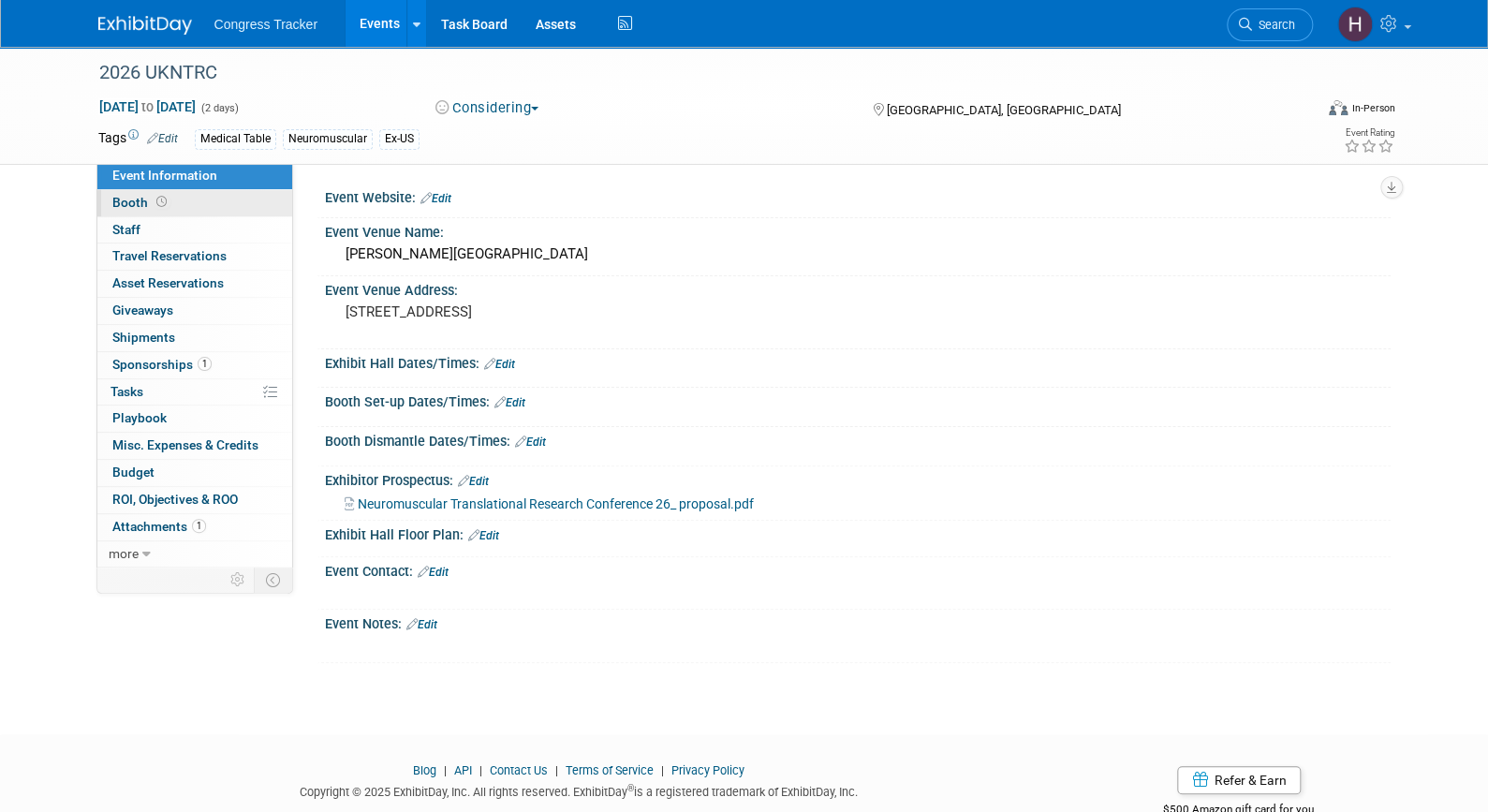
click at [148, 199] on span "Booth" at bounding box center [141, 202] width 58 height 15
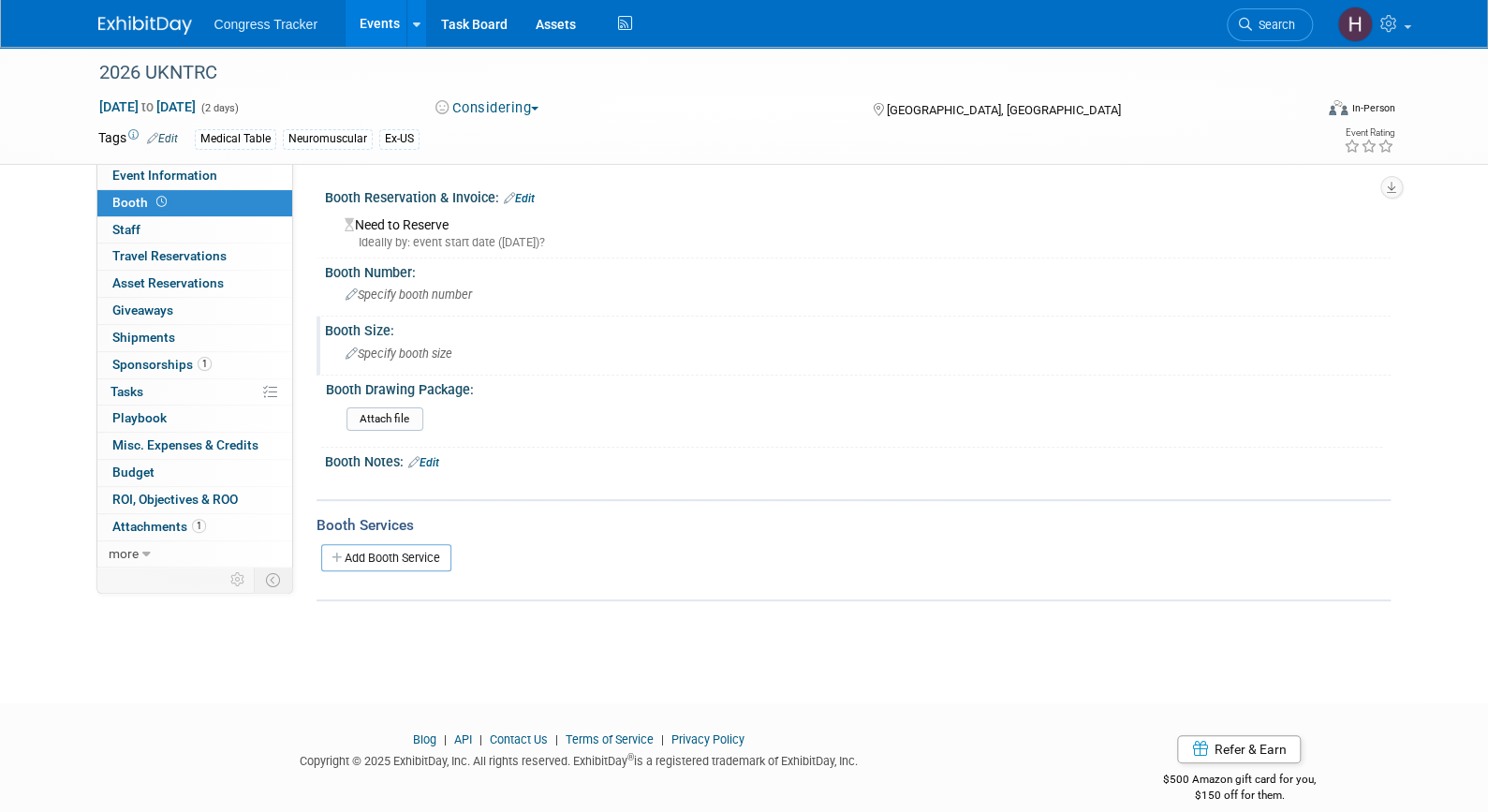
click at [438, 351] on span "Specify booth size" at bounding box center [399, 353] width 107 height 14
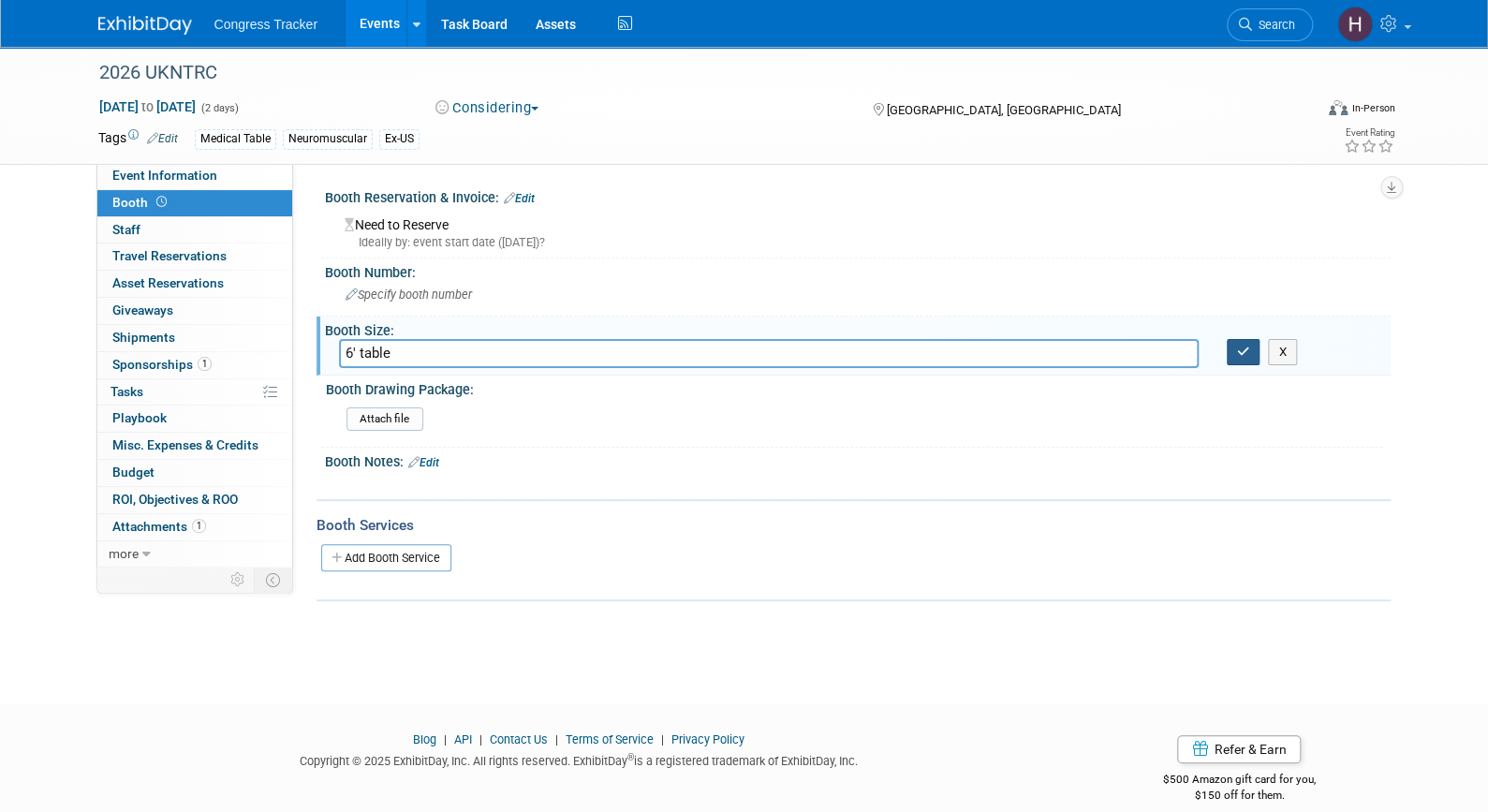
type input "6' table"
click at [1248, 361] on button "button" at bounding box center [1243, 352] width 34 height 26
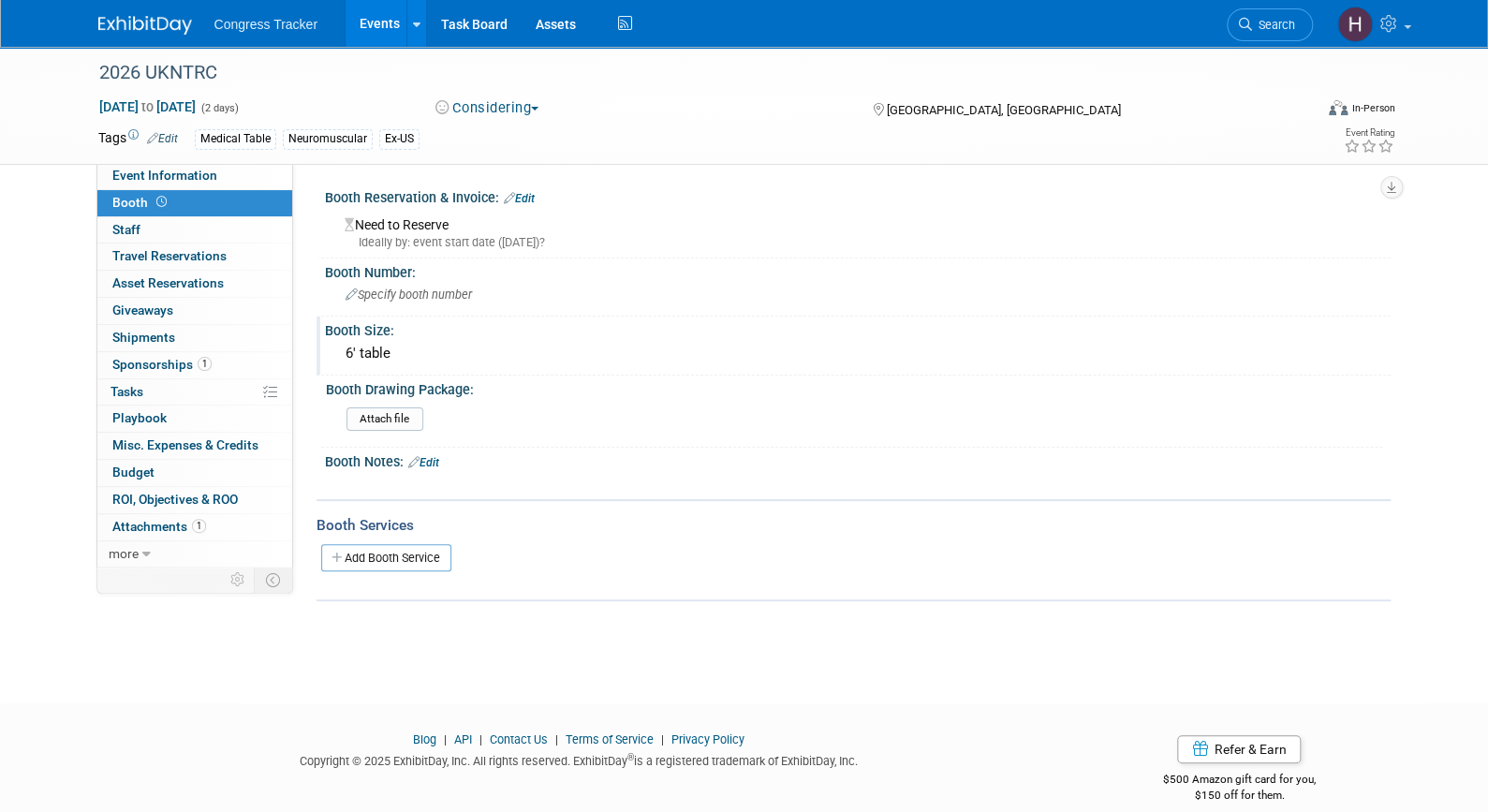
click at [379, 32] on link "Events" at bounding box center [379, 23] width 68 height 47
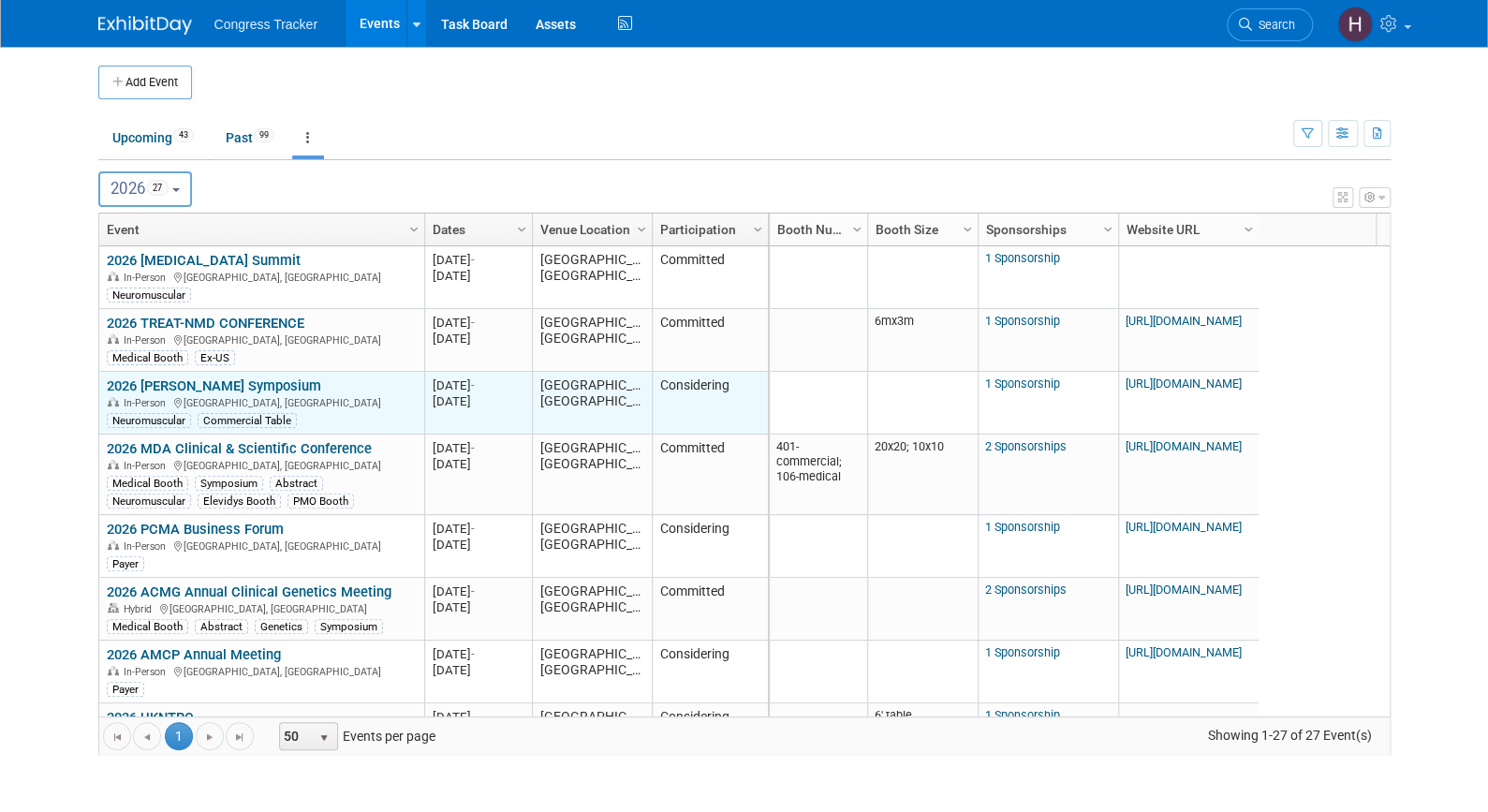
click at [236, 384] on link "2026 [PERSON_NAME] Symposium" at bounding box center [214, 386] width 215 height 17
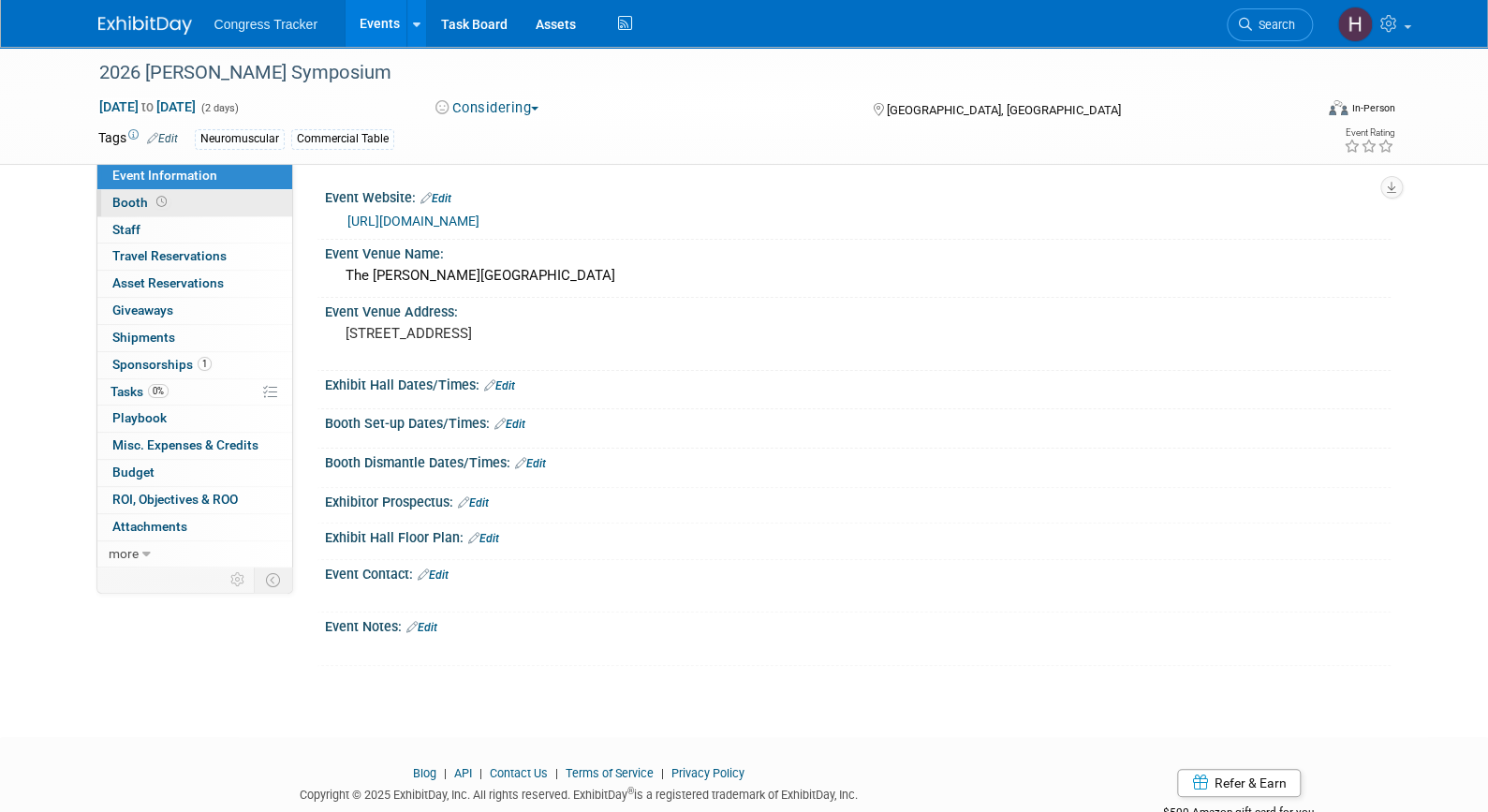
click at [178, 200] on link "Booth" at bounding box center [195, 203] width 195 height 26
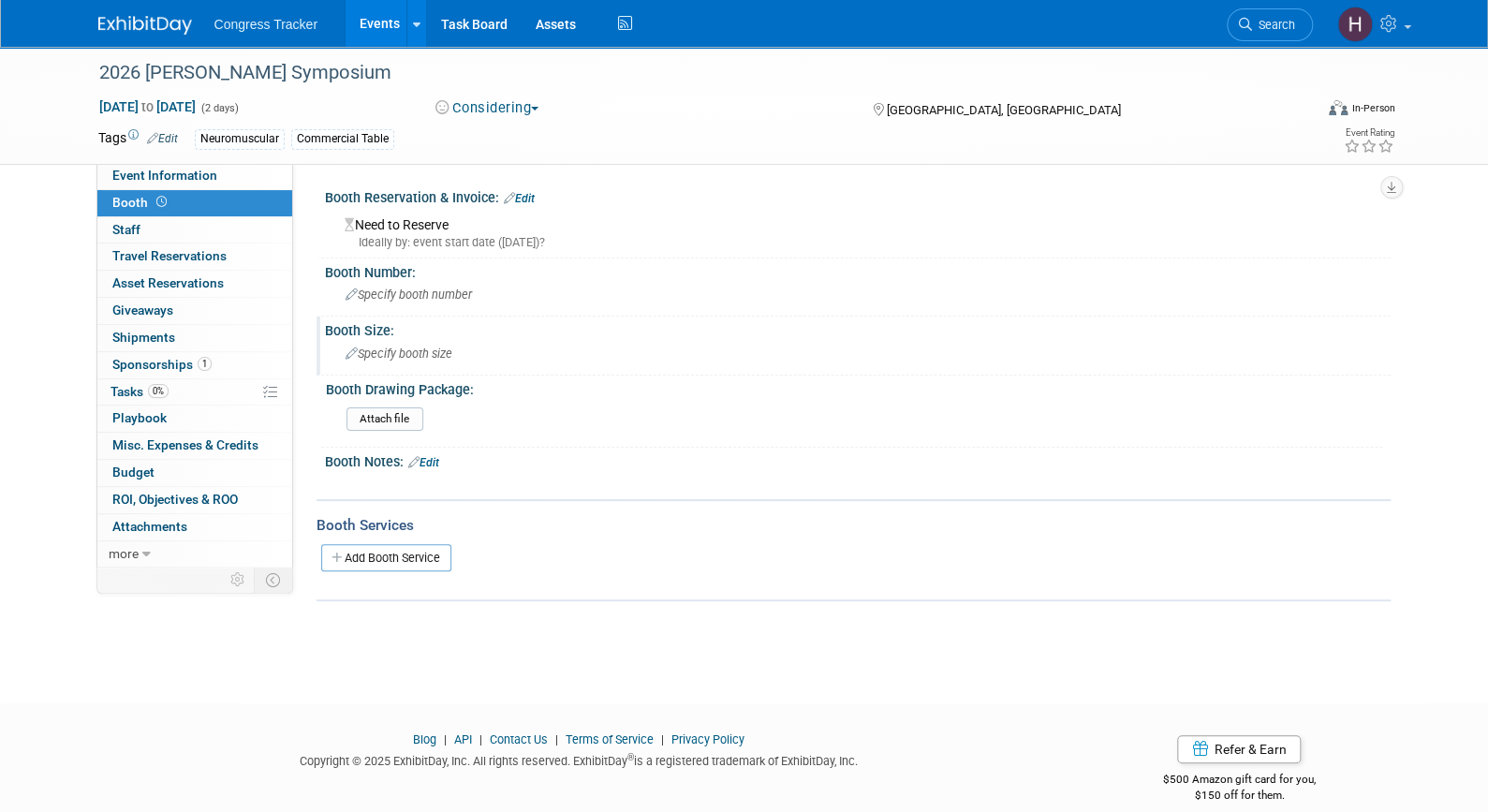
click at [388, 349] on span "Specify booth size" at bounding box center [399, 353] width 107 height 14
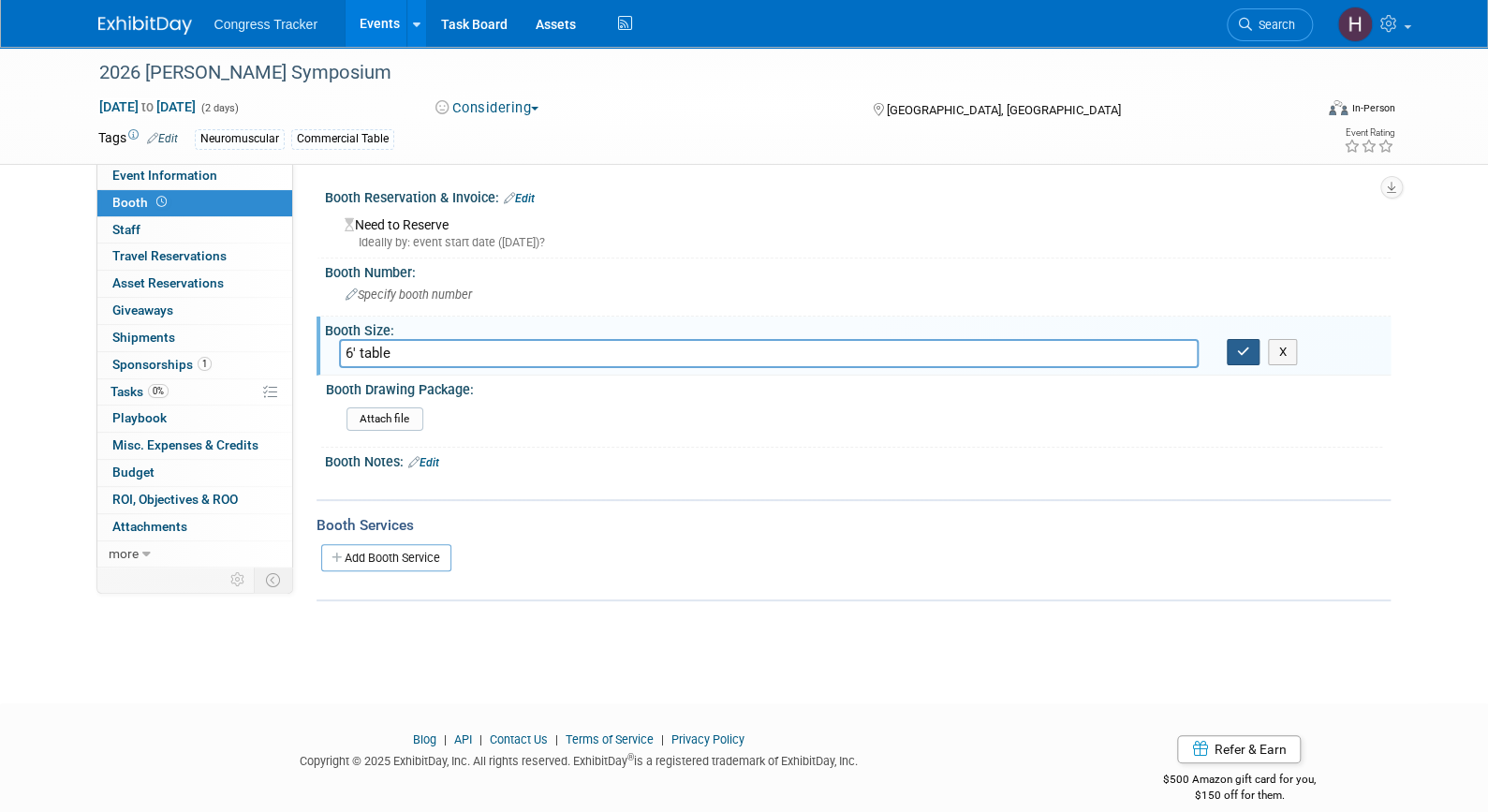
type input "6' table"
click at [1253, 349] on button "button" at bounding box center [1243, 352] width 34 height 26
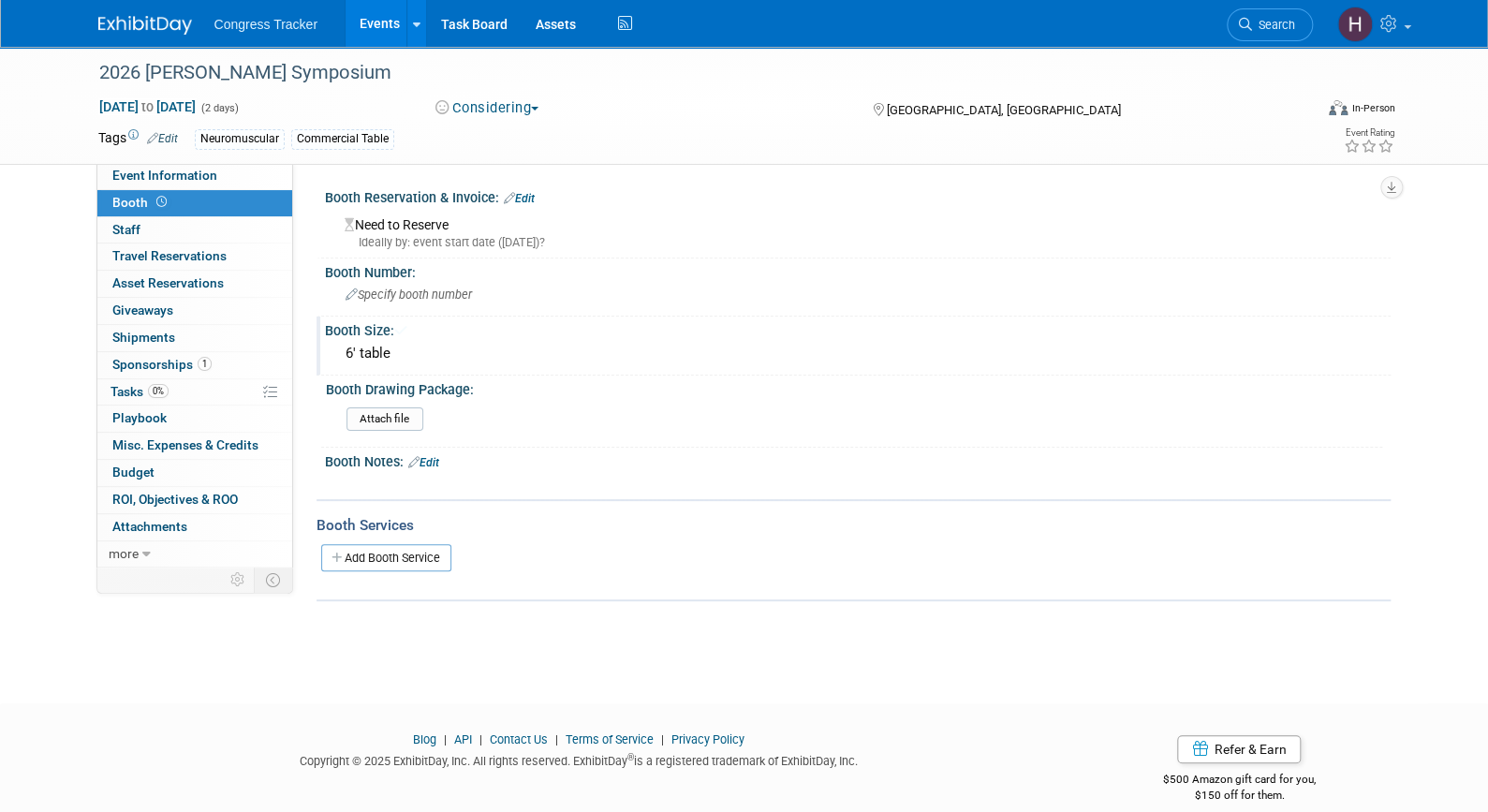
click at [392, 15] on link "Events" at bounding box center [379, 23] width 68 height 47
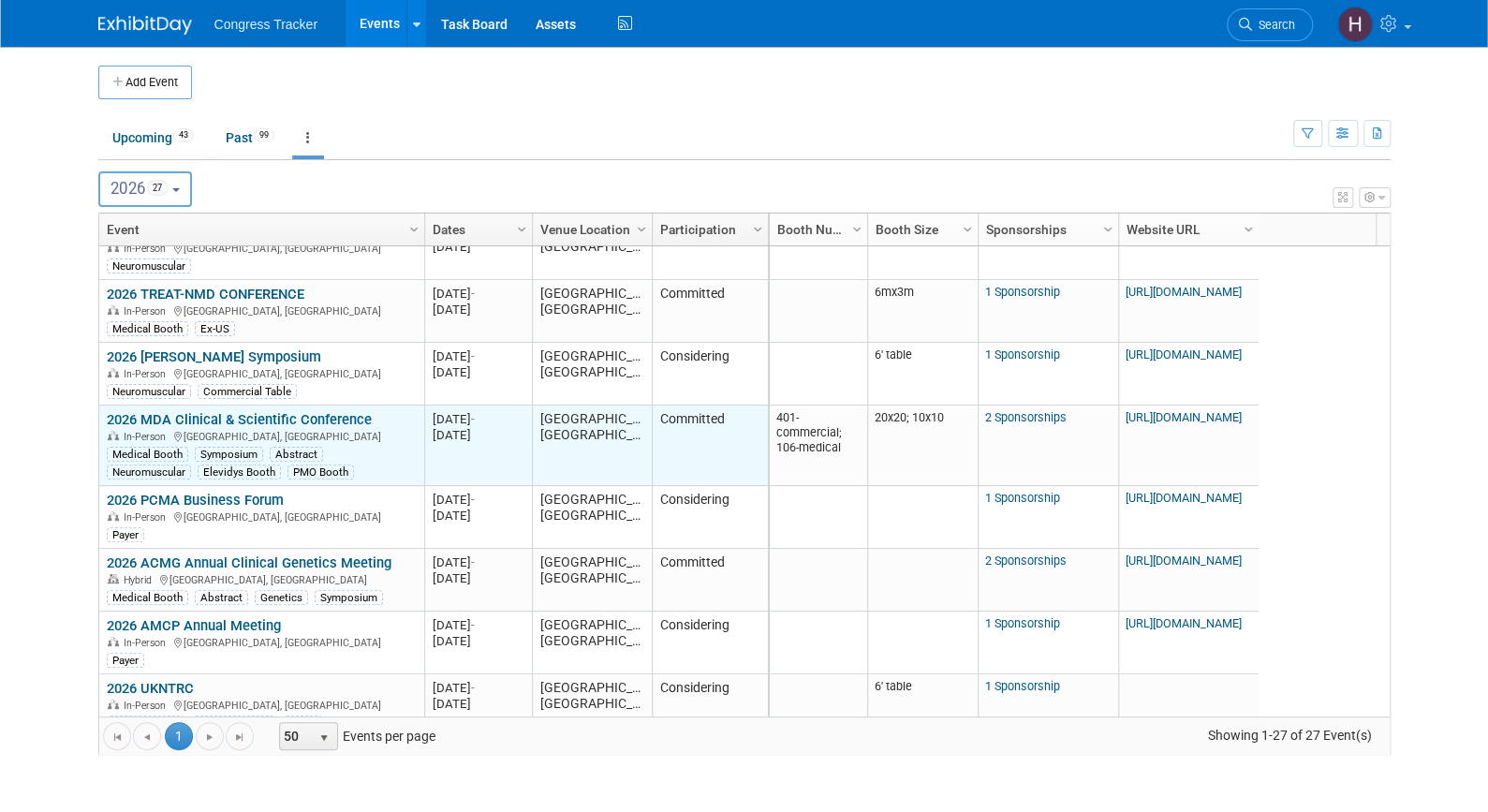
scroll to position [30, 0]
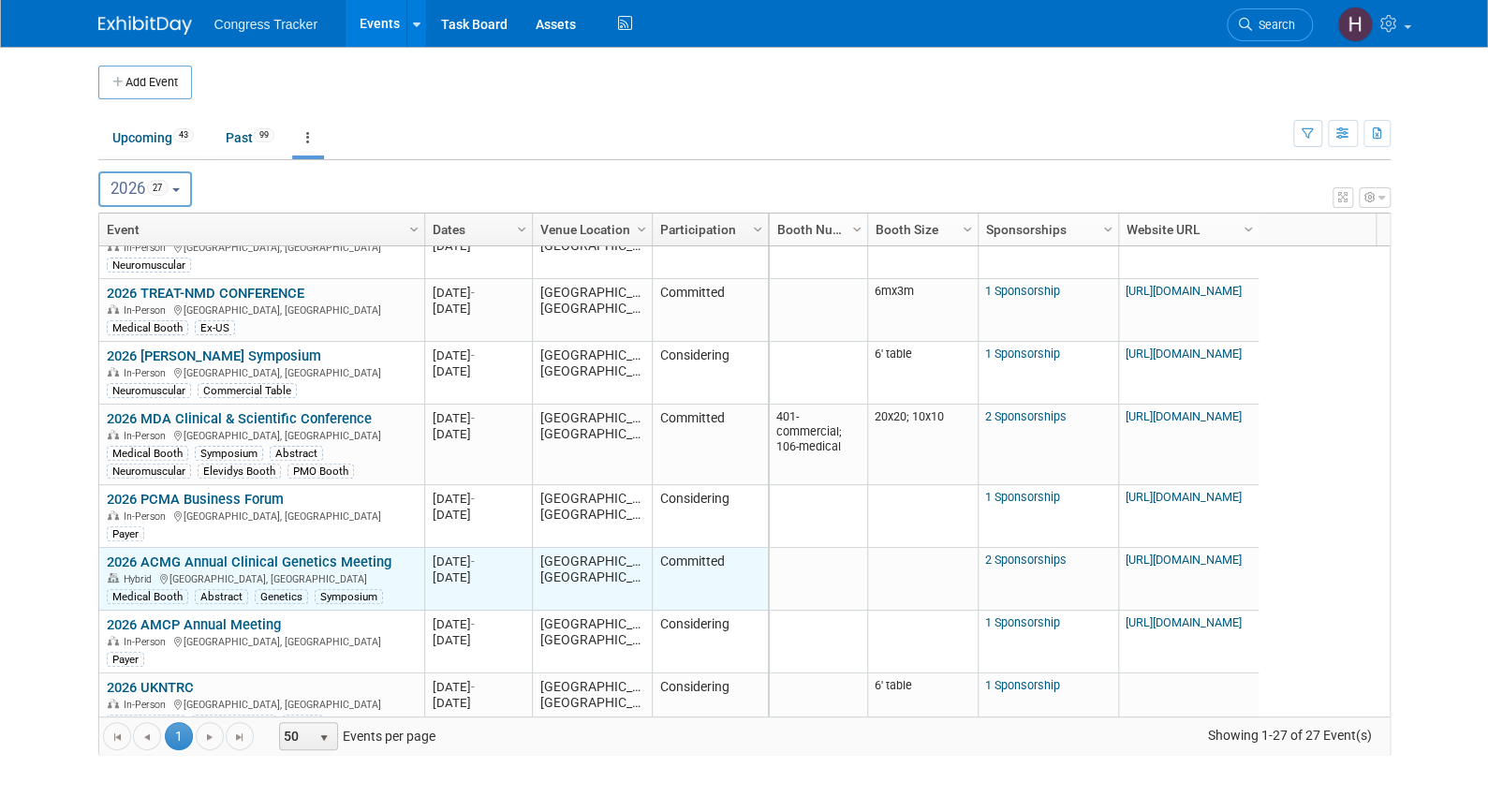
click at [282, 554] on link "2026 ACMG Annual Clinical Genetics Meeting" at bounding box center [249, 562] width 285 height 17
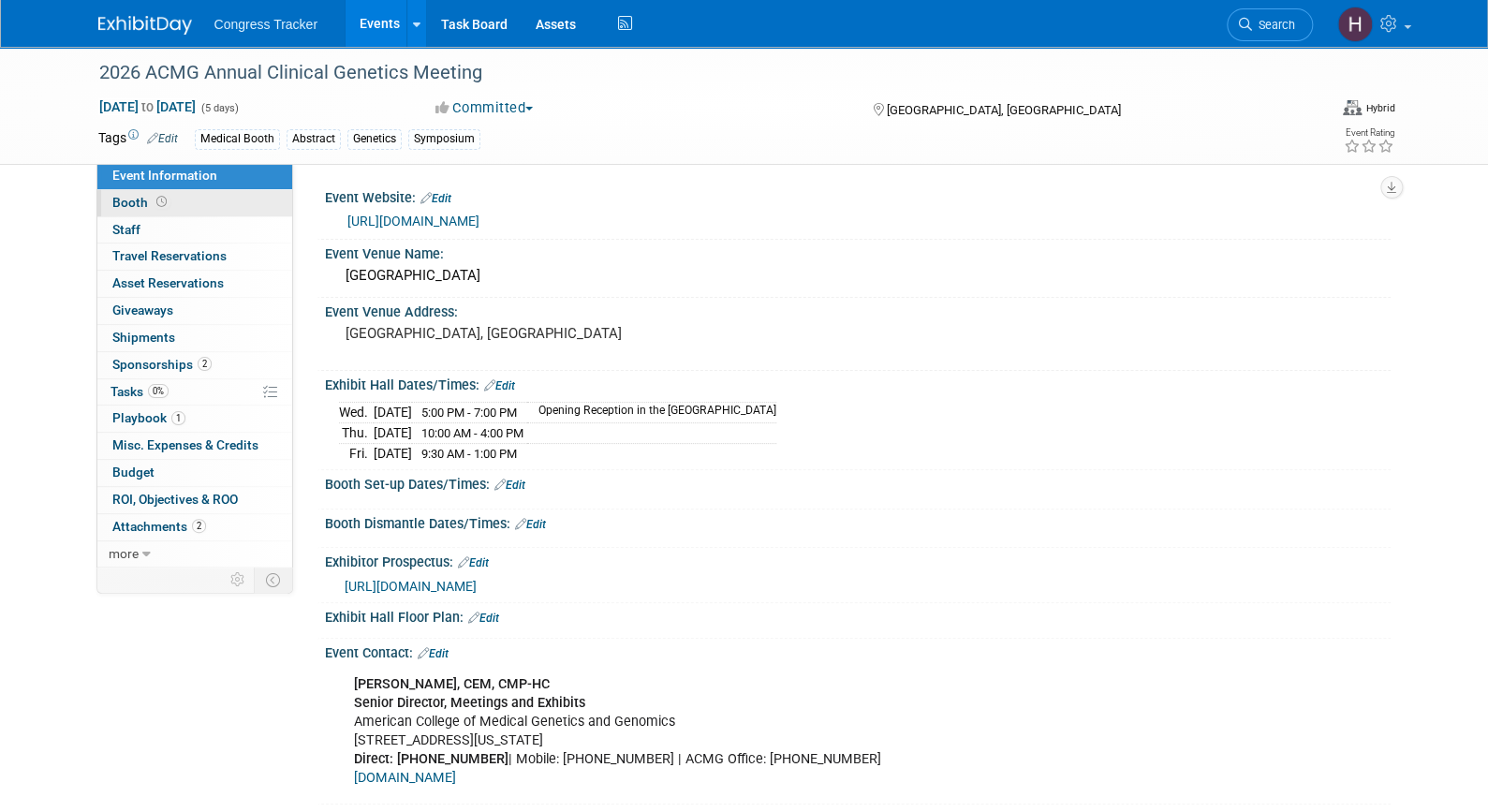
click at [175, 207] on link "Booth" at bounding box center [195, 203] width 195 height 26
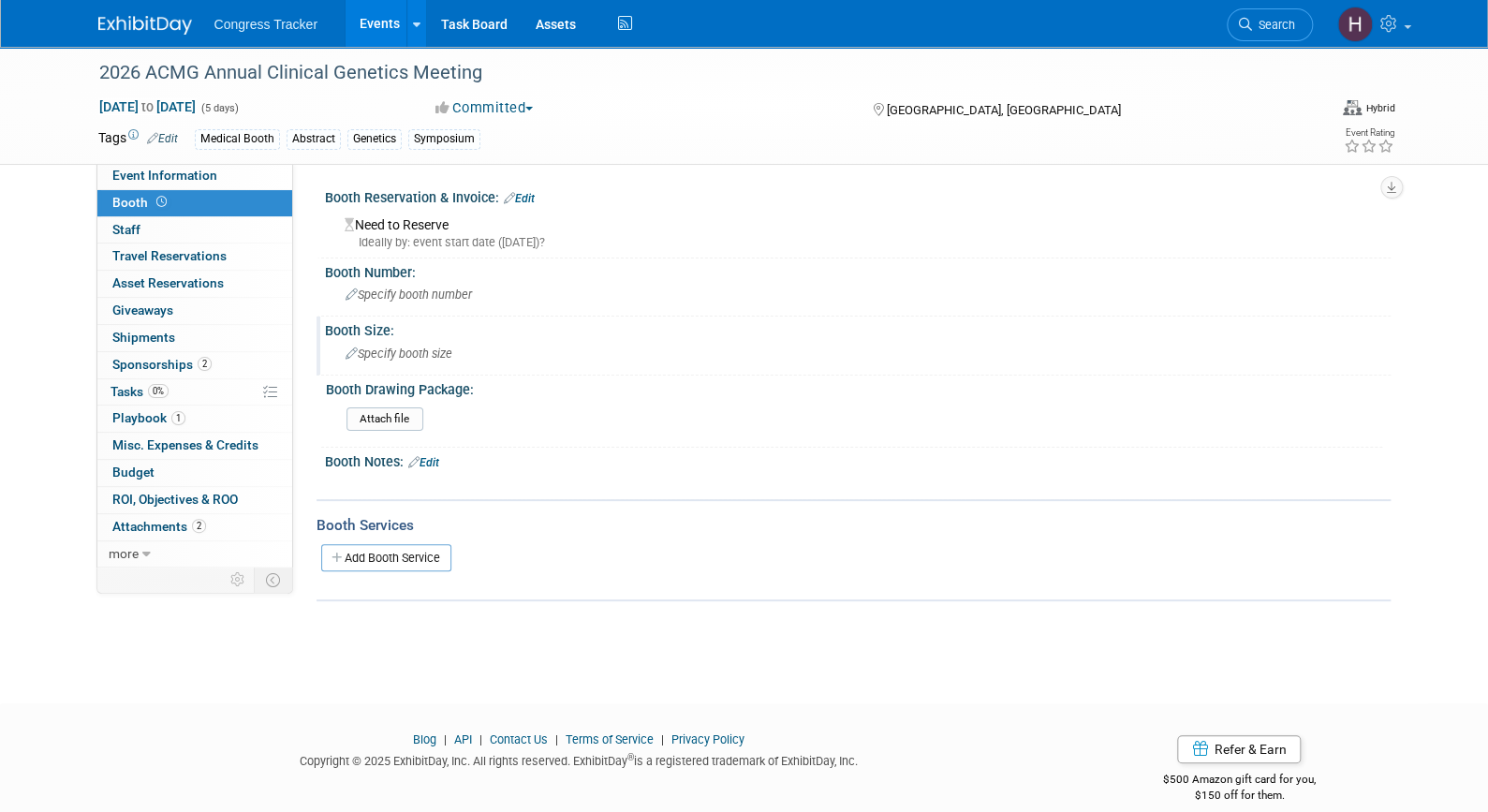
click at [389, 355] on span "Specify booth size" at bounding box center [399, 353] width 107 height 14
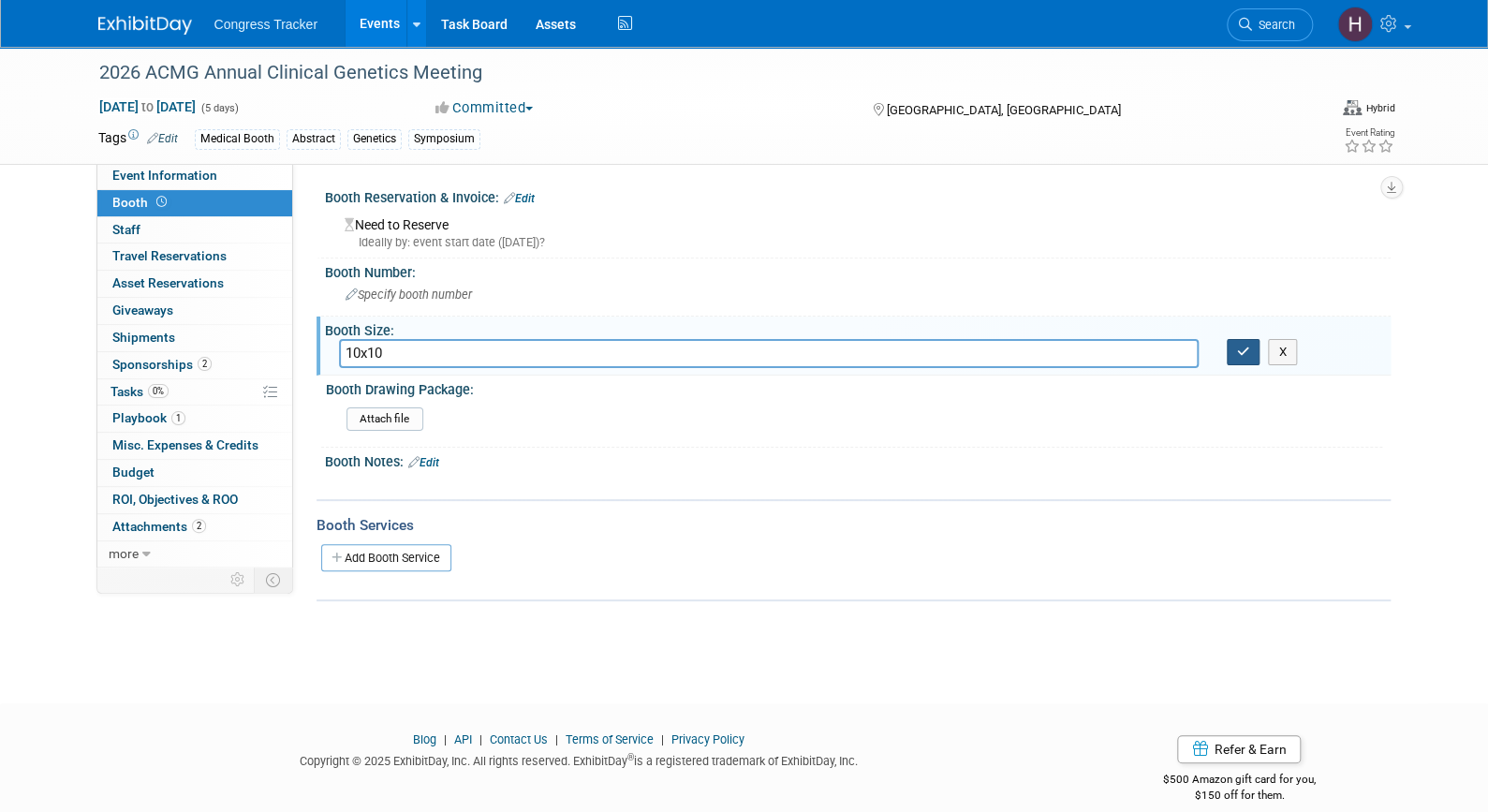
type input "10x10"
click at [1237, 354] on icon "button" at bounding box center [1243, 351] width 13 height 12
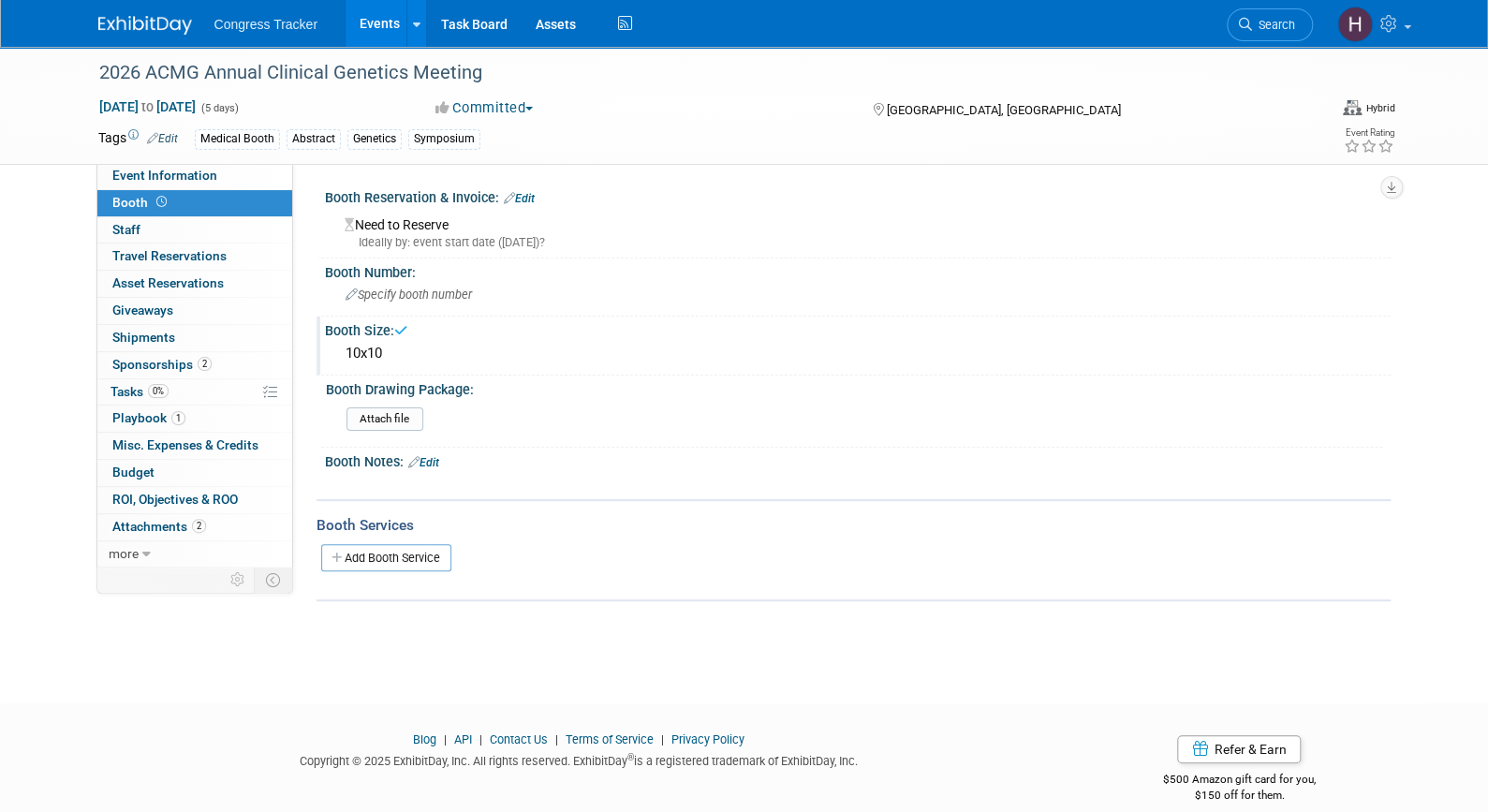
click at [373, 30] on link "Events" at bounding box center [379, 23] width 68 height 47
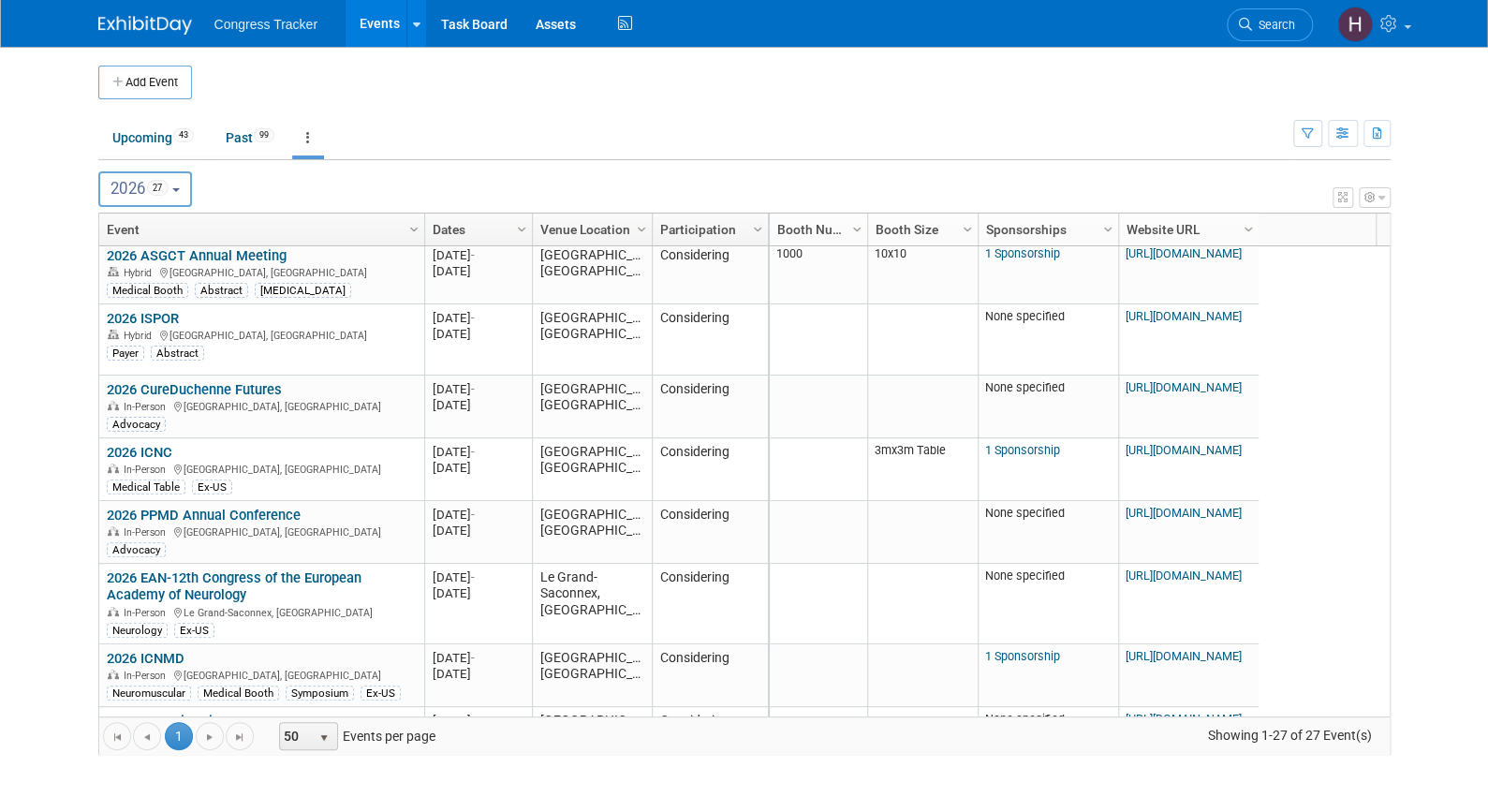
scroll to position [605, 0]
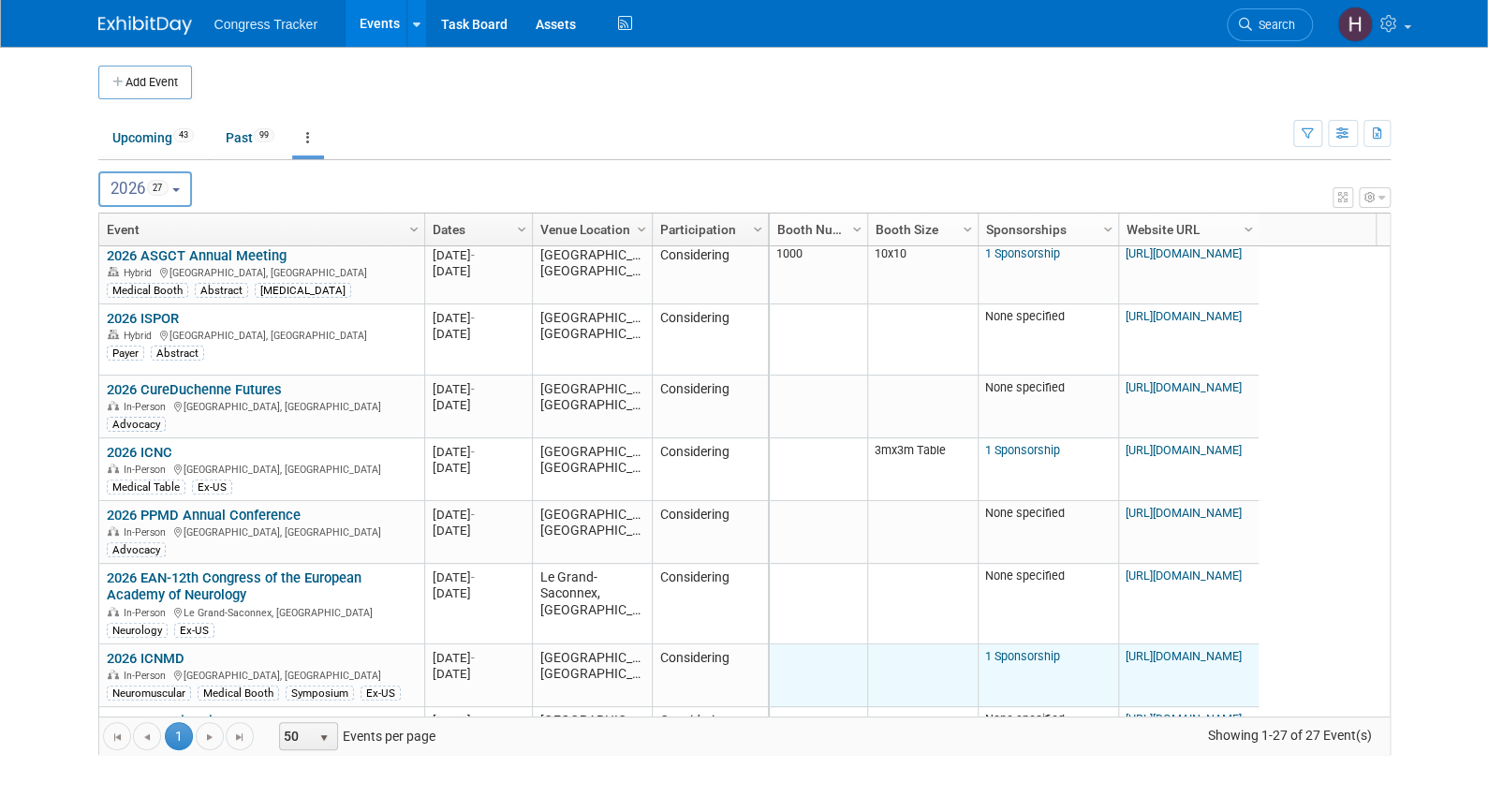
click at [1036, 653] on link "1 Sponsorship" at bounding box center [1023, 656] width 75 height 14
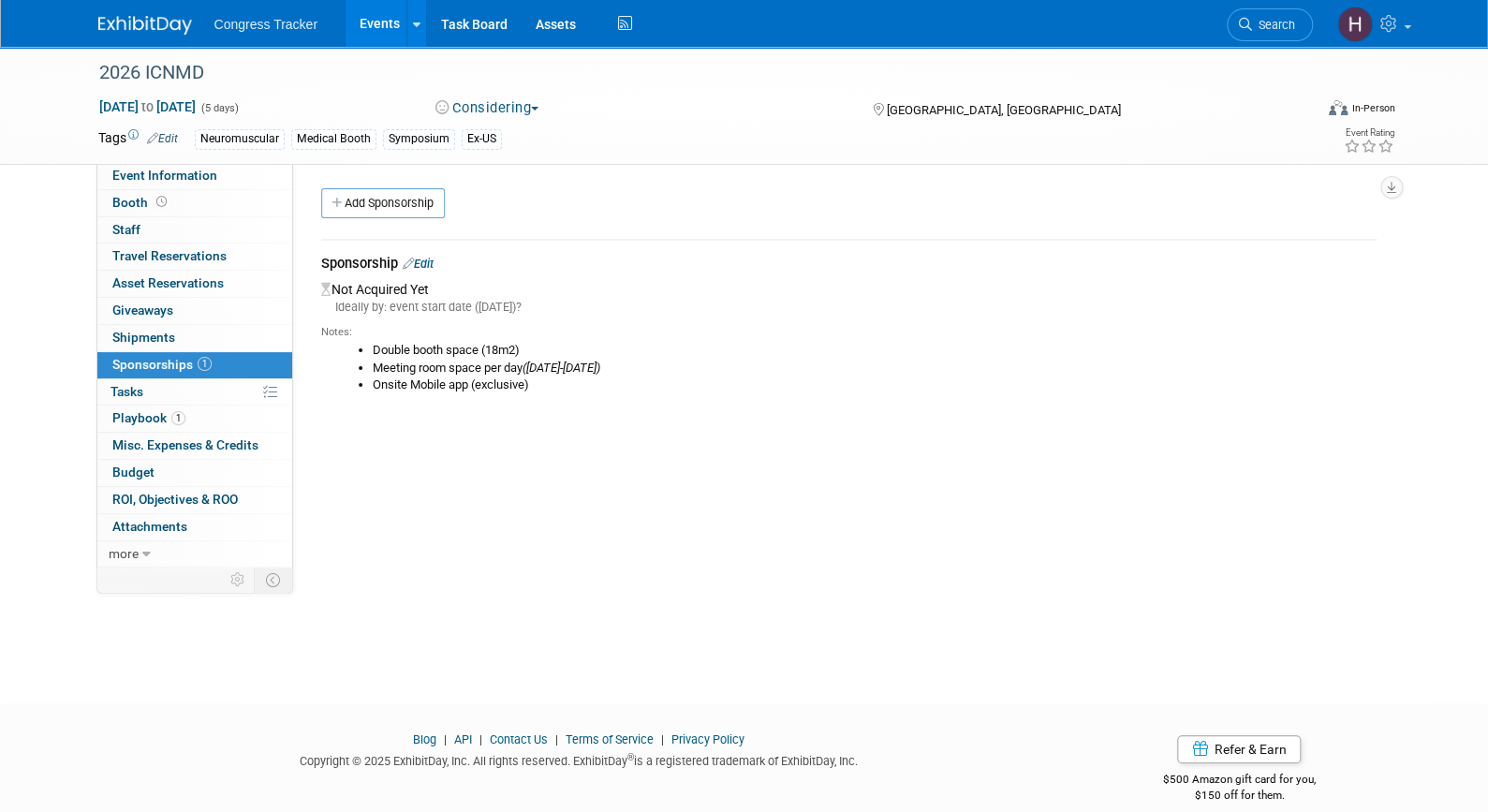
click at [429, 260] on link "Edit" at bounding box center [418, 263] width 31 height 14
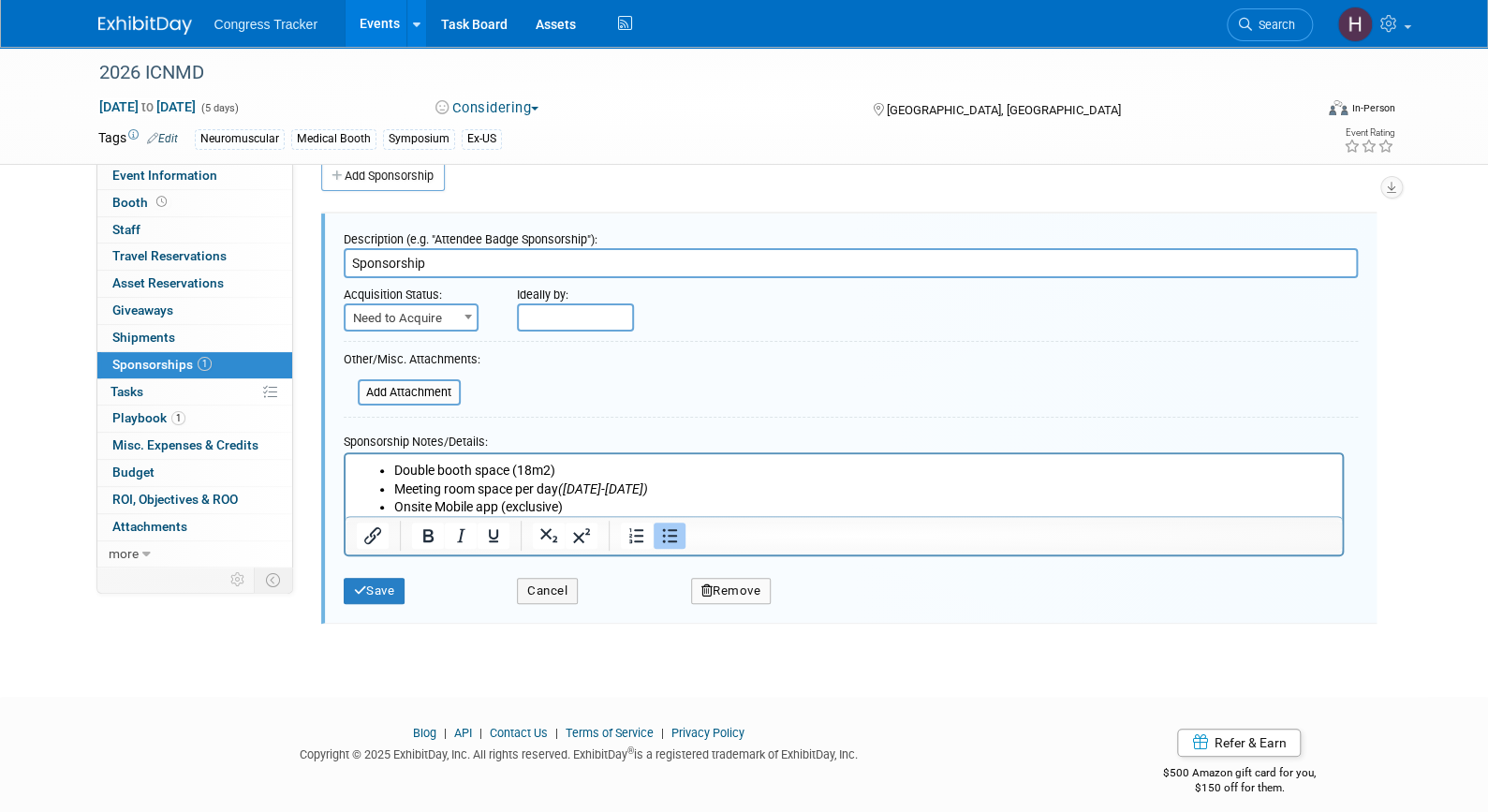
click at [713, 508] on li "Onsite Mobile app (exclusive)" at bounding box center [862, 508] width 938 height 19
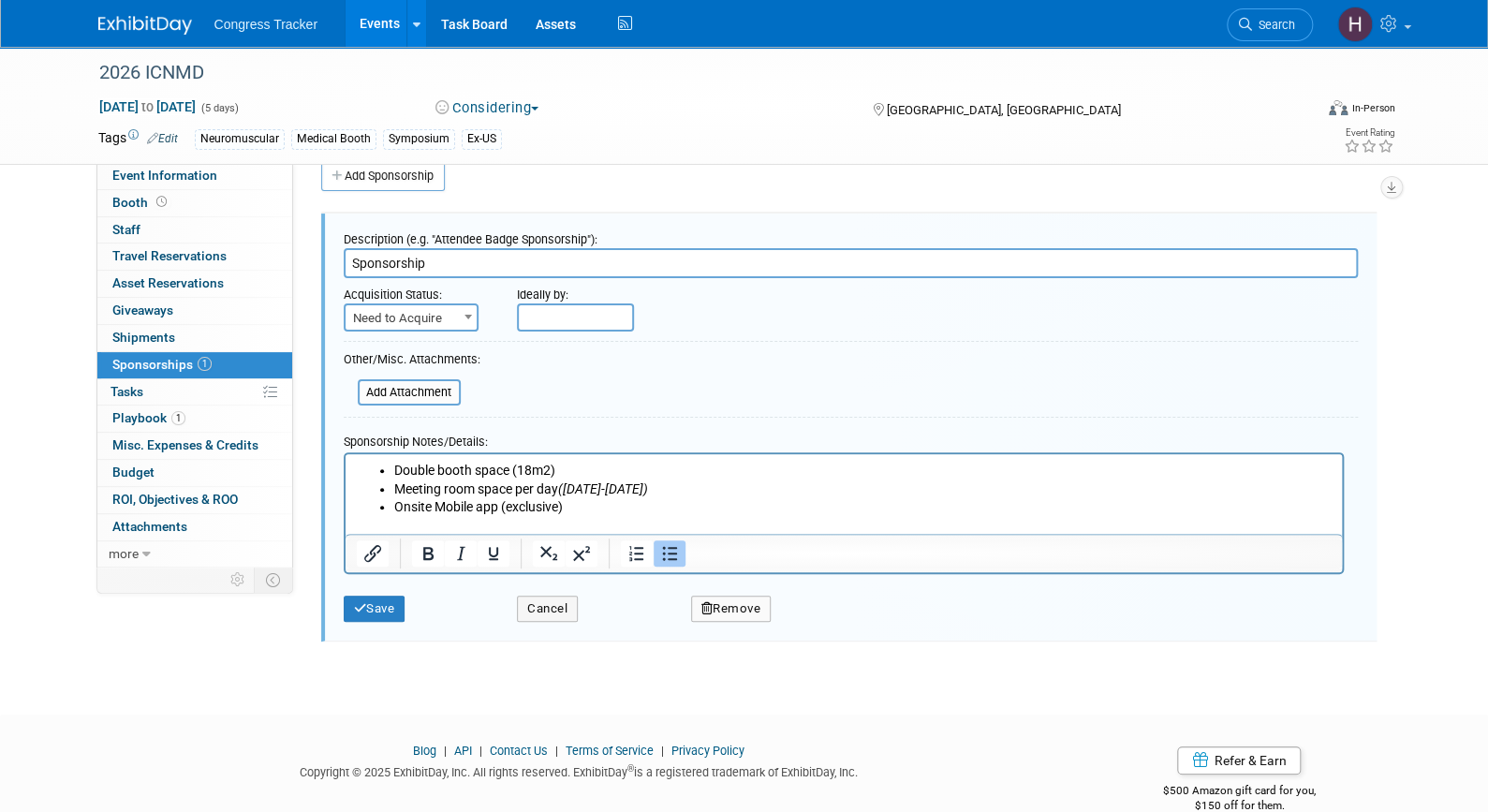
click at [713, 508] on li "Onsite Mobile app (exclusive)" at bounding box center [862, 508] width 938 height 19
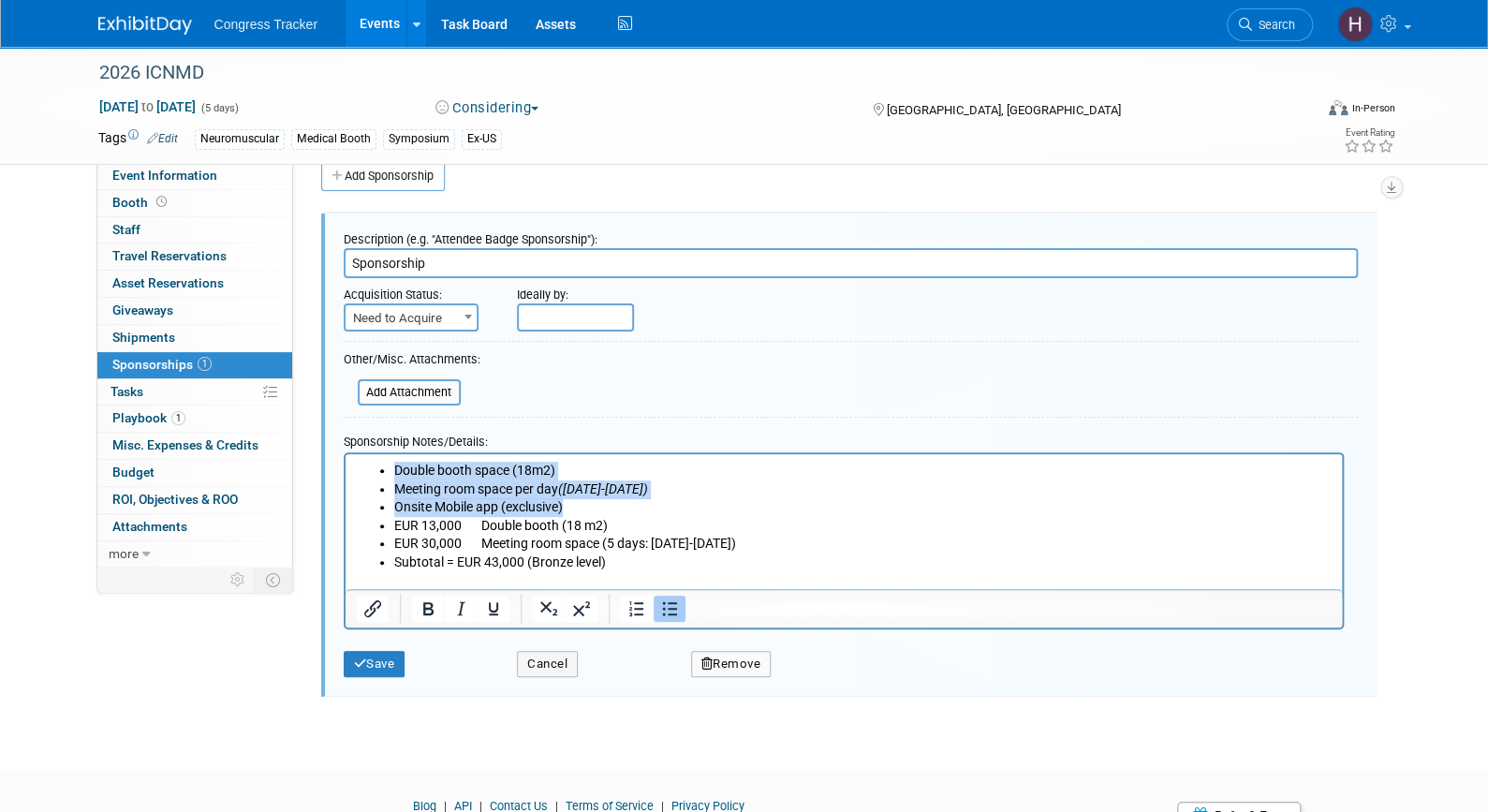
drag, startPoint x: 594, startPoint y: 502, endPoint x: 376, endPoint y: 469, distance: 220.5
click at [376, 469] on ul "Double booth space (18m2) Meeting room space per day ([DATE]-[DATE]) Onsite Mob…" at bounding box center [843, 517] width 975 height 111
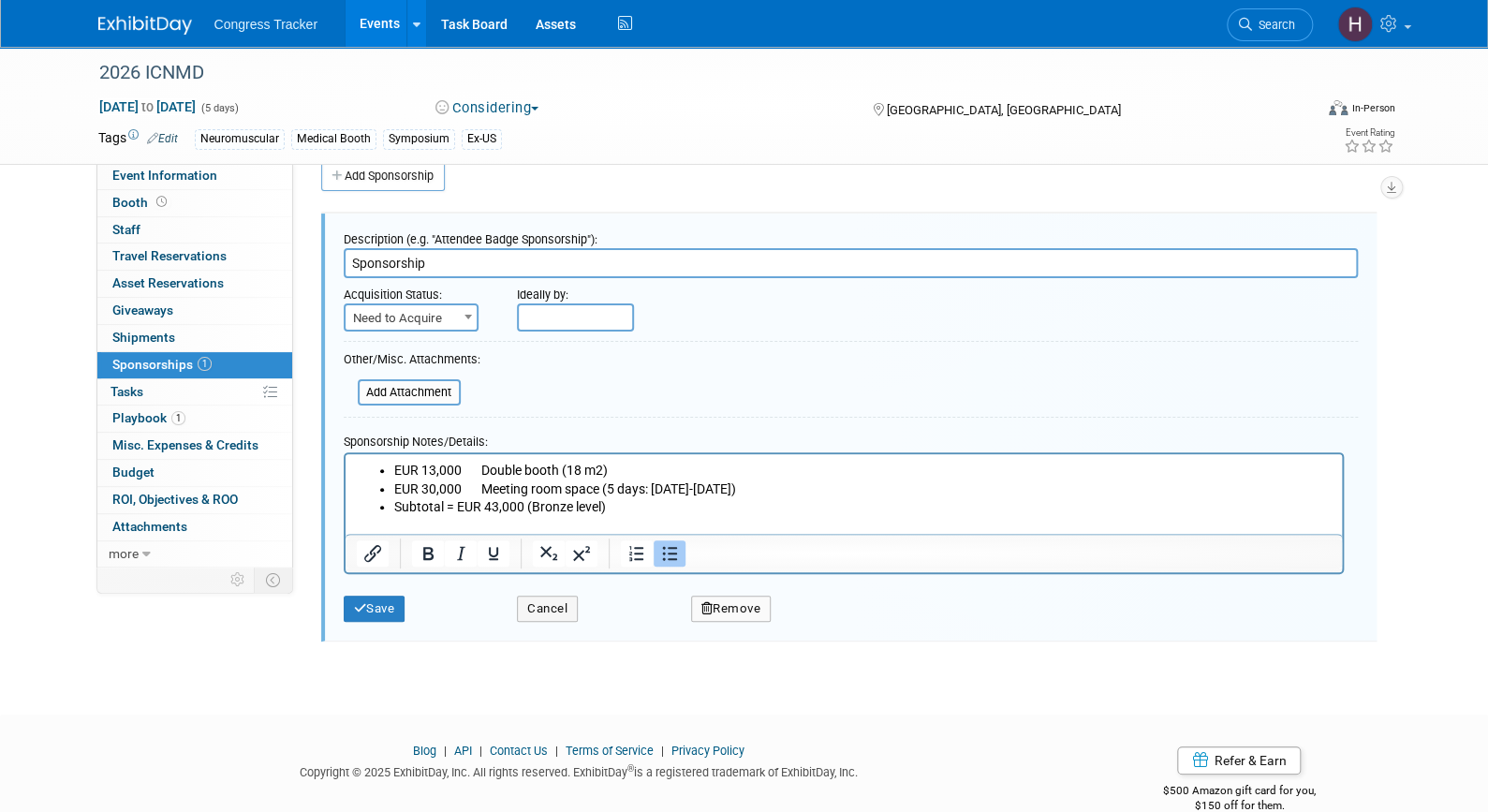
click at [350, 256] on input "Sponsorship" at bounding box center [851, 263] width 1015 height 30
type input "Bronze Sponsorship"
drag, startPoint x: 520, startPoint y: 506, endPoint x: 487, endPoint y: 464, distance: 53.4
click at [487, 464] on ul "EUR 13,000 Double booth (18 m2) EUR 30,000 Meeting room space (5 days: [DATE]-[…" at bounding box center [843, 489] width 975 height 55
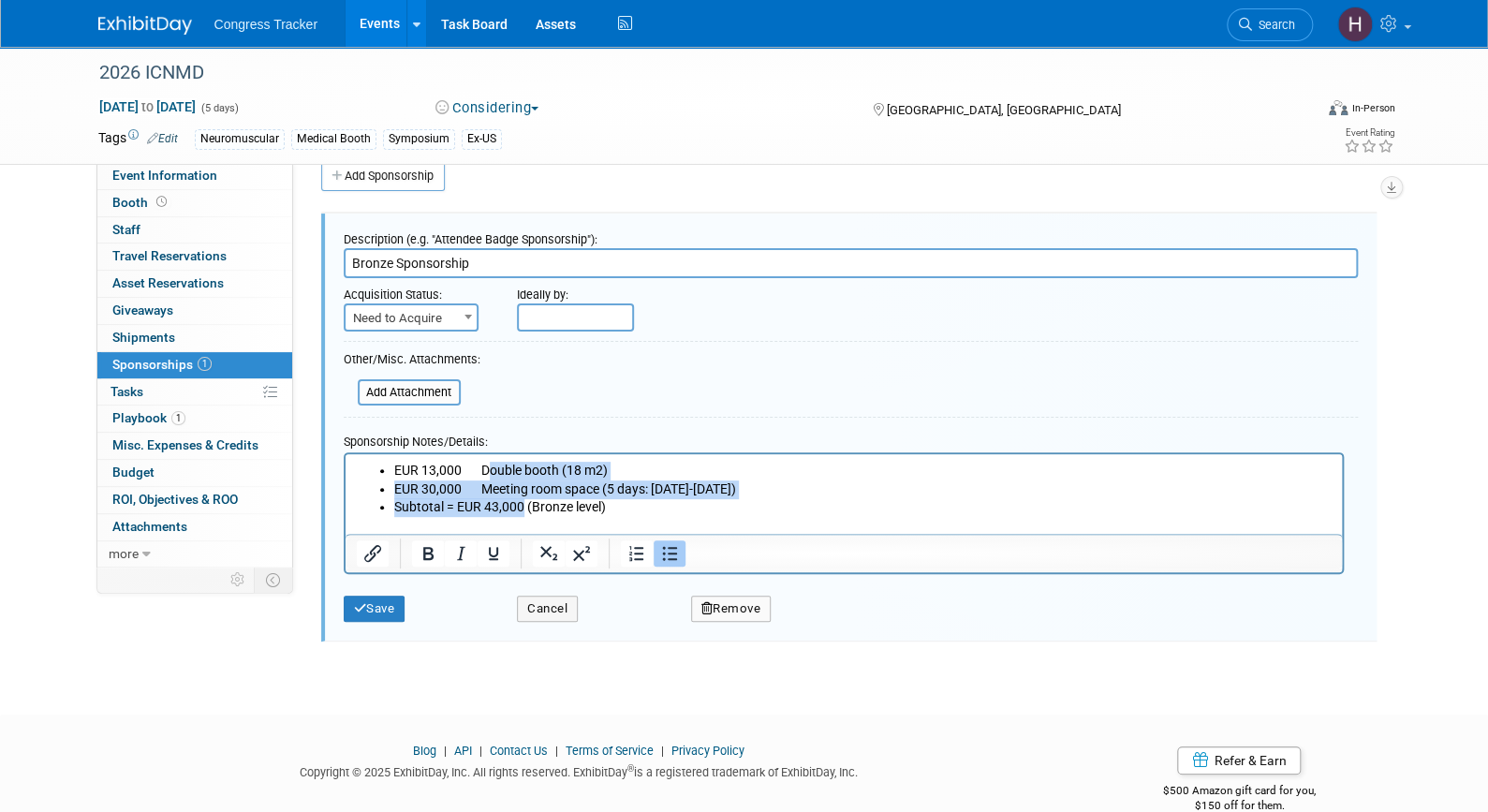
copy ul "ouble booth (18 m2) EUR 30,000 Meeting room space (5 days: [DATE]-[DATE]) Subto…"
click at [513, 510] on li "Subtotal = EUR 43,000 (Bronze level)" at bounding box center [862, 508] width 938 height 19
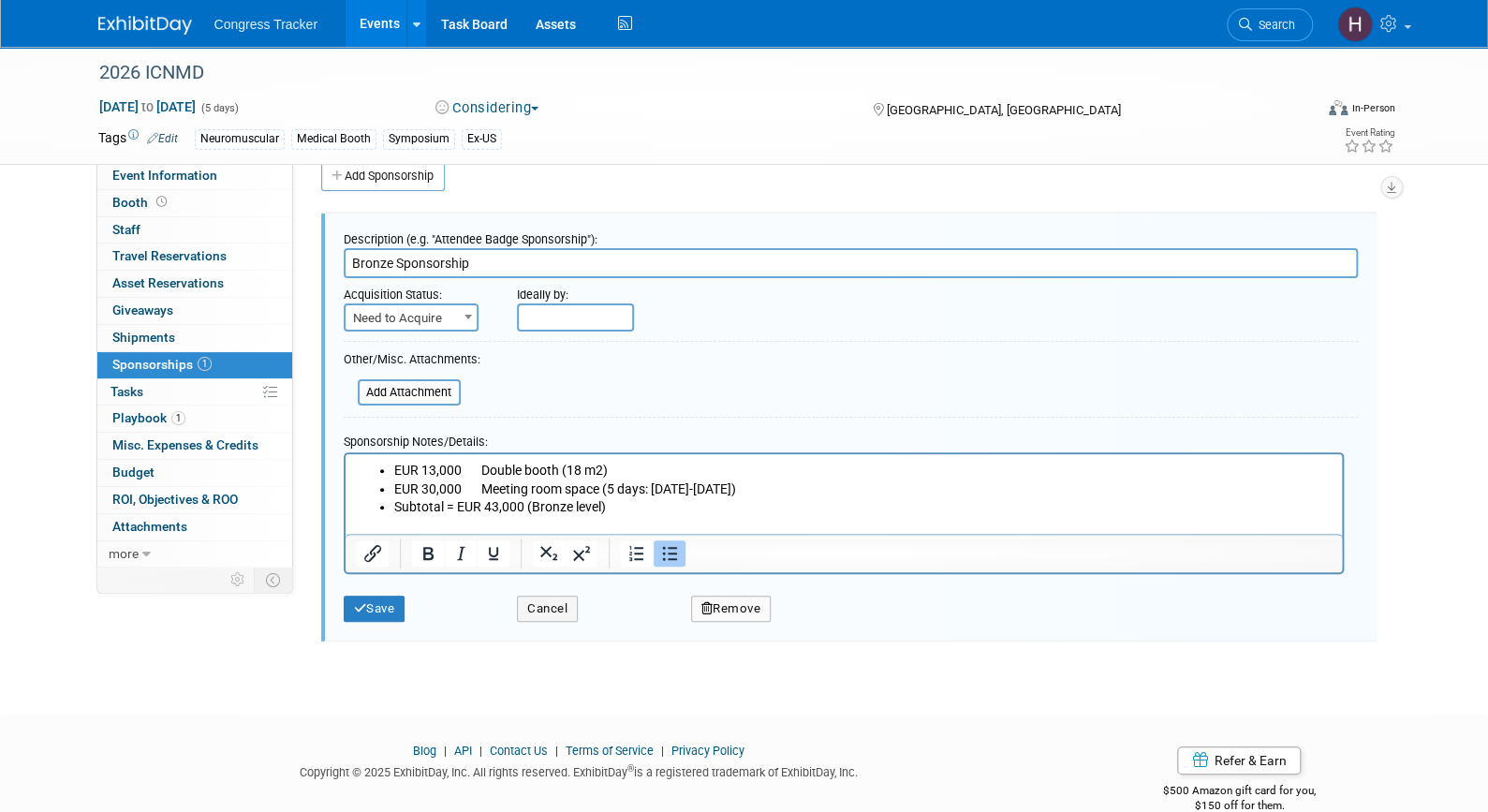
click at [513, 510] on li "Subtotal = EUR 43,000 (Bronze level)" at bounding box center [862, 508] width 938 height 19
copy li "43,000"
click at [375, 604] on button "Save" at bounding box center [375, 609] width 62 height 26
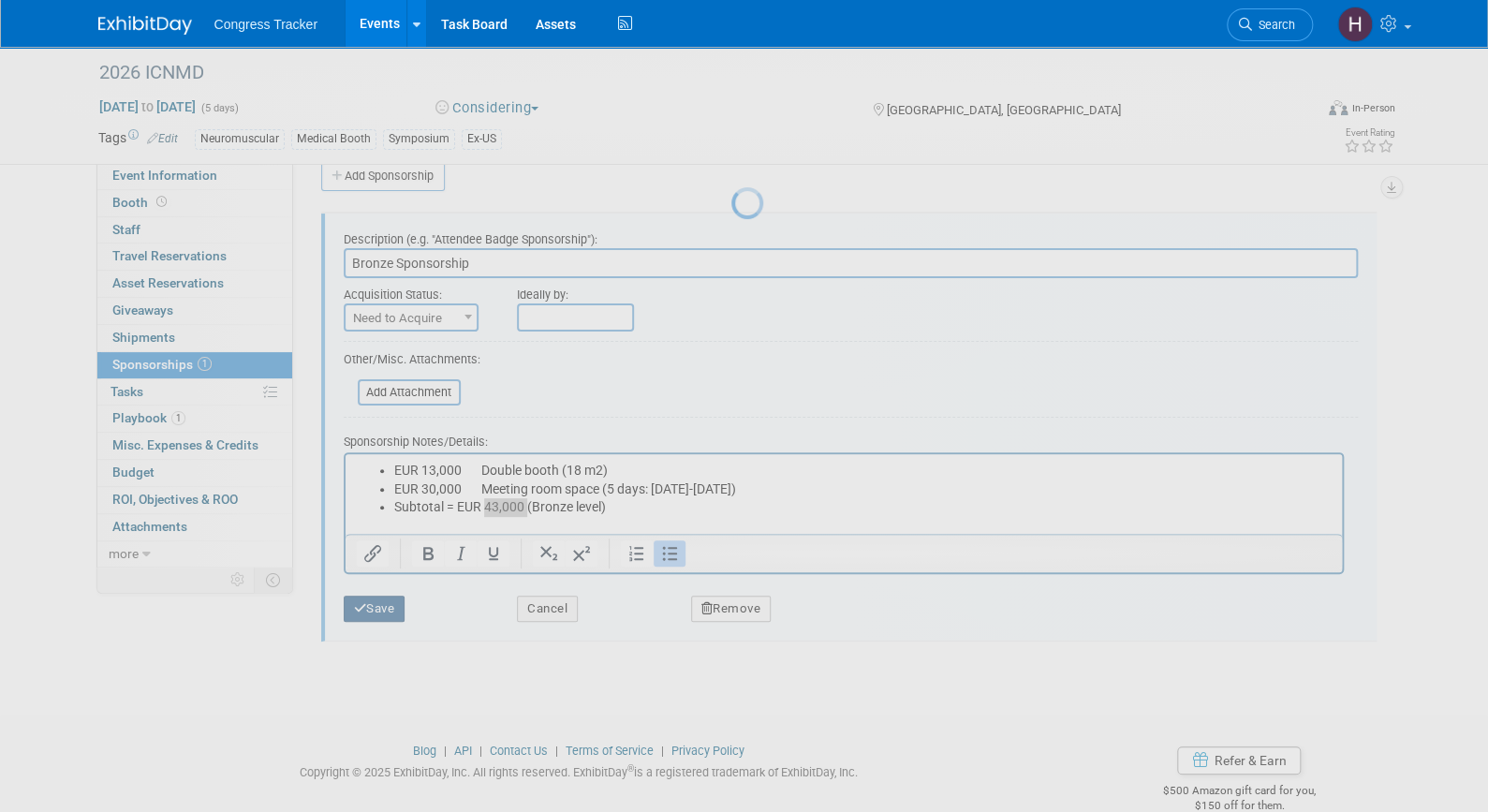
scroll to position [22, 0]
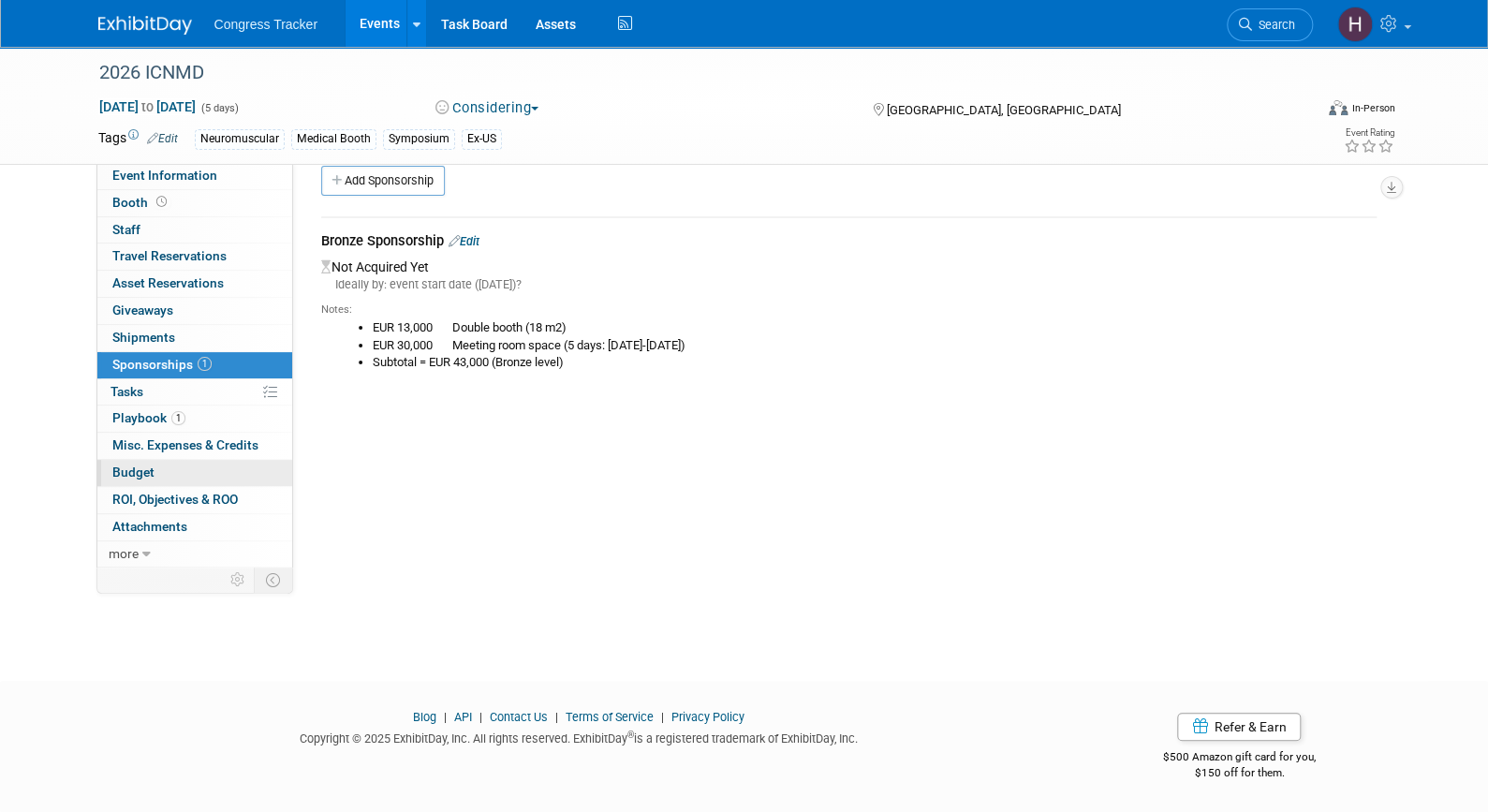
click at [153, 472] on link "Budget" at bounding box center [195, 473] width 195 height 26
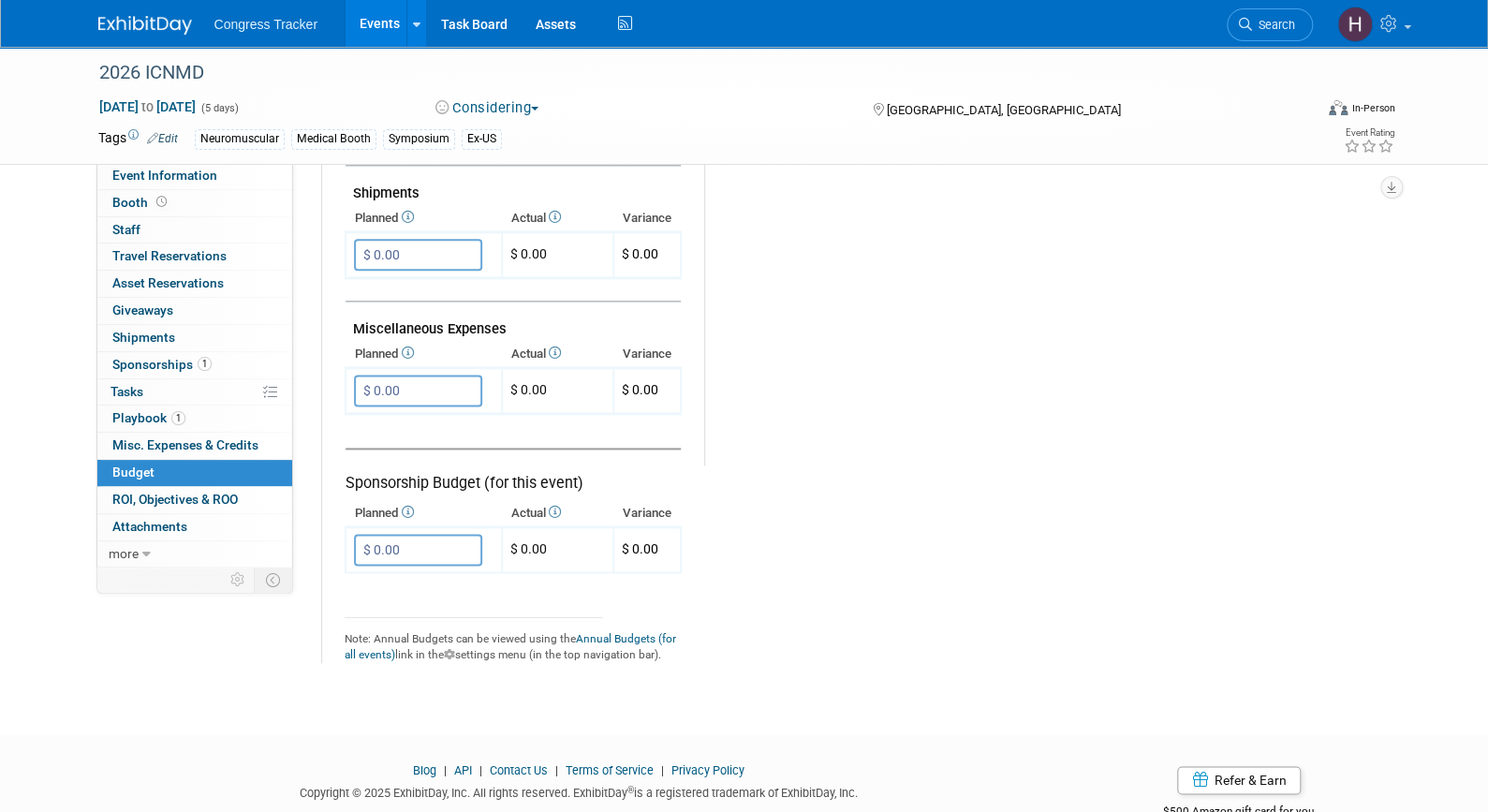
scroll to position [1036, 0]
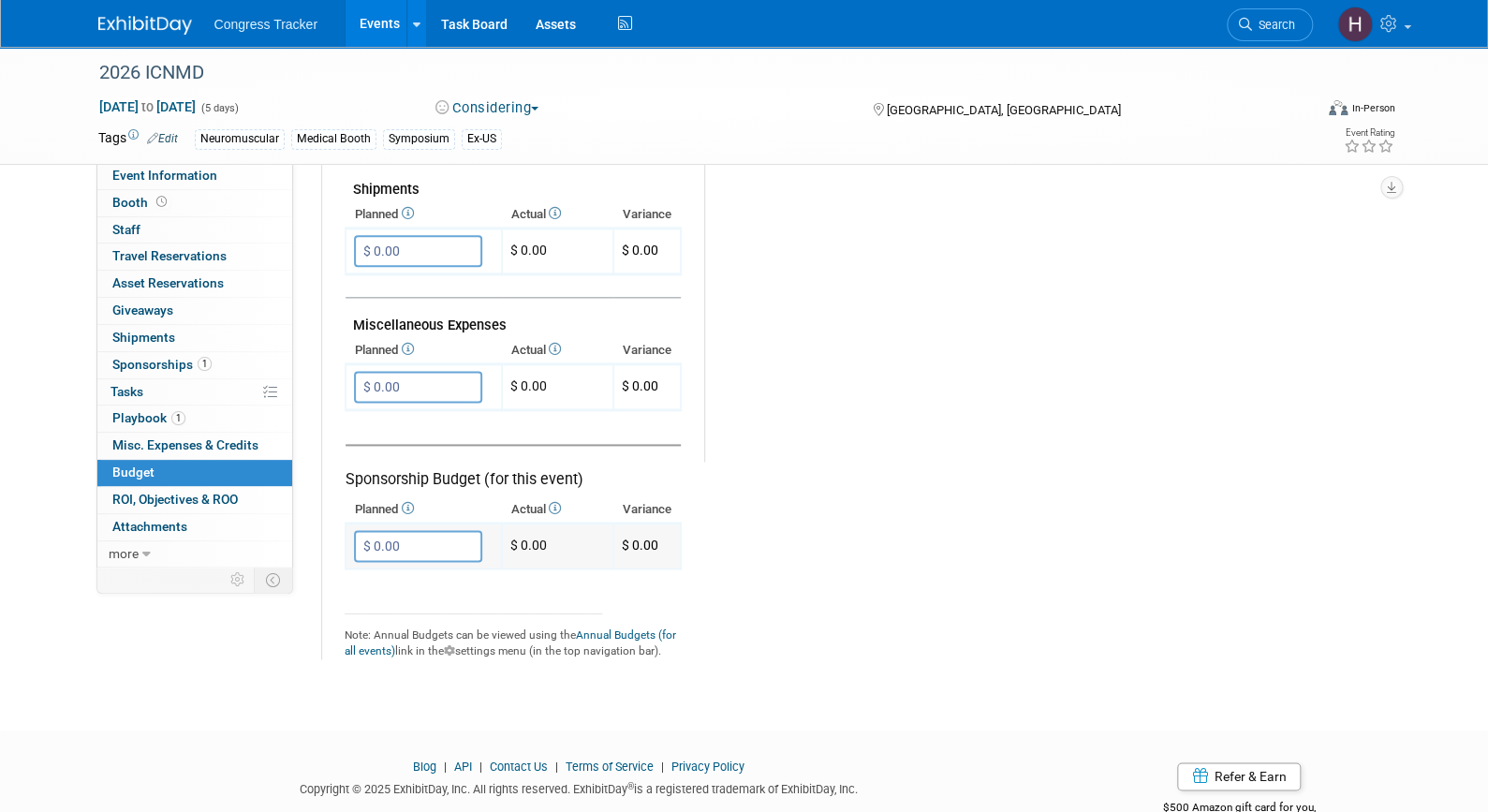
click at [455, 530] on input "$ 0.00" at bounding box center [418, 546] width 128 height 32
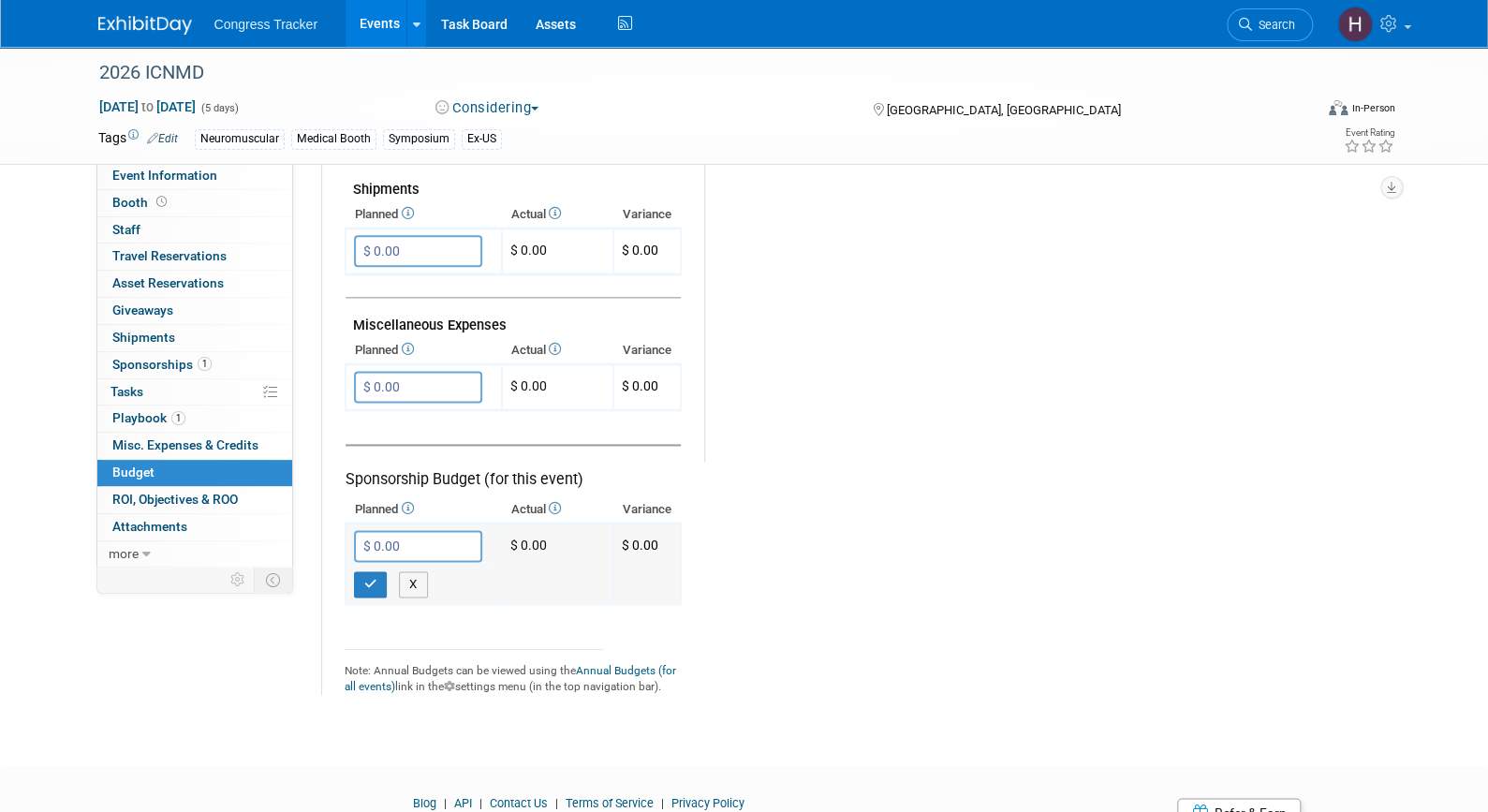
paste input "43,00"
type input "$ 50,000.00"
click at [372, 578] on icon "button" at bounding box center [371, 583] width 13 height 12
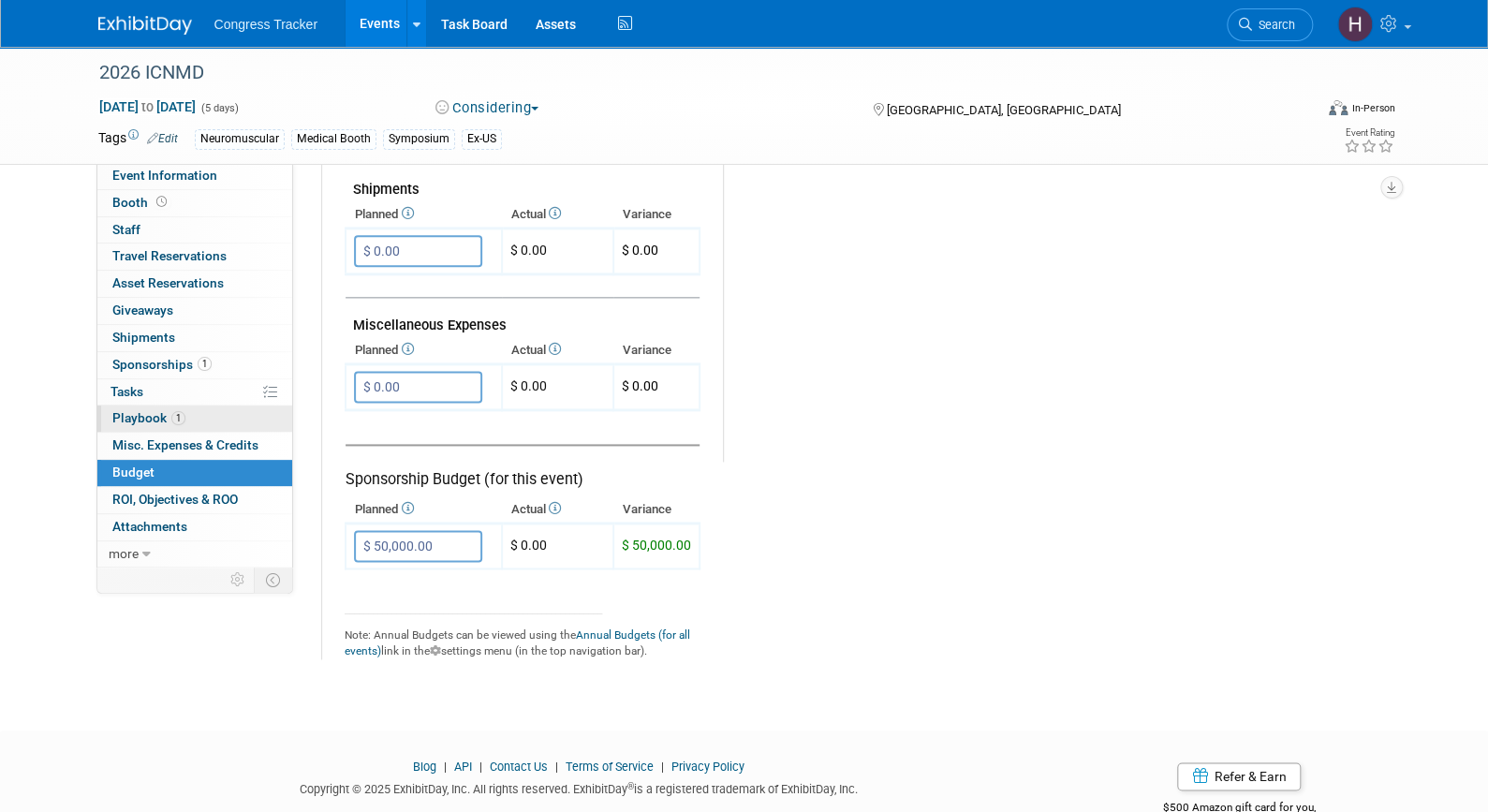
click at [146, 410] on span "Playbook 1" at bounding box center [149, 418] width 73 height 15
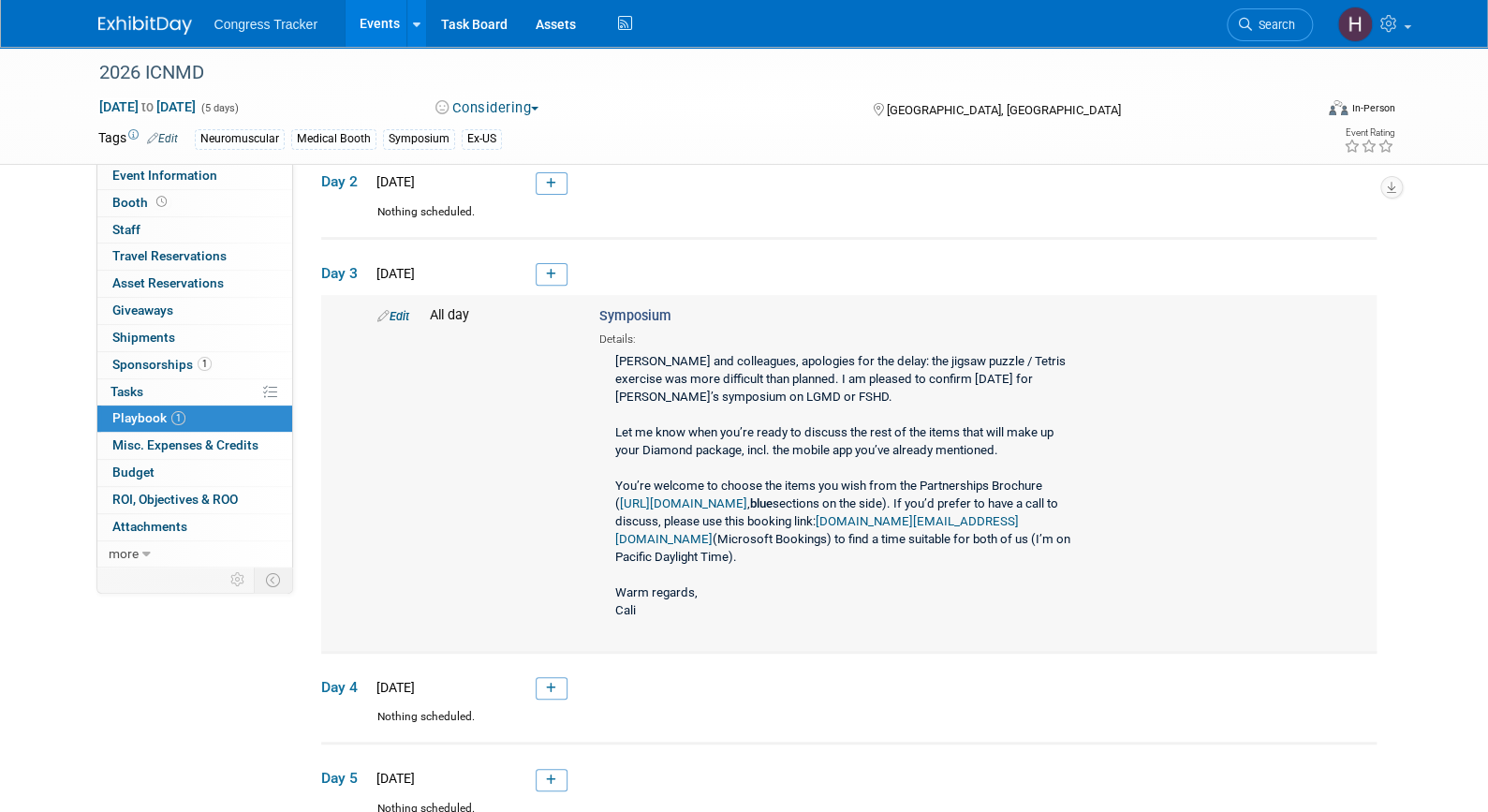
scroll to position [141, 0]
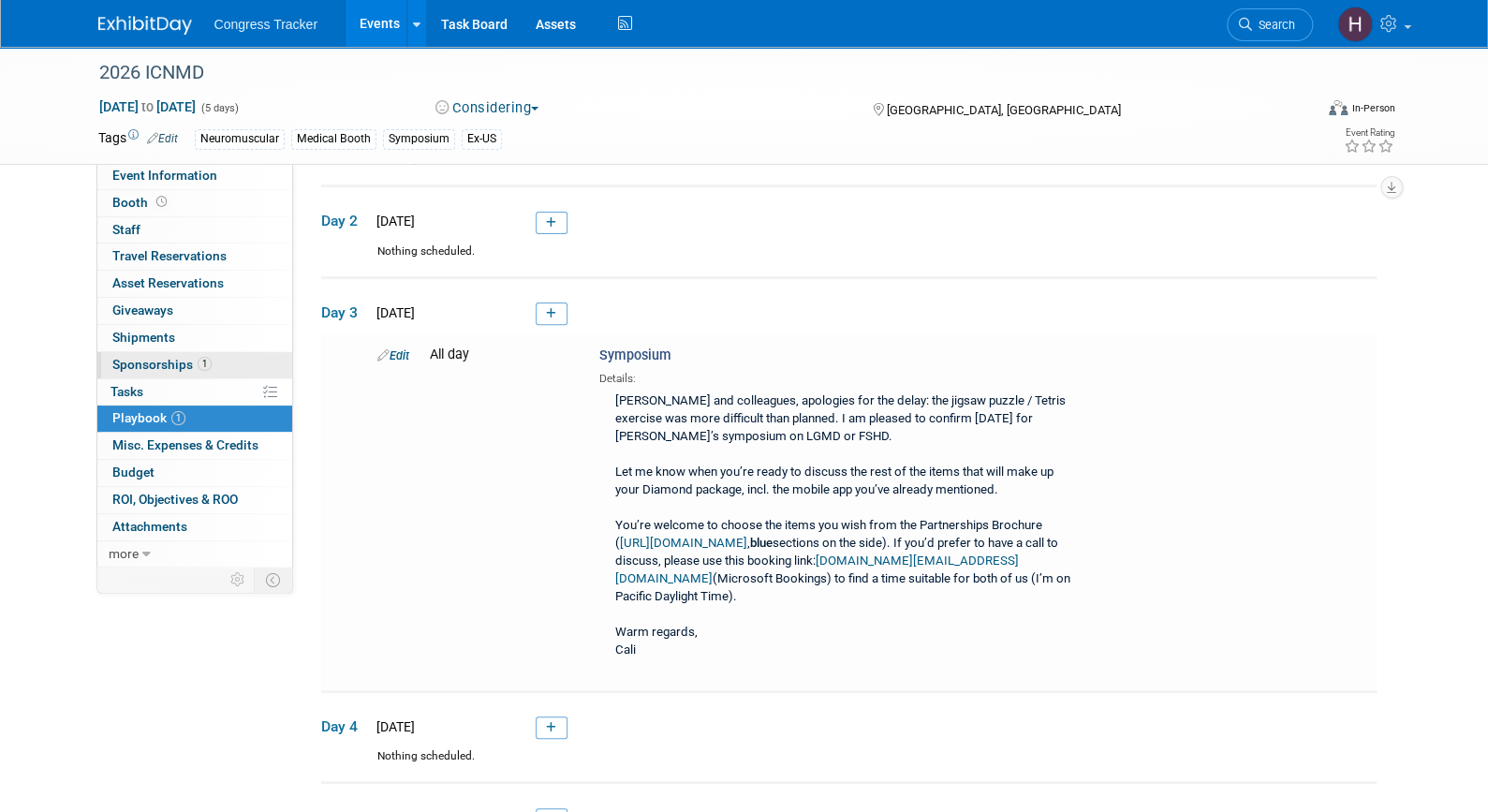
click at [207, 358] on span "1" at bounding box center [204, 363] width 14 height 14
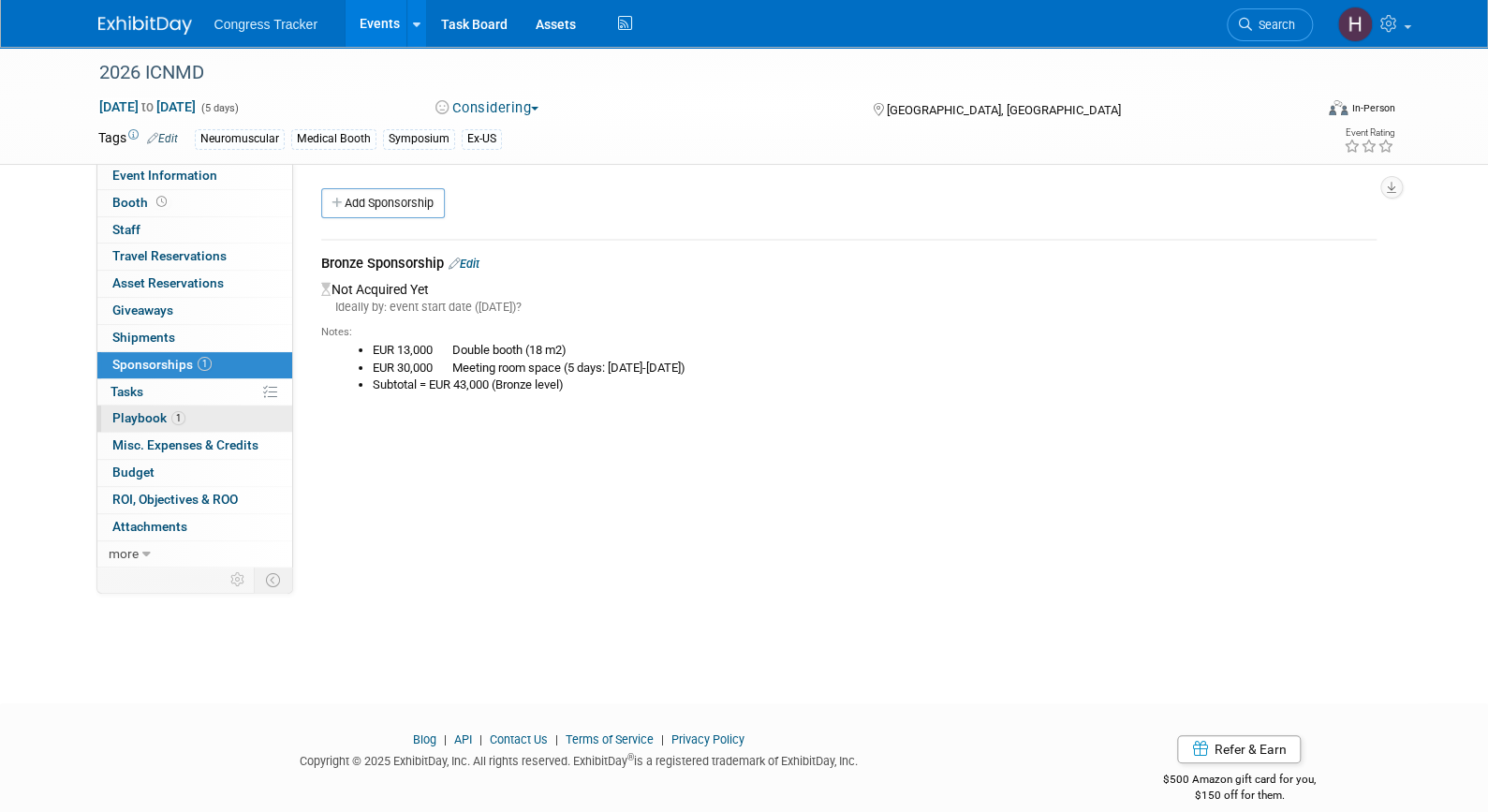
click at [199, 424] on link "1 Playbook 1" at bounding box center [195, 419] width 195 height 26
